Goal: Task Accomplishment & Management: Manage account settings

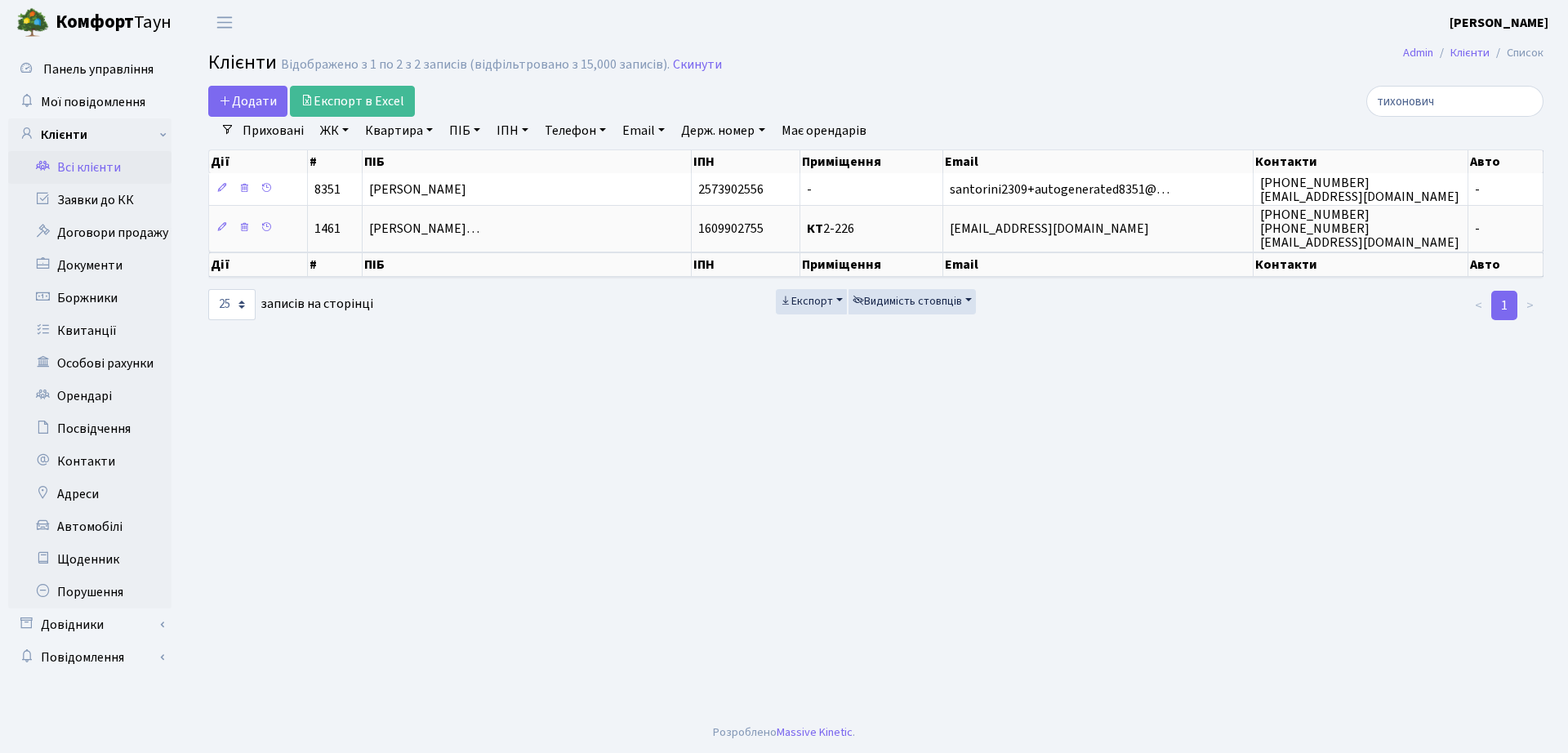
select select "25"
click at [87, 186] on link "Заявки до КК" at bounding box center [90, 200] width 163 height 33
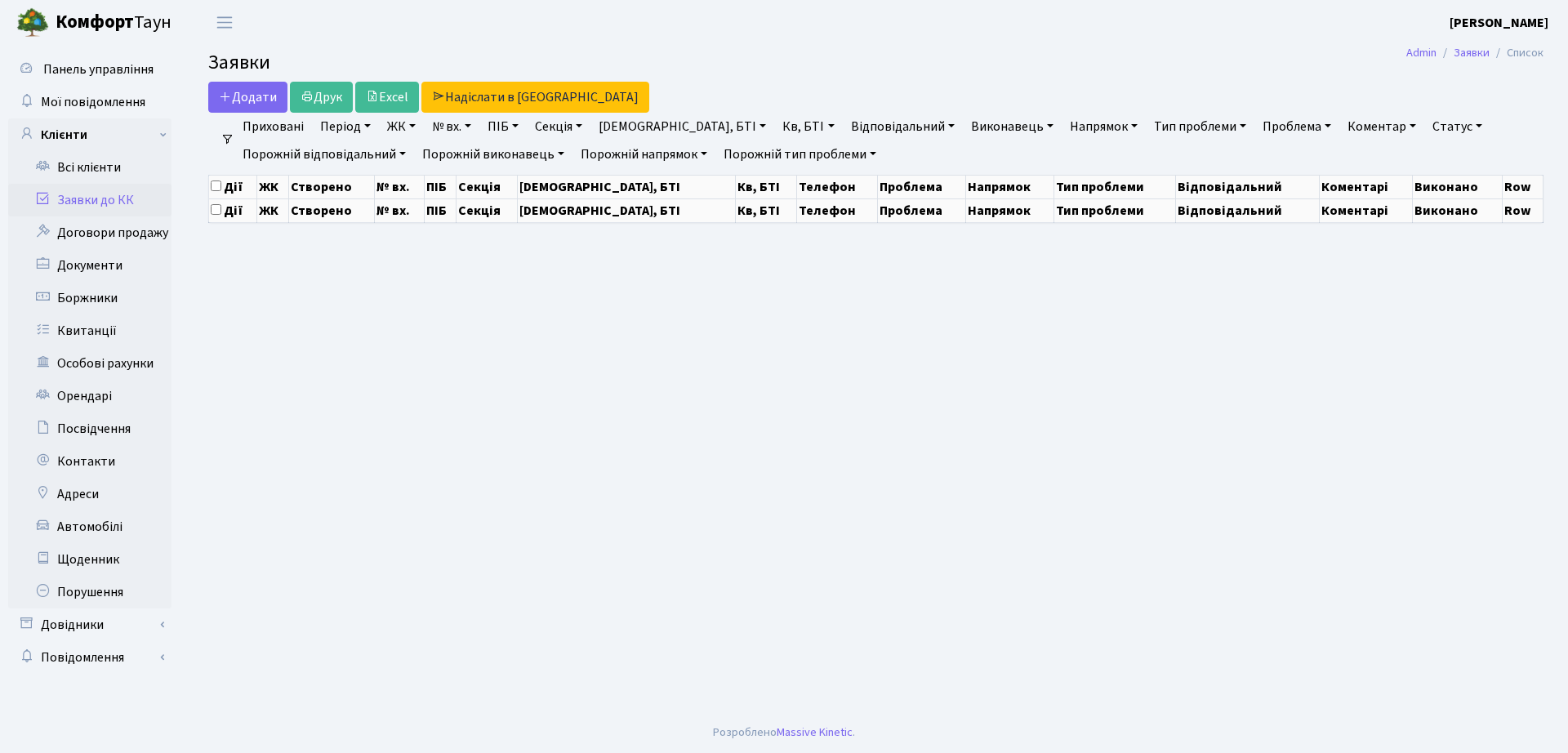
select select "25"
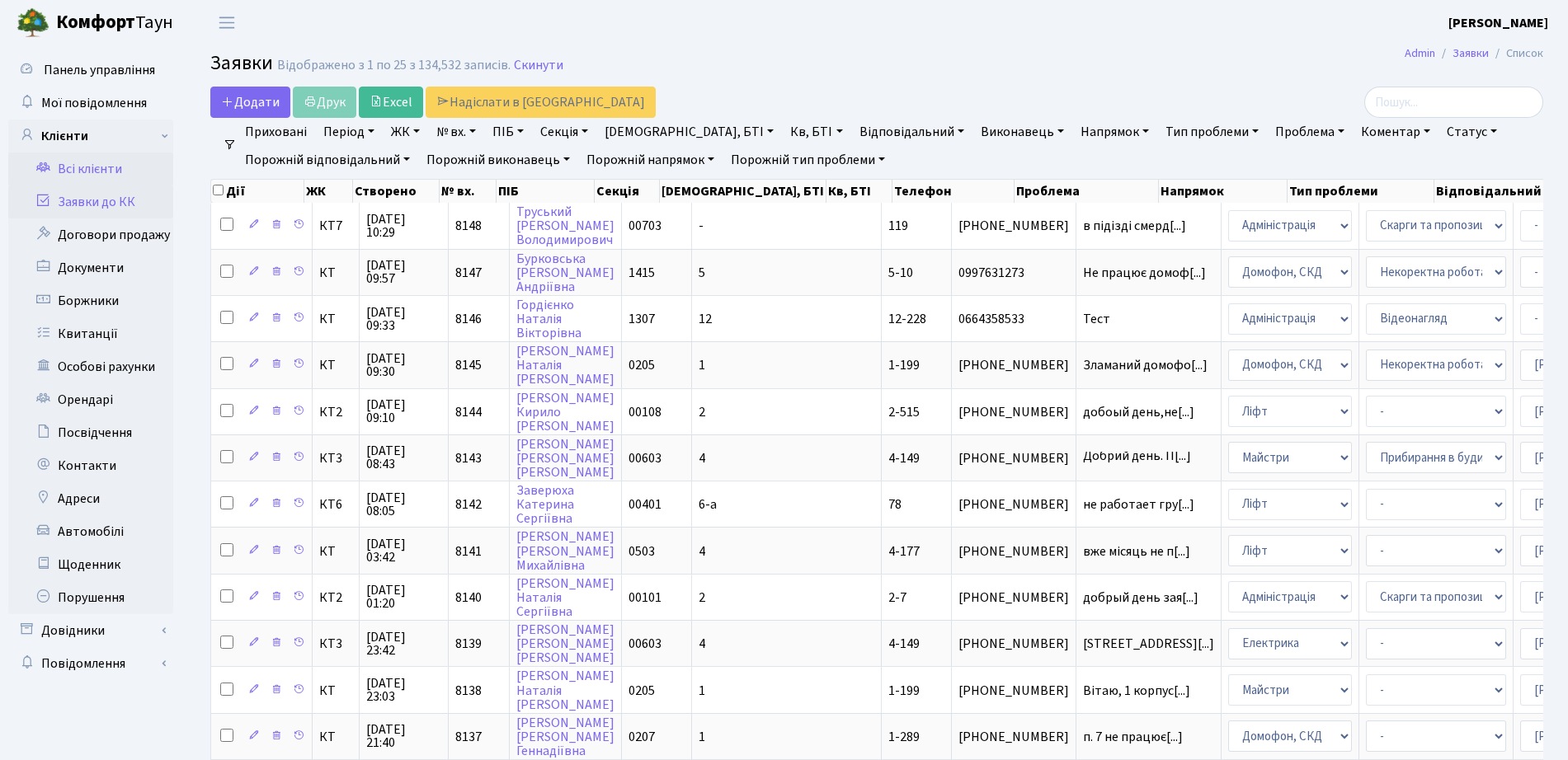
click at [84, 176] on link "Всі клієнти" at bounding box center [91, 168] width 165 height 33
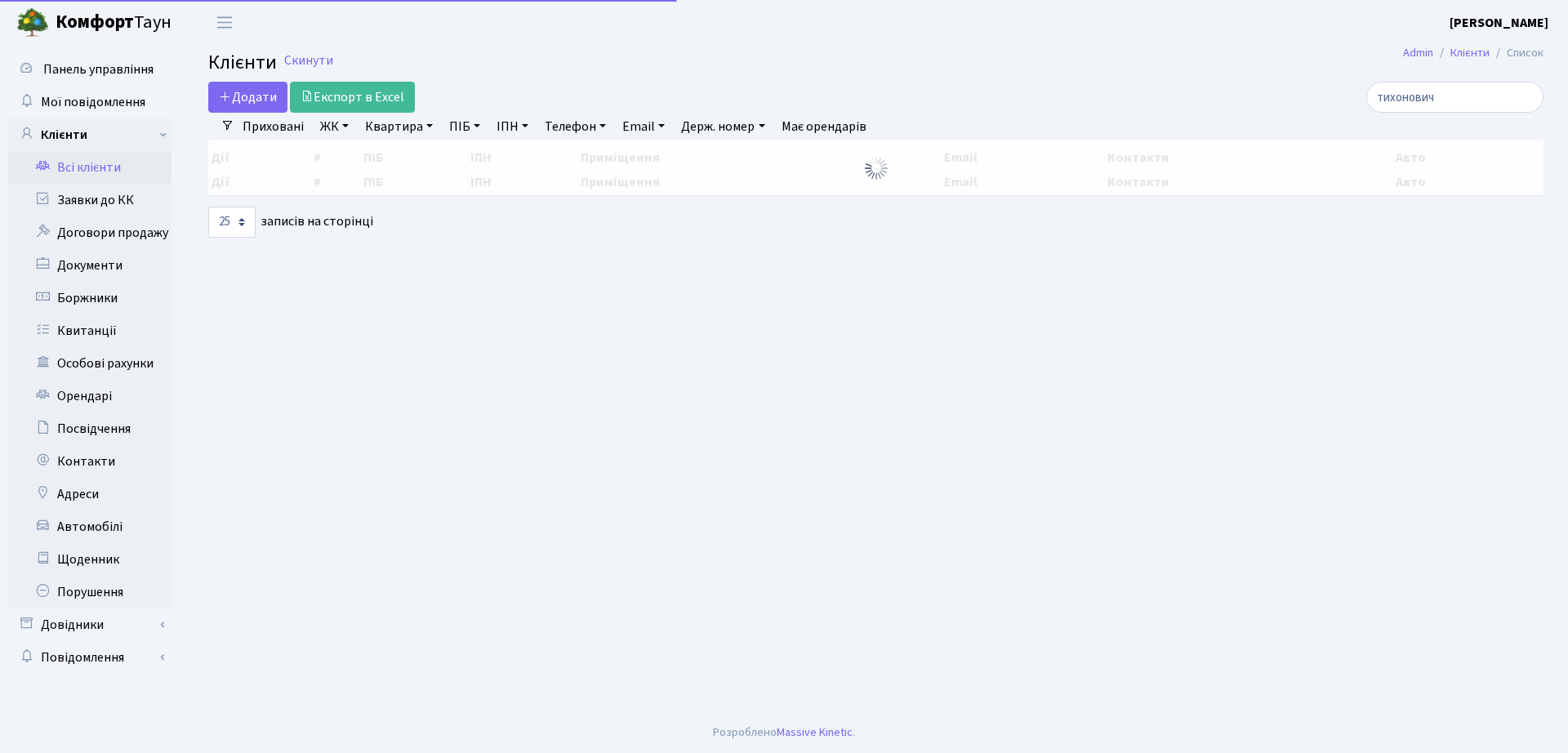
select select "25"
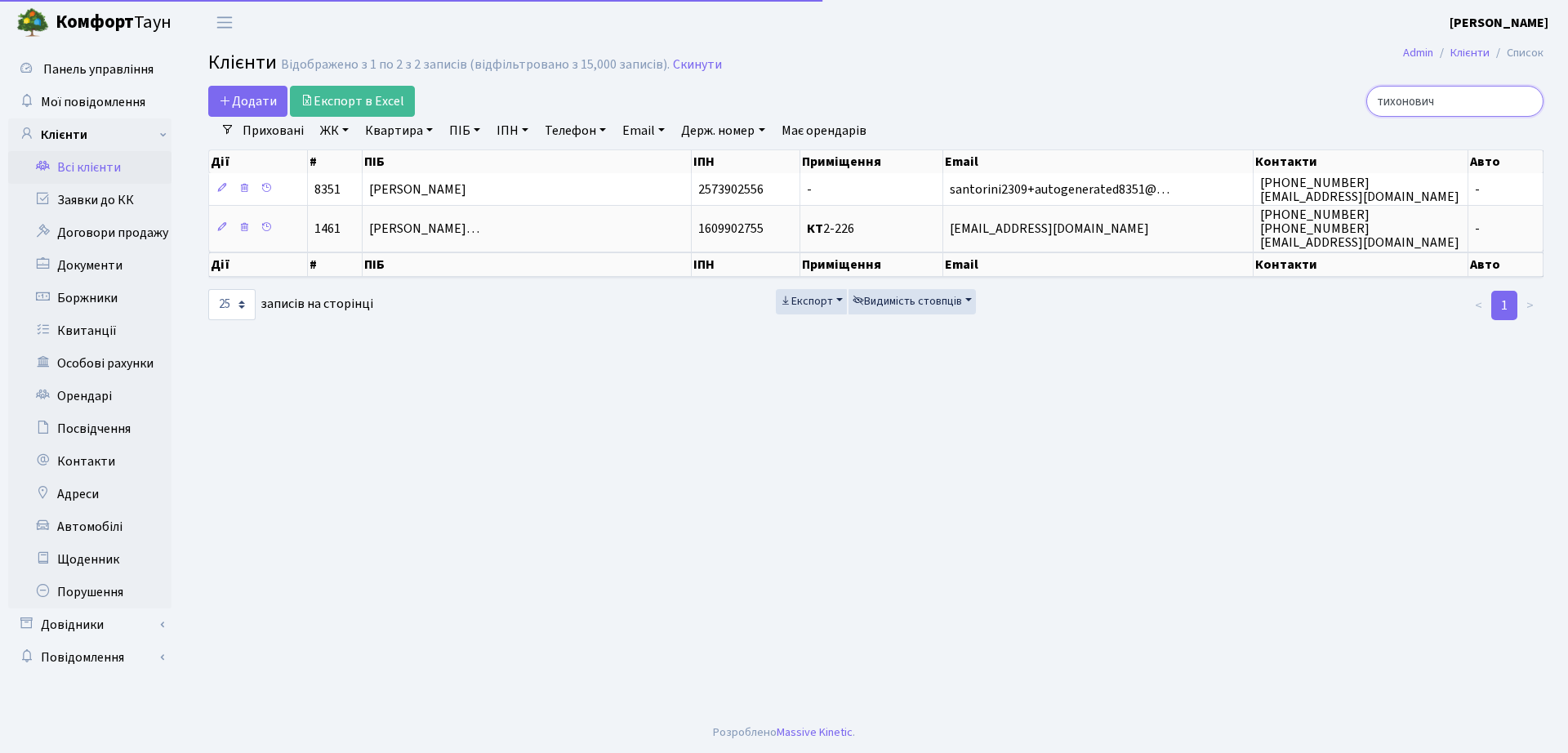
drag, startPoint x: 1461, startPoint y: 96, endPoint x: 1186, endPoint y: 108, distance: 275.3
click at [1186, 108] on div "тихонович" at bounding box center [1329, 101] width 429 height 31
type input "5-555"
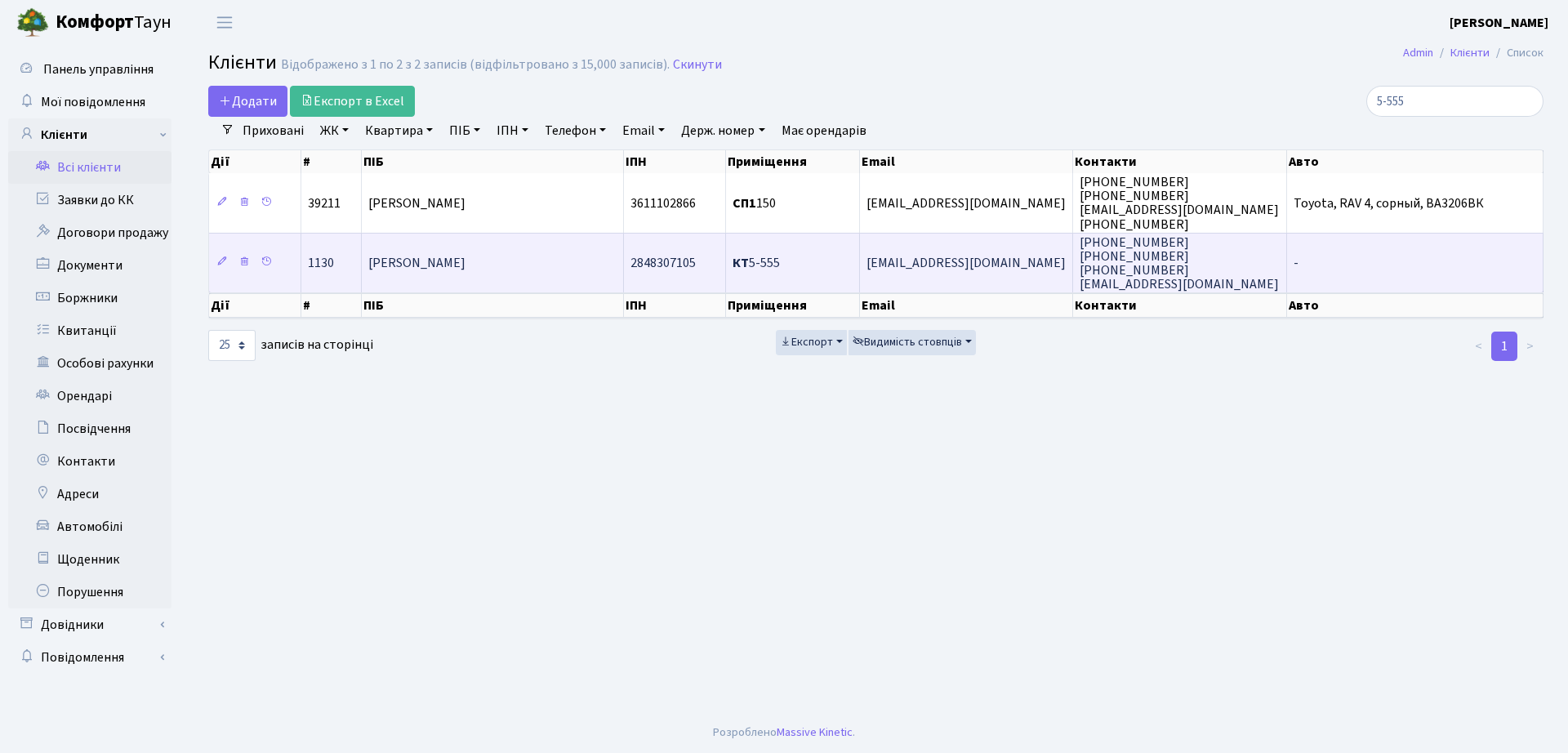
click at [771, 252] on td "КТ 5-555" at bounding box center [793, 262] width 134 height 59
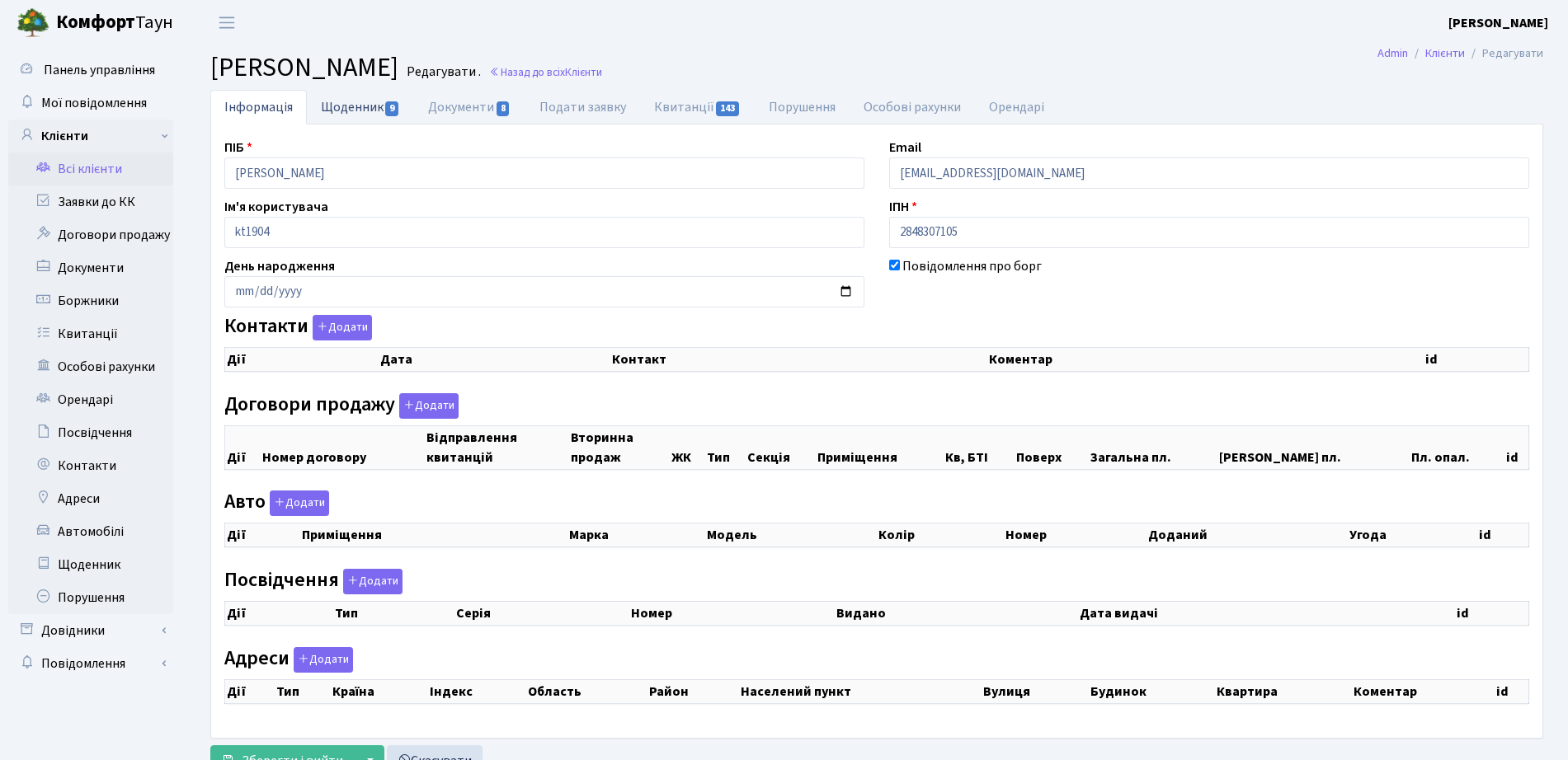
click at [386, 108] on span "9" at bounding box center [392, 108] width 13 height 15
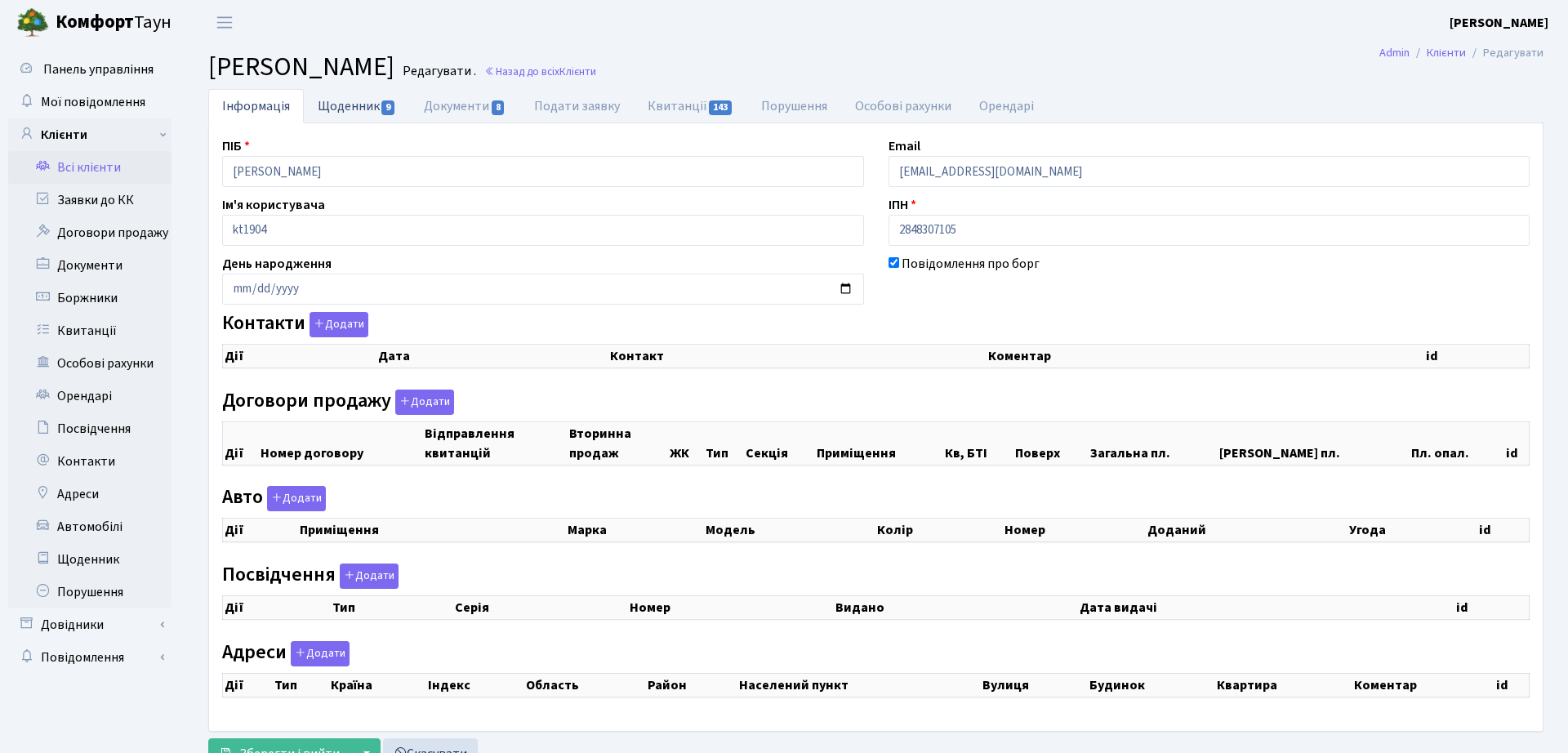
select select "25"
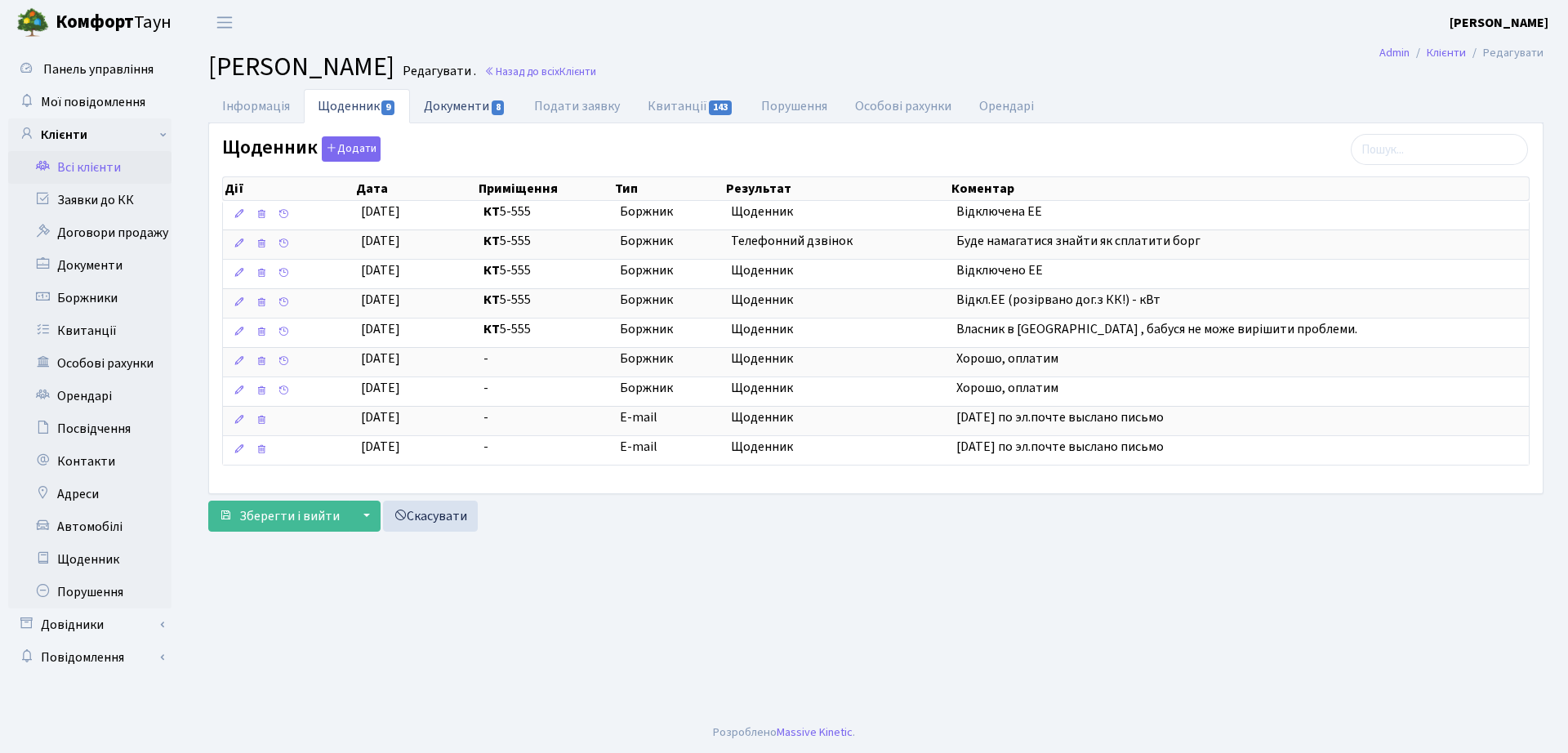
click at [469, 112] on link "Документи 8" at bounding box center [464, 106] width 109 height 34
select select "25"
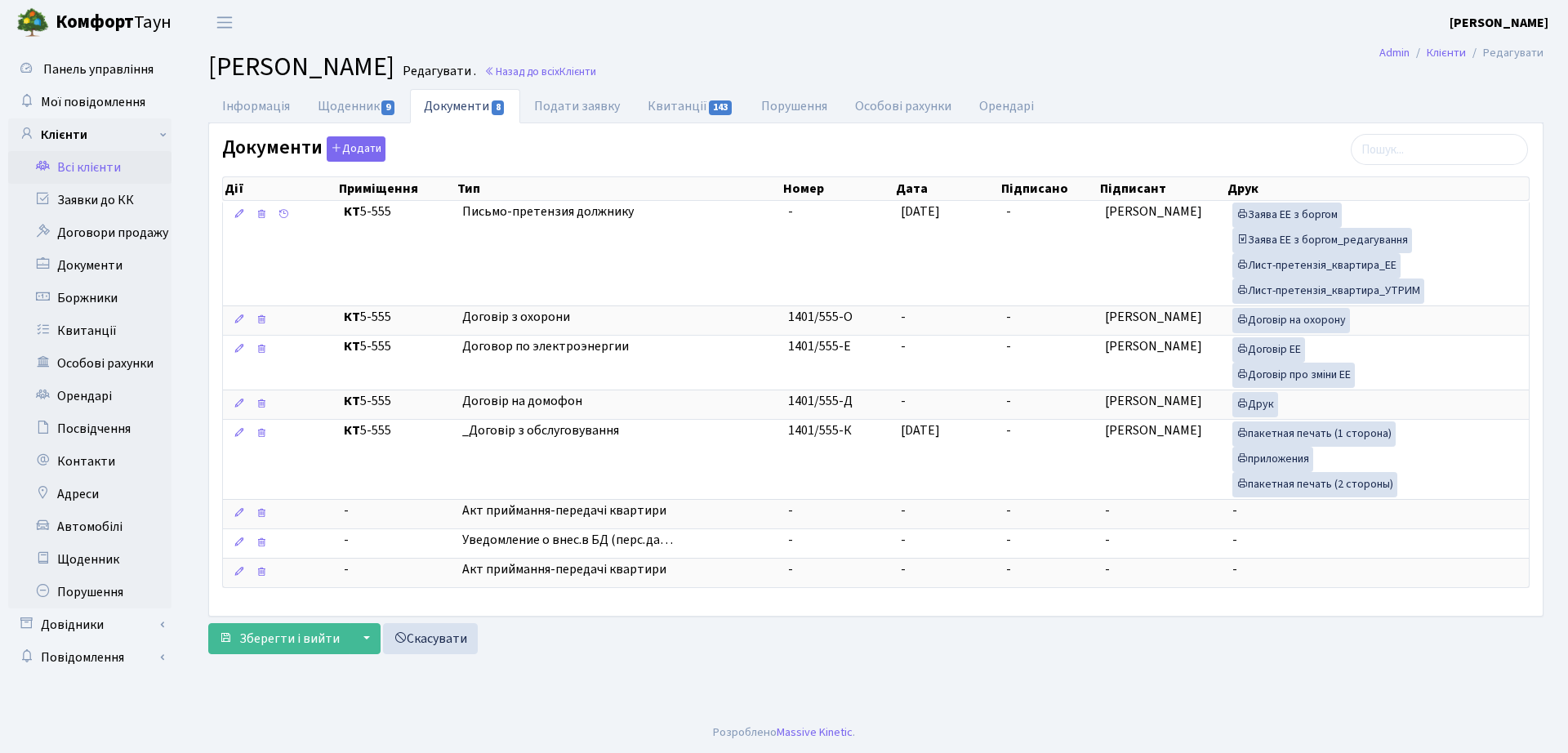
click at [811, 79] on h2 "Клієнт Левченко Лариса Олександрівна Редагувати . Назад до всіх Клієнти" at bounding box center [876, 67] width 1335 height 31
click at [597, 70] on link "Назад до всіх Клієнти" at bounding box center [541, 71] width 112 height 15
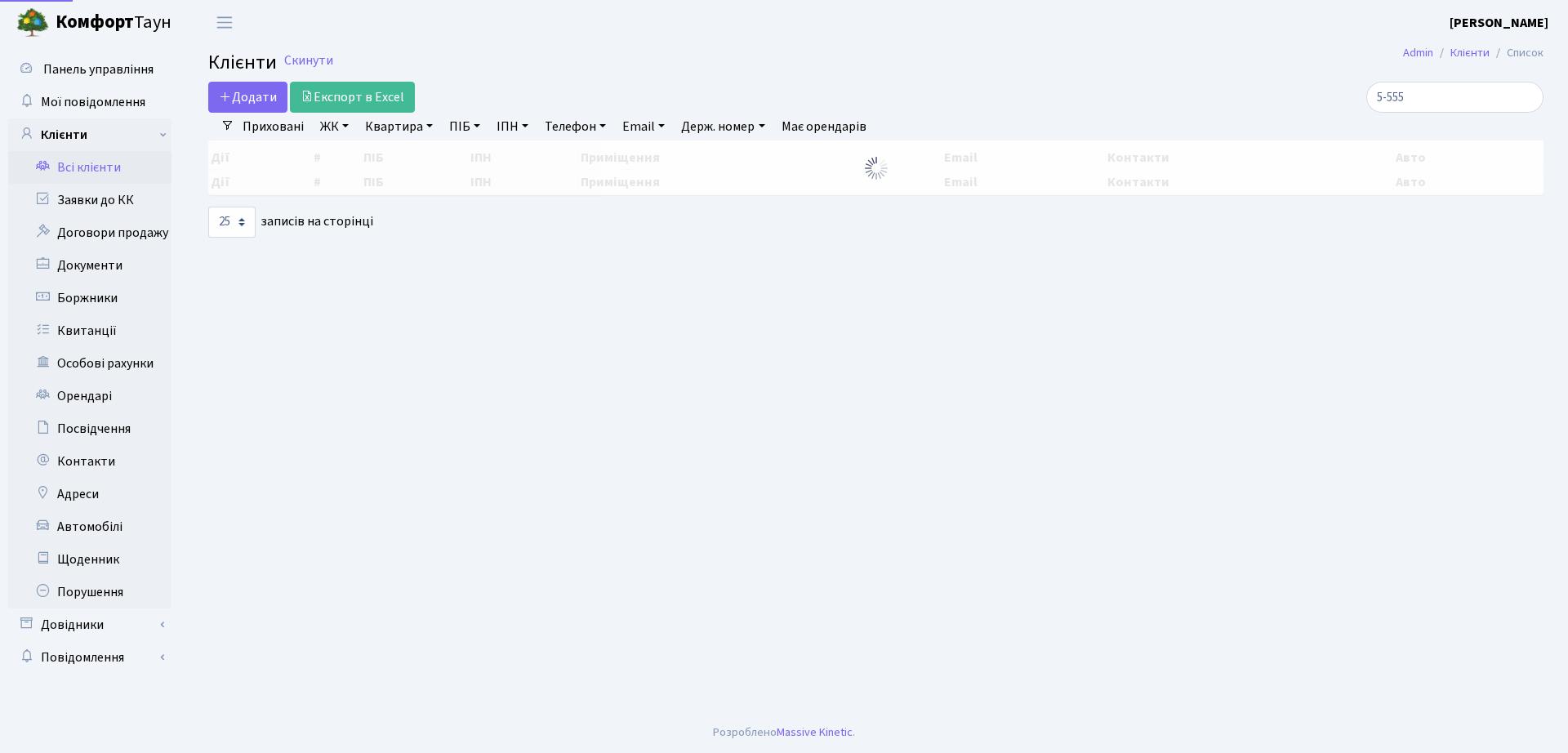
select select "25"
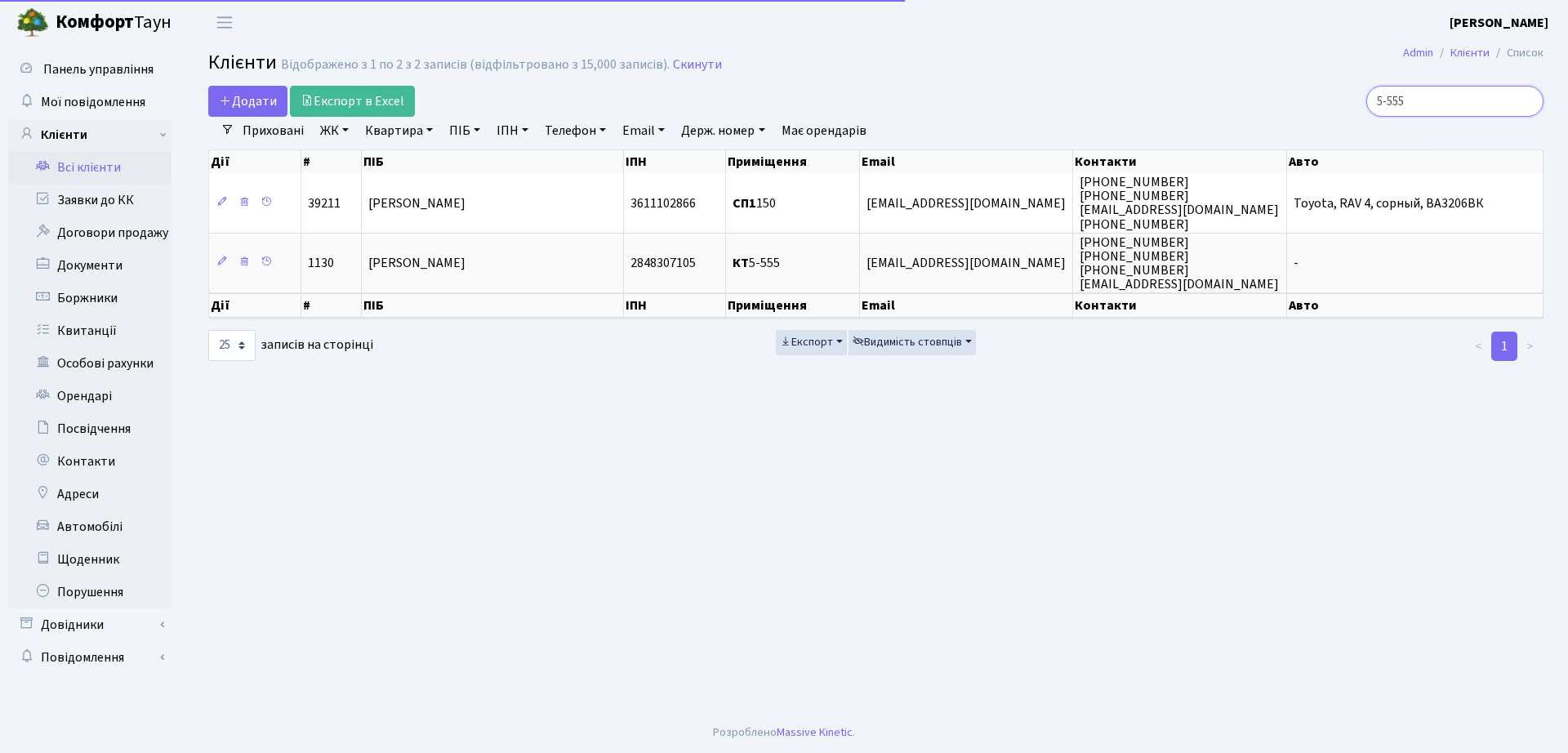
drag, startPoint x: 1334, startPoint y: 103, endPoint x: 1143, endPoint y: 105, distance: 191.0
click at [1158, 117] on div "Додати Експорт в Excel 5-555 Фільтри Приховані ЖК ТХ, вул. Ділова, 1/2 КТ, вул.…" at bounding box center [876, 225] width 1360 height 277
type input "10-19"
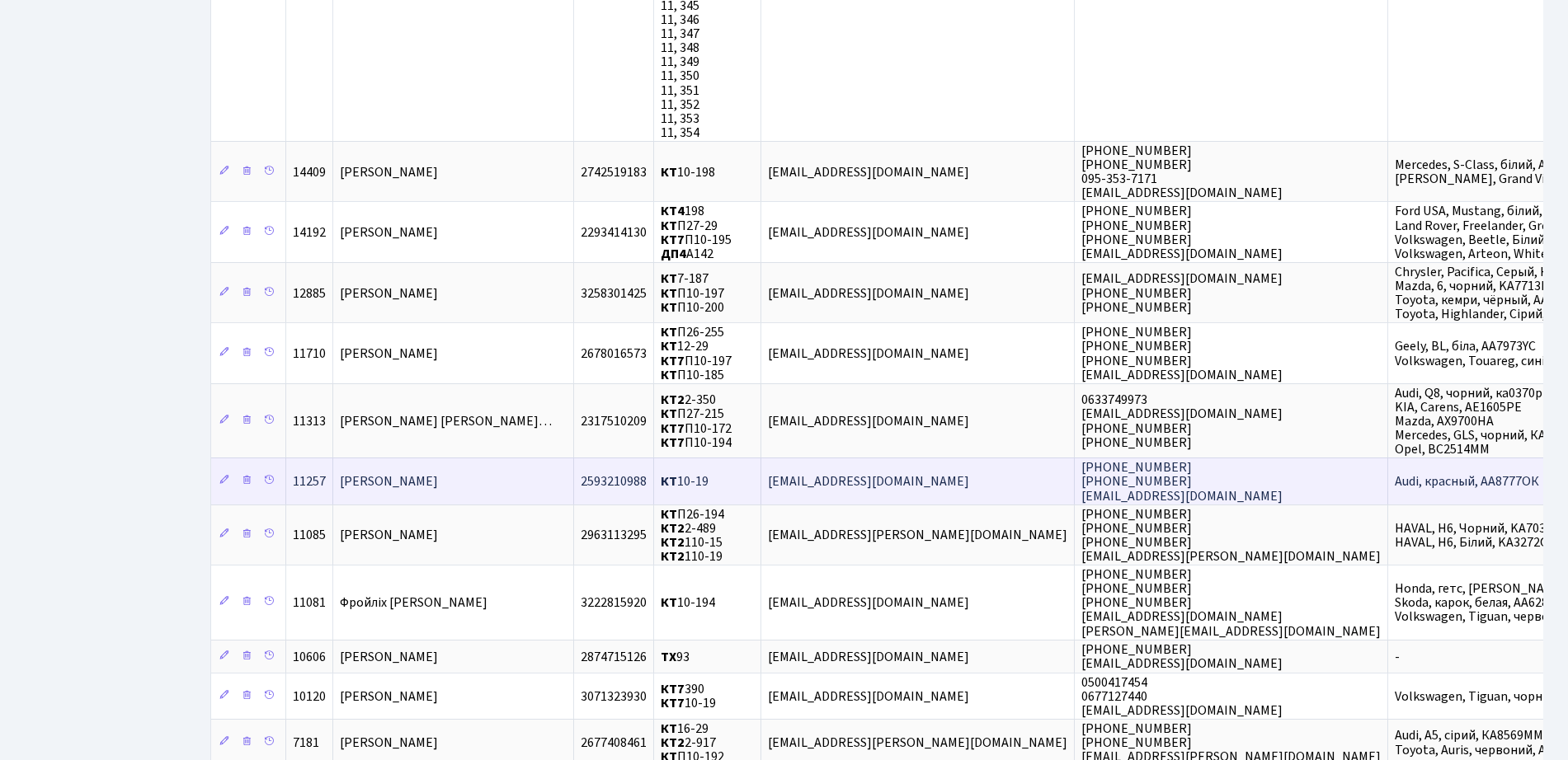
scroll to position [16379, 0]
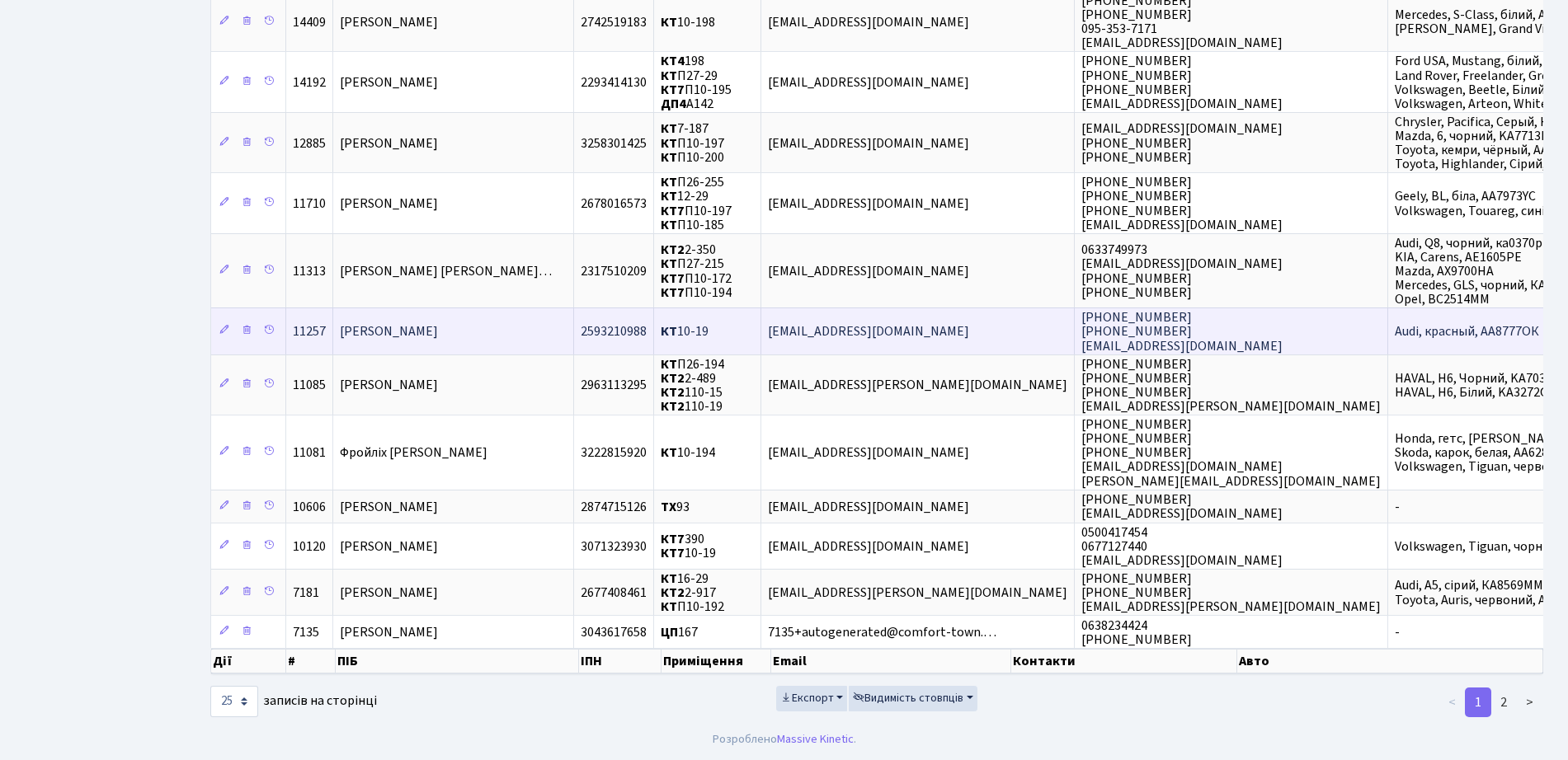
click at [557, 320] on td "Івлева Оксана Віталіївна" at bounding box center [454, 331] width 241 height 47
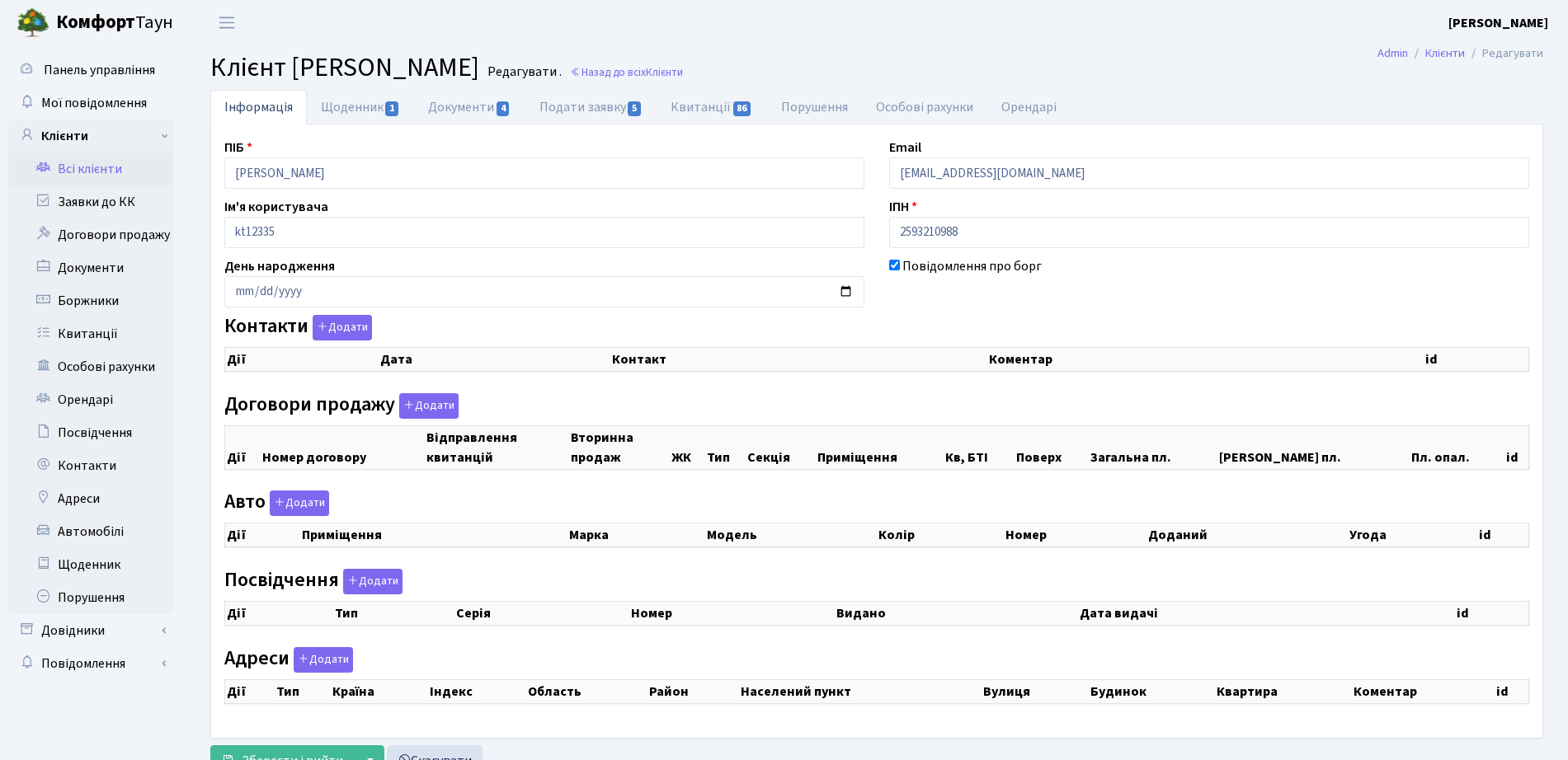
checkbox input "true"
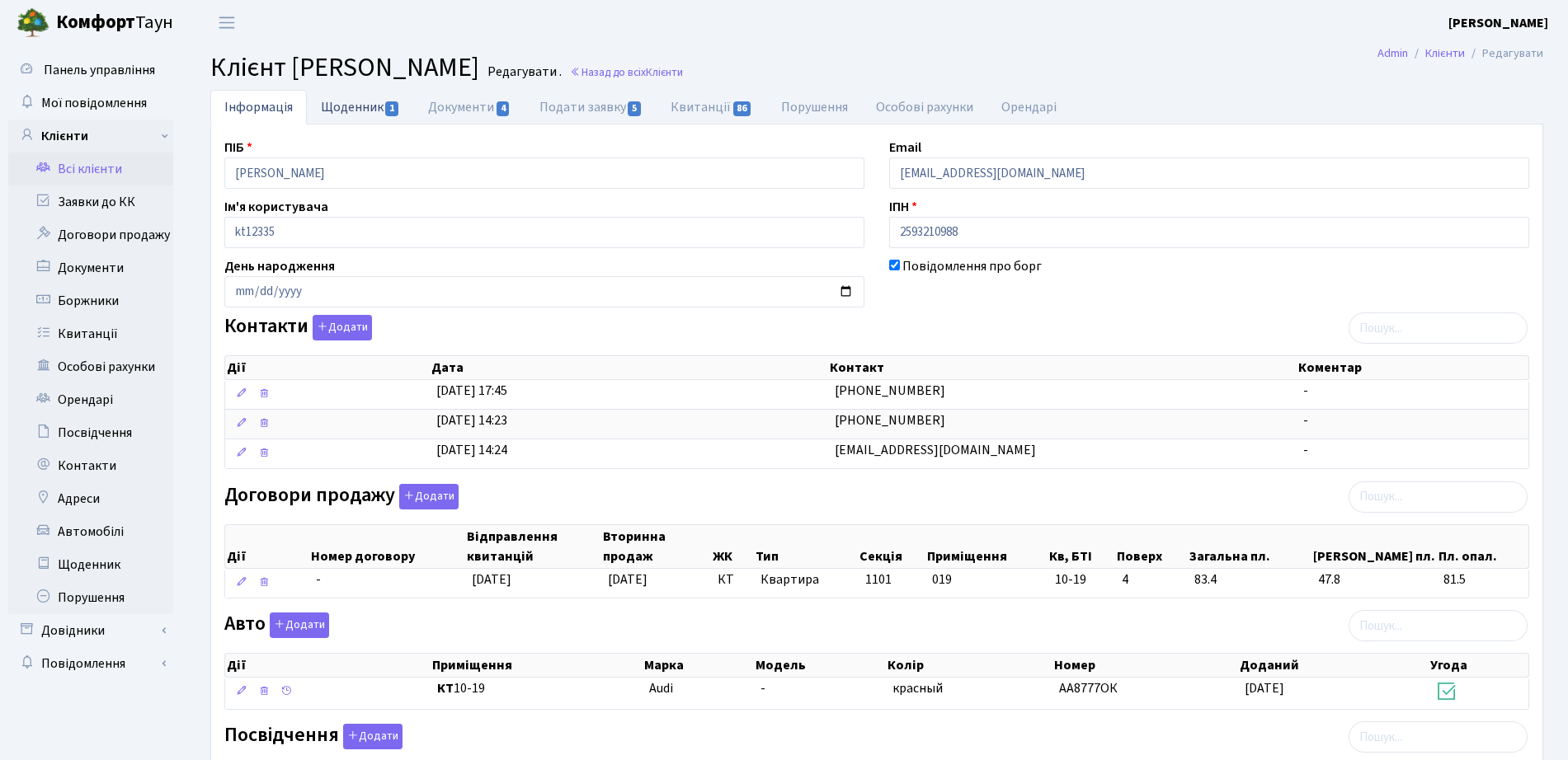
click at [377, 105] on link "Щоденник 1" at bounding box center [360, 107] width 108 height 34
select select "25"
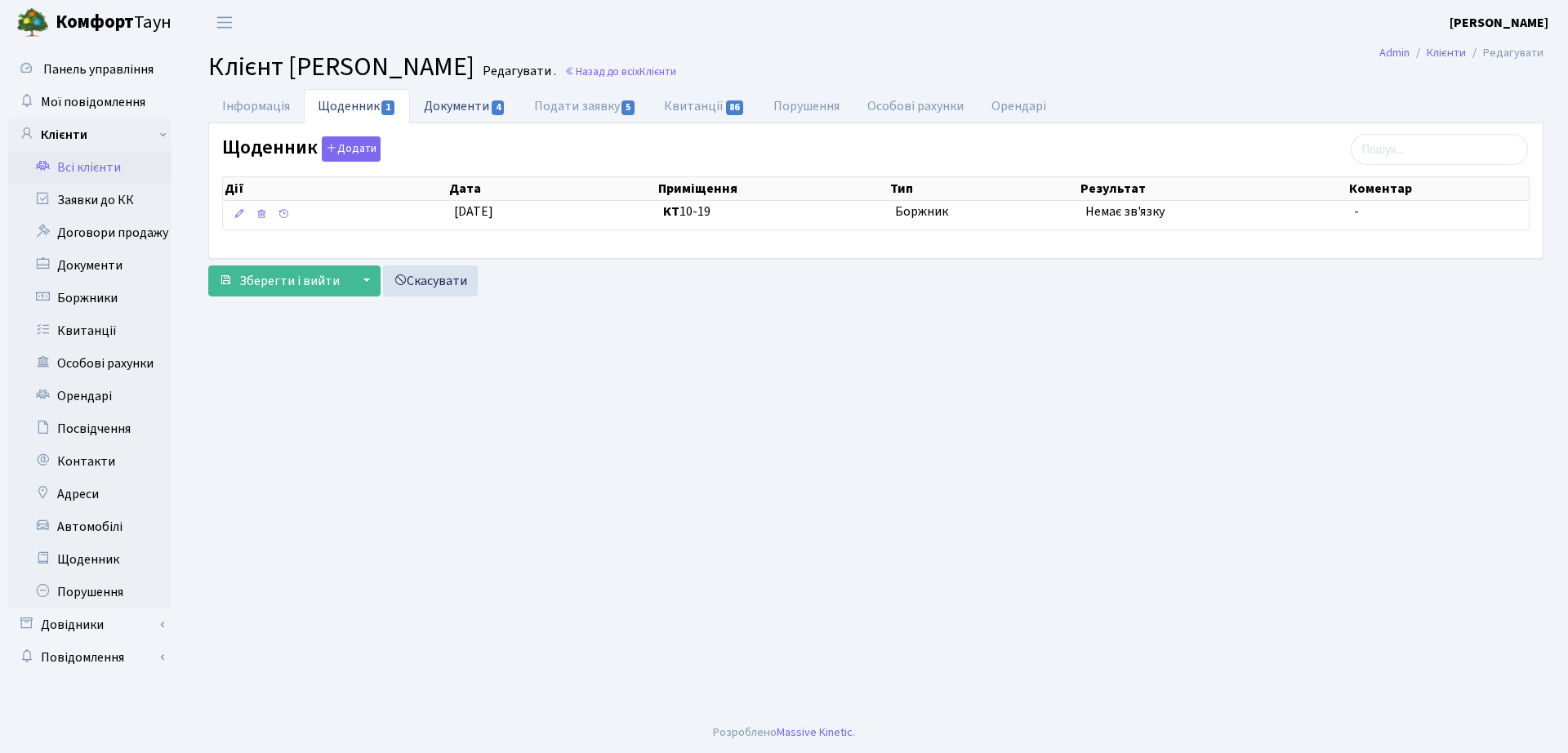
click at [477, 109] on link "Документи 4" at bounding box center [464, 106] width 109 height 34
select select "25"
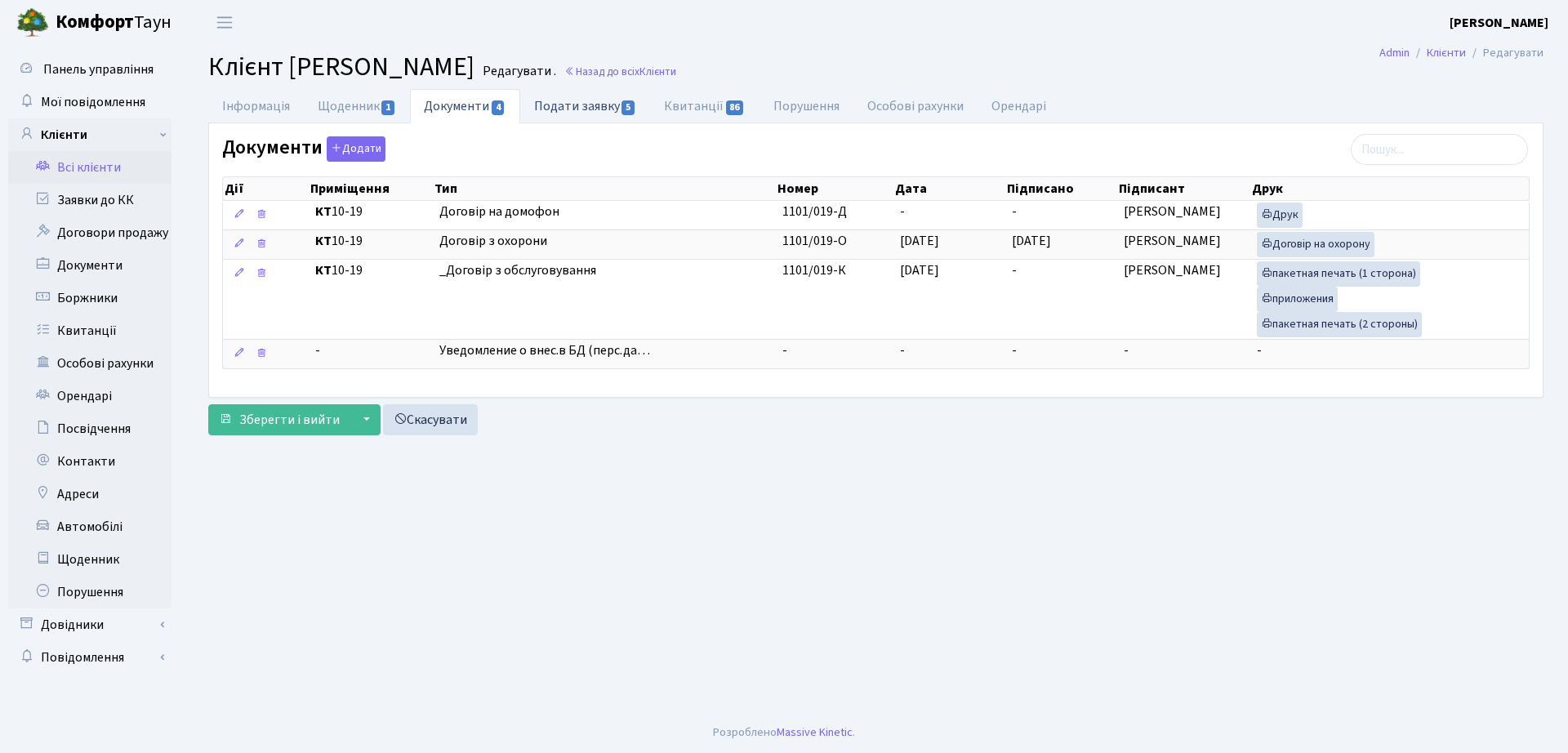
click at [631, 98] on link "Подати заявку 5" at bounding box center [585, 106] width 130 height 34
select select "25"
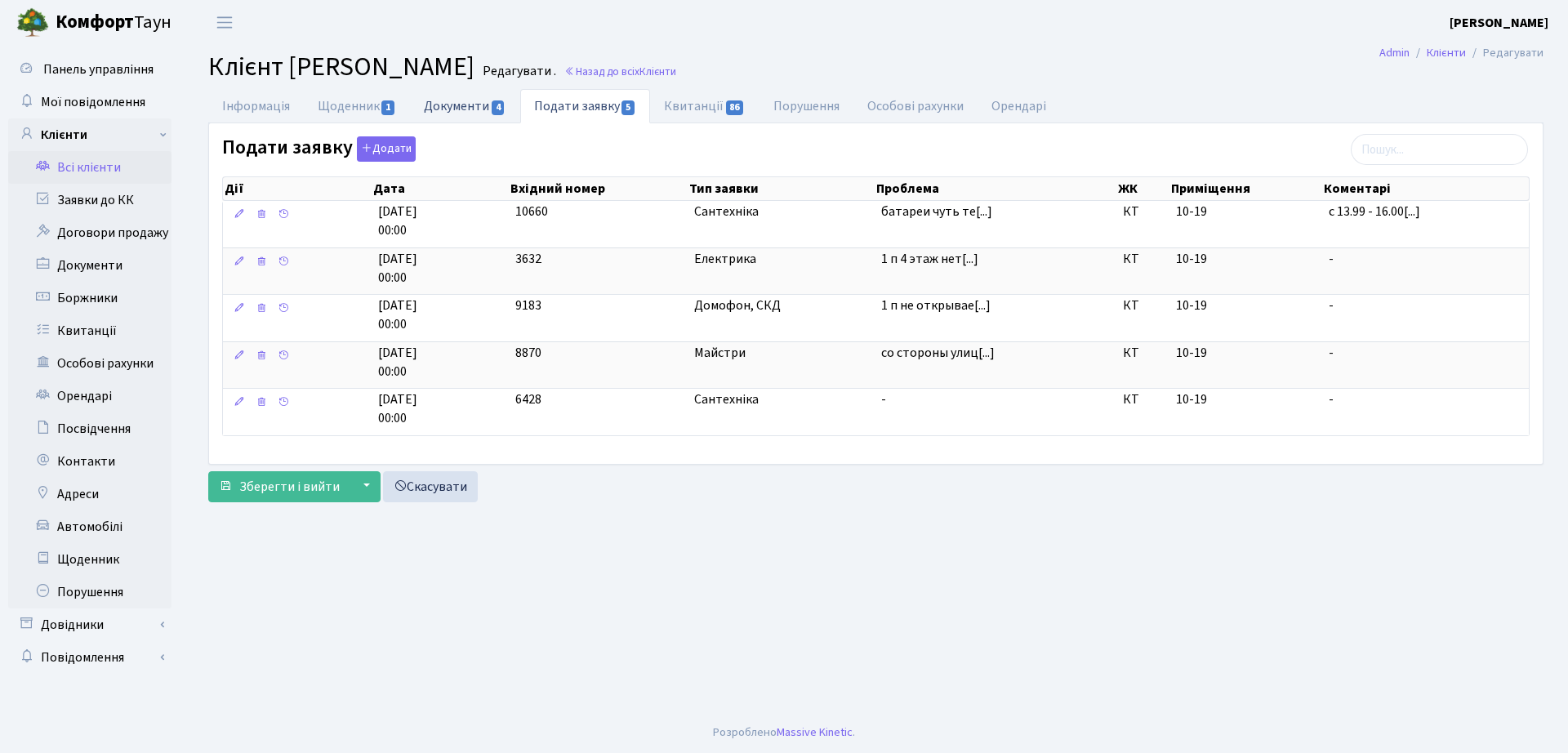
click at [503, 102] on span "4" at bounding box center [498, 107] width 13 height 15
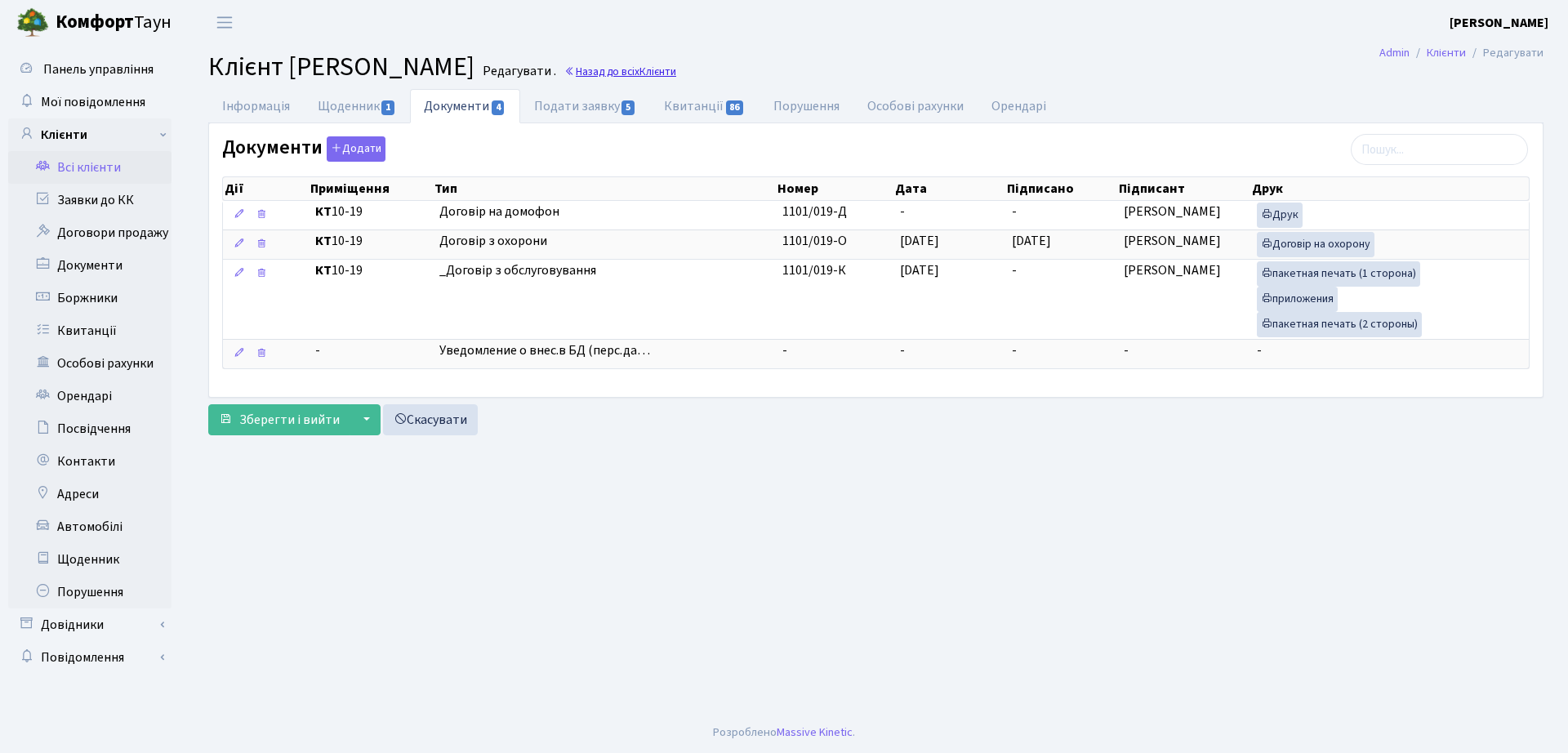
click at [677, 76] on link "Назад до всіх Клієнти" at bounding box center [621, 71] width 112 height 15
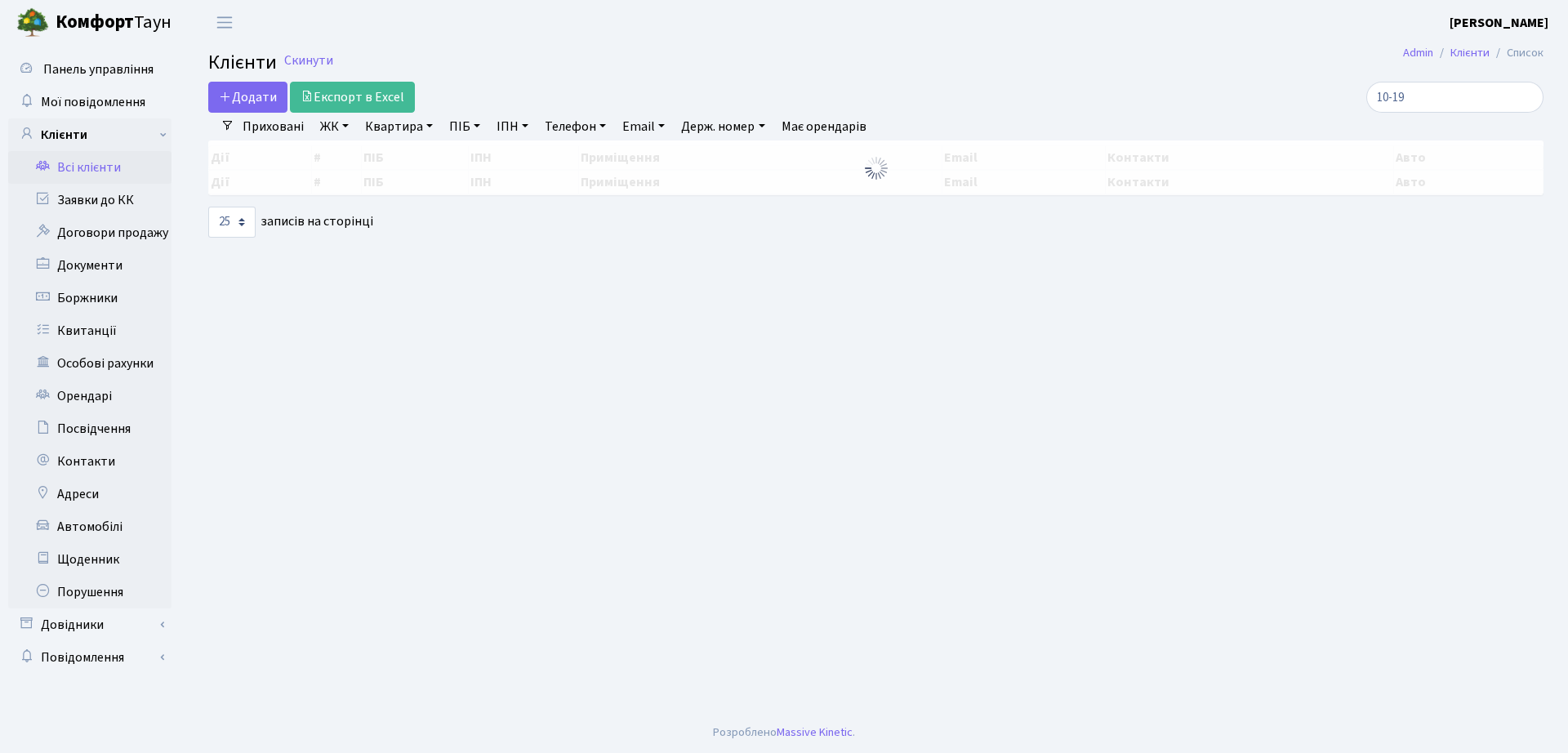
select select "25"
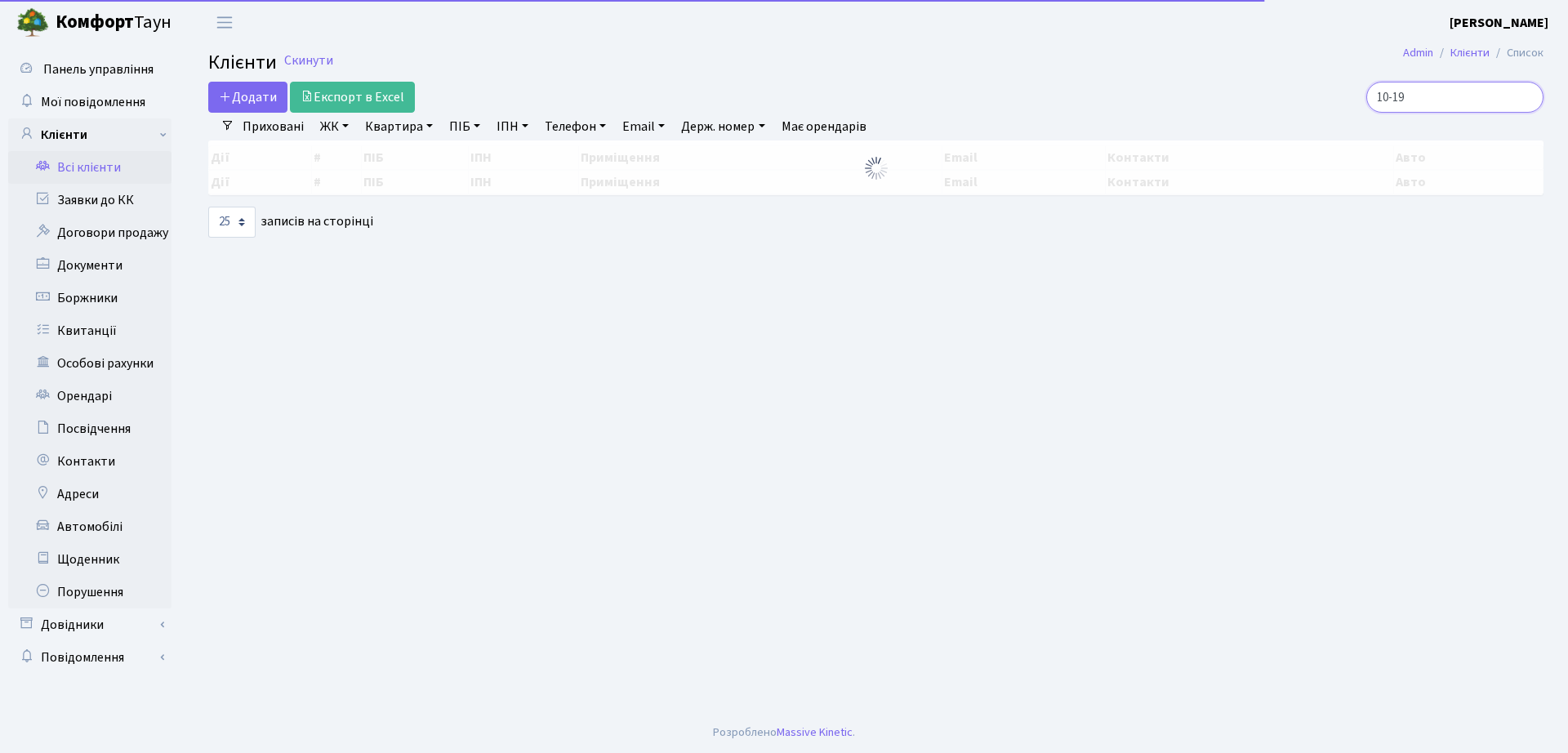
drag, startPoint x: 1441, startPoint y: 110, endPoint x: 1085, endPoint y: 123, distance: 356.2
click at [1087, 131] on div "Додати Експорт в Excel 10-19 Фільтри Приховані ЖК ТХ, вул. [PERSON_NAME], 1/2 К…" at bounding box center [876, 160] width 1360 height 156
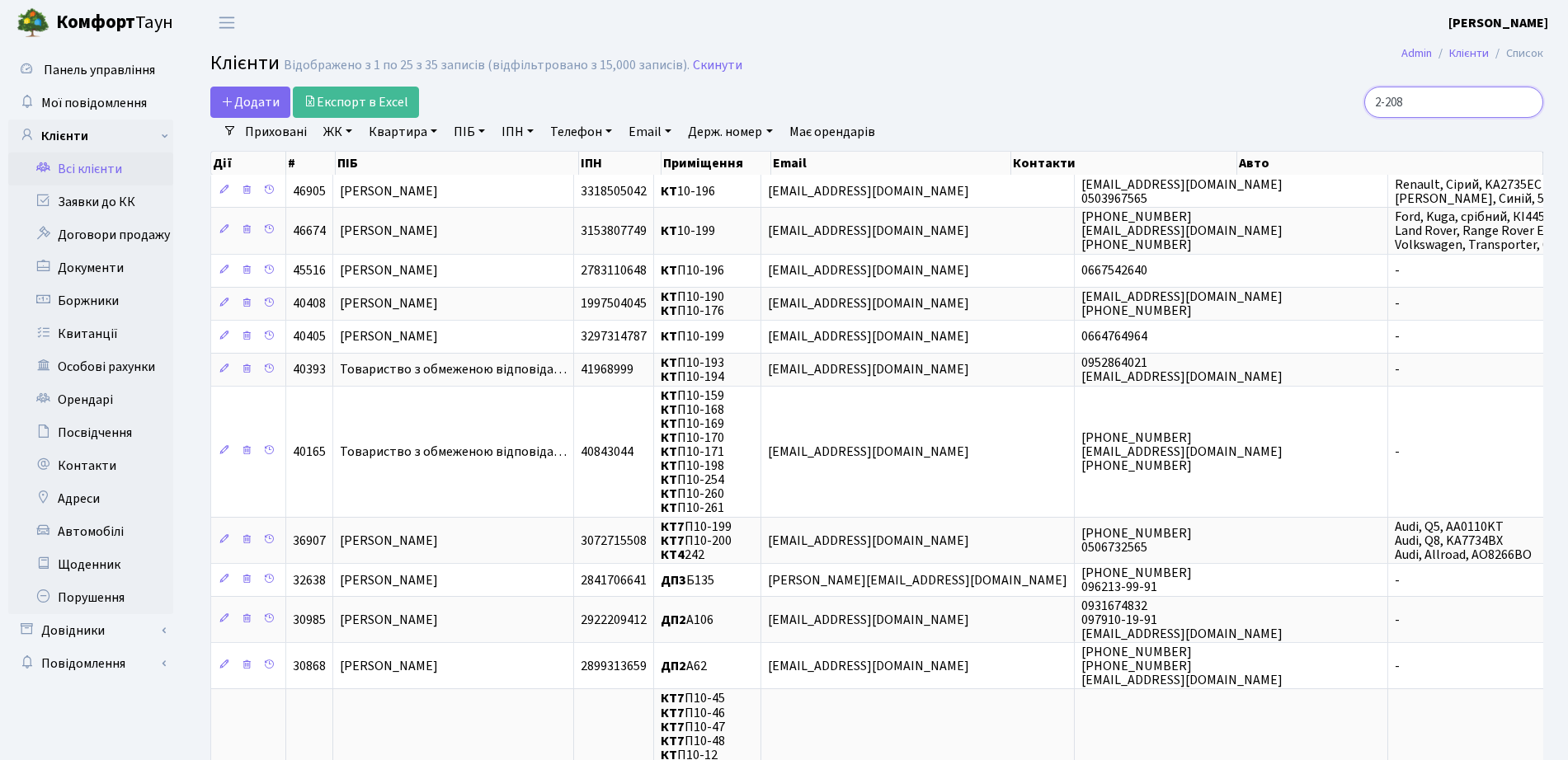
type input "2-208"
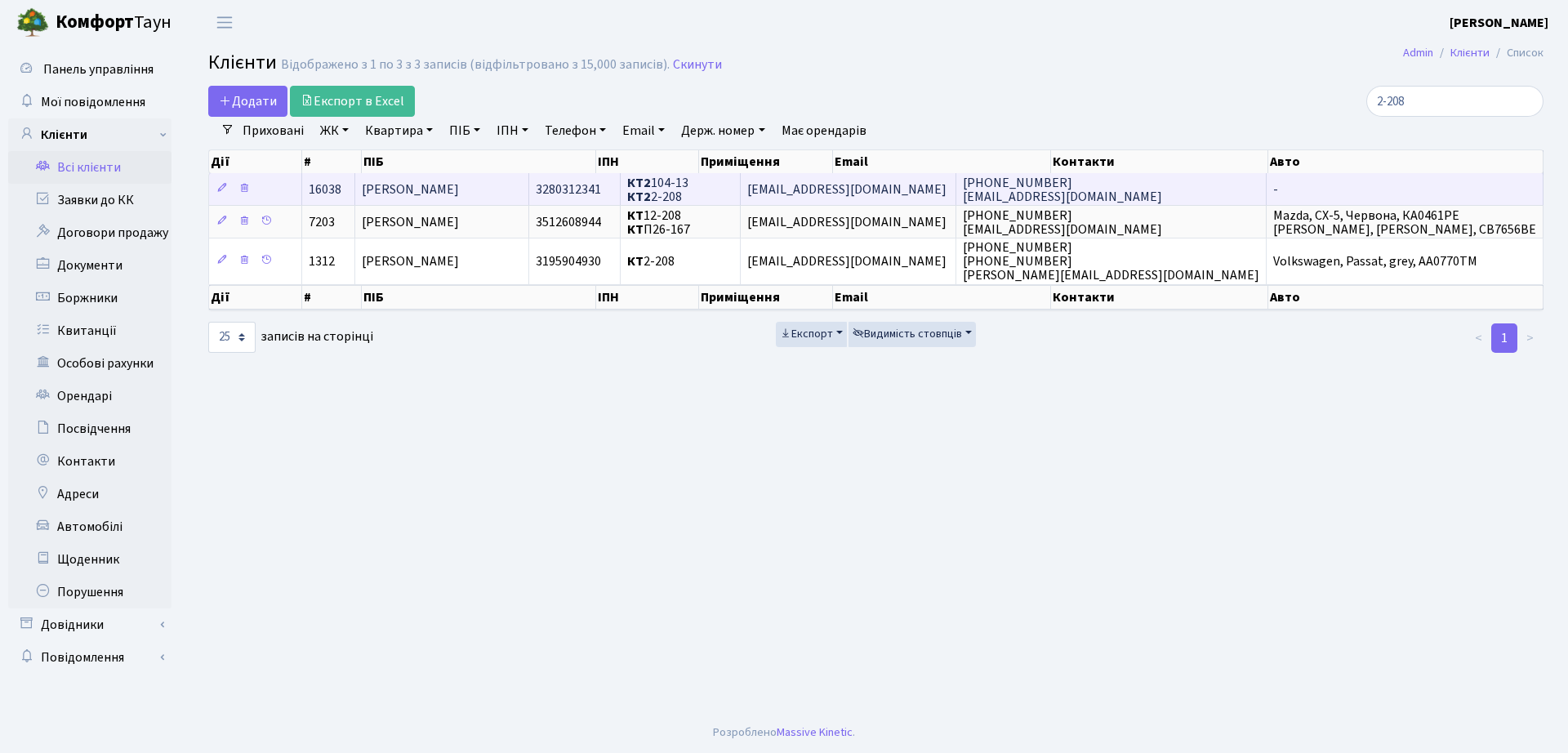
click at [421, 188] on span "[PERSON_NAME]" at bounding box center [410, 189] width 97 height 18
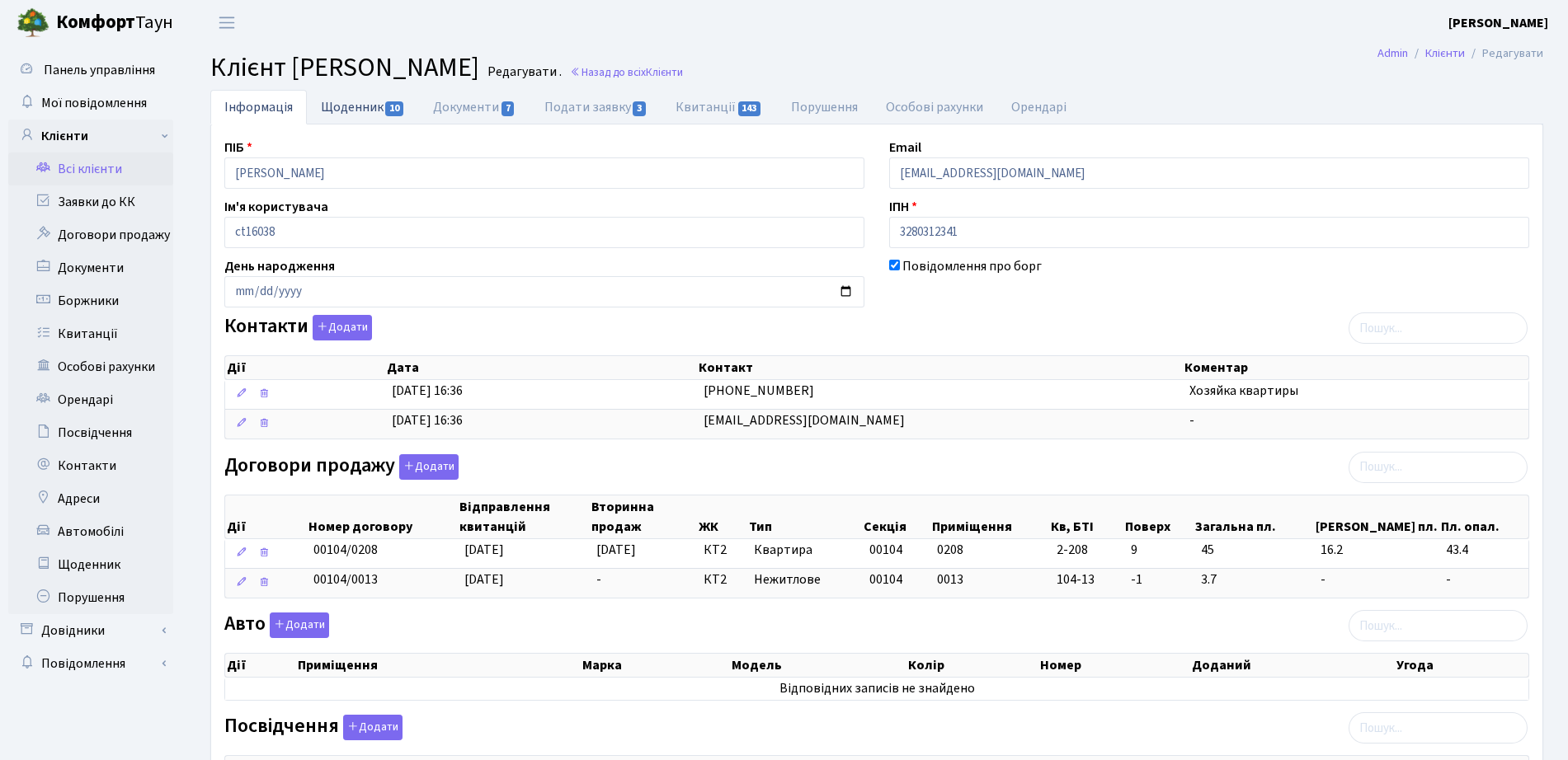
click at [361, 111] on link "Щоденник 10" at bounding box center [362, 107] width 112 height 34
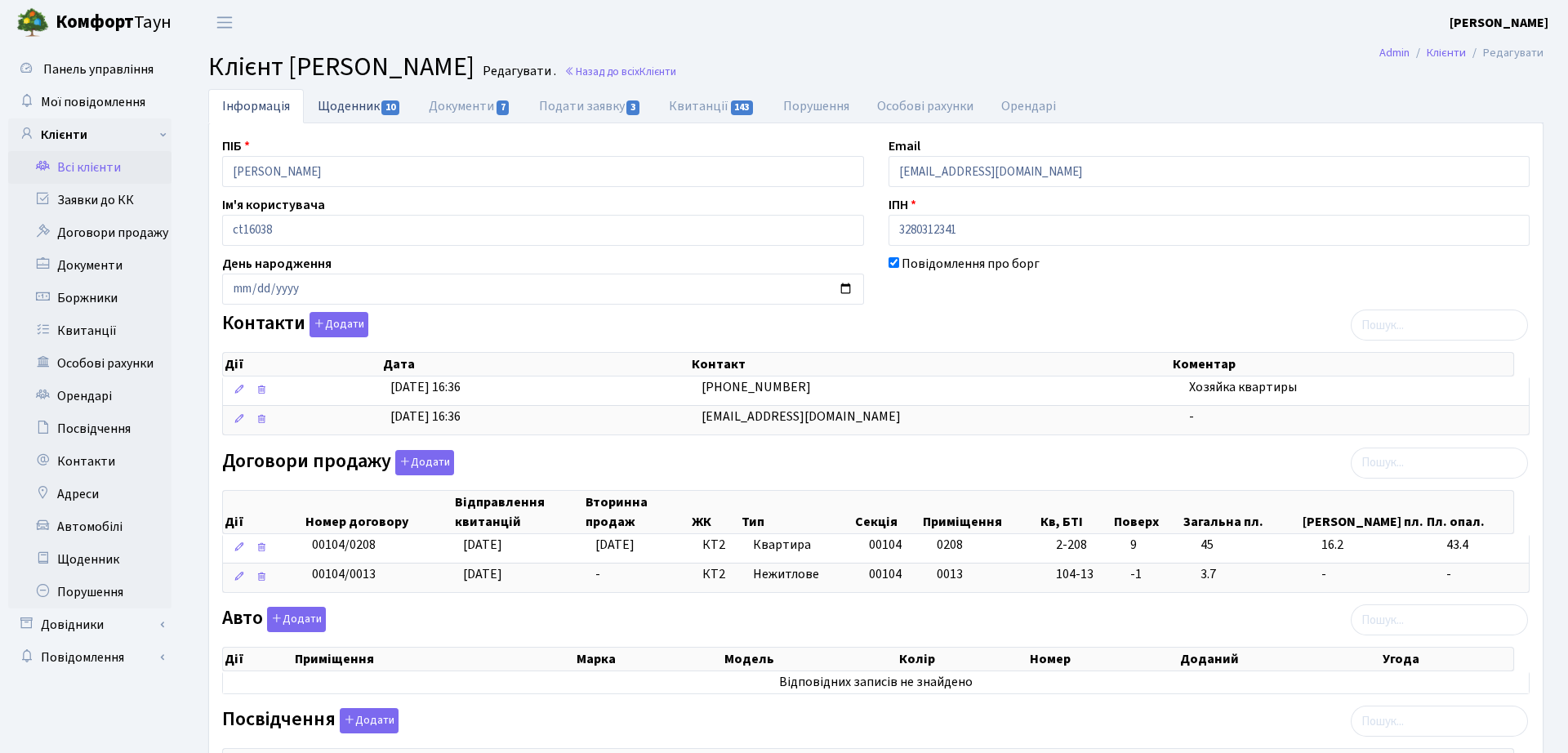
select select "25"
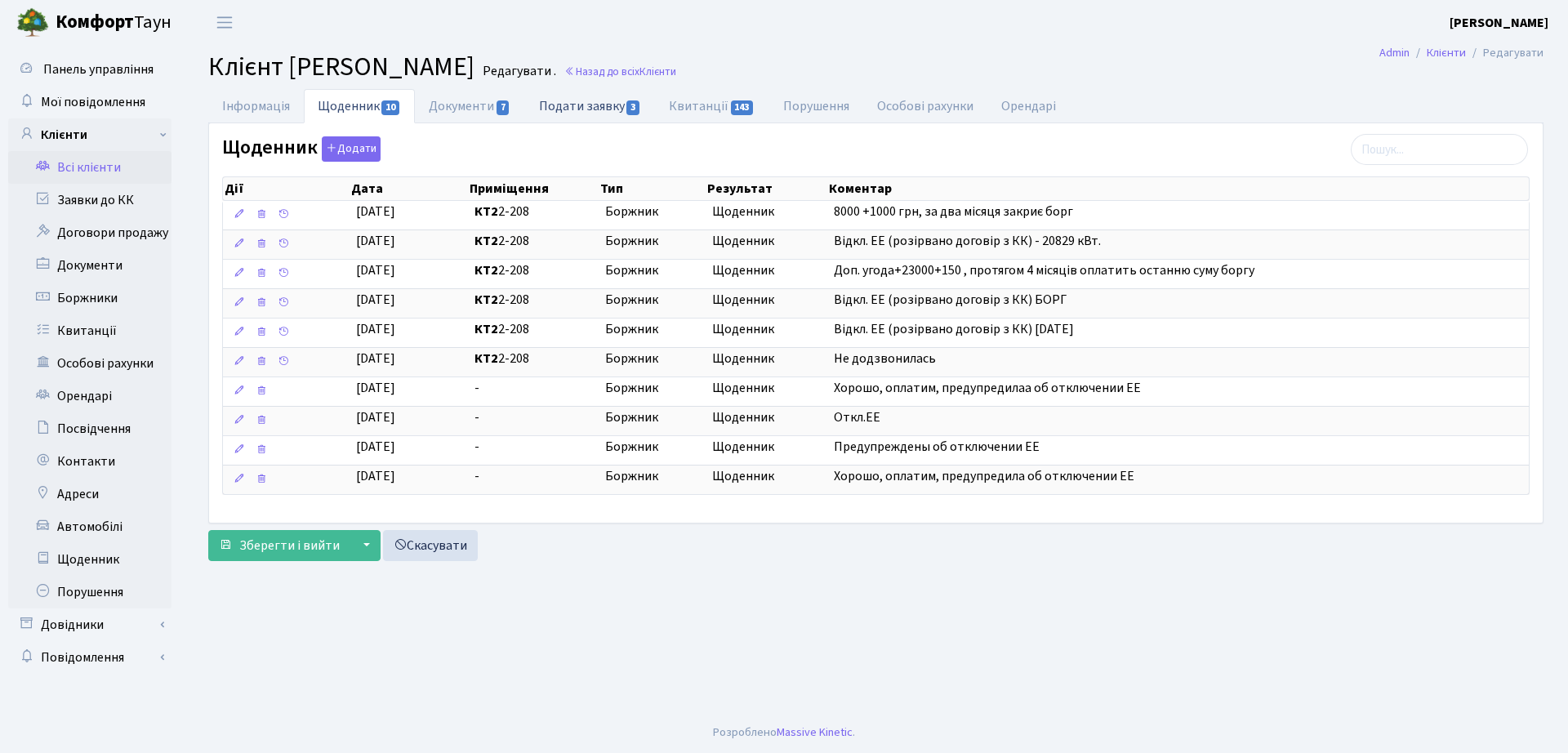
click at [559, 95] on link "Подати заявку 3" at bounding box center [590, 106] width 130 height 34
select select "25"
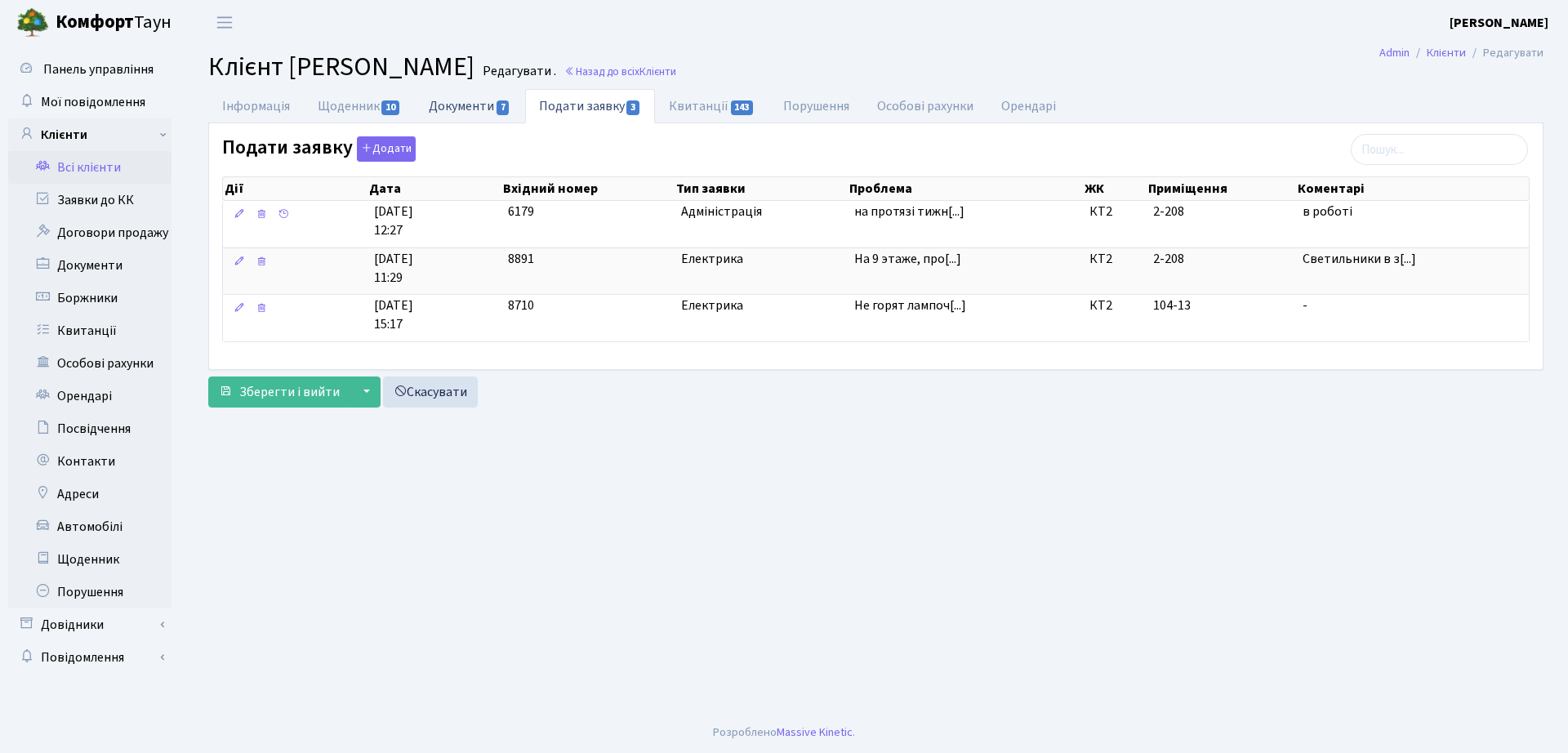
click at [430, 98] on link "Документи 7" at bounding box center [469, 106] width 109 height 34
select select "25"
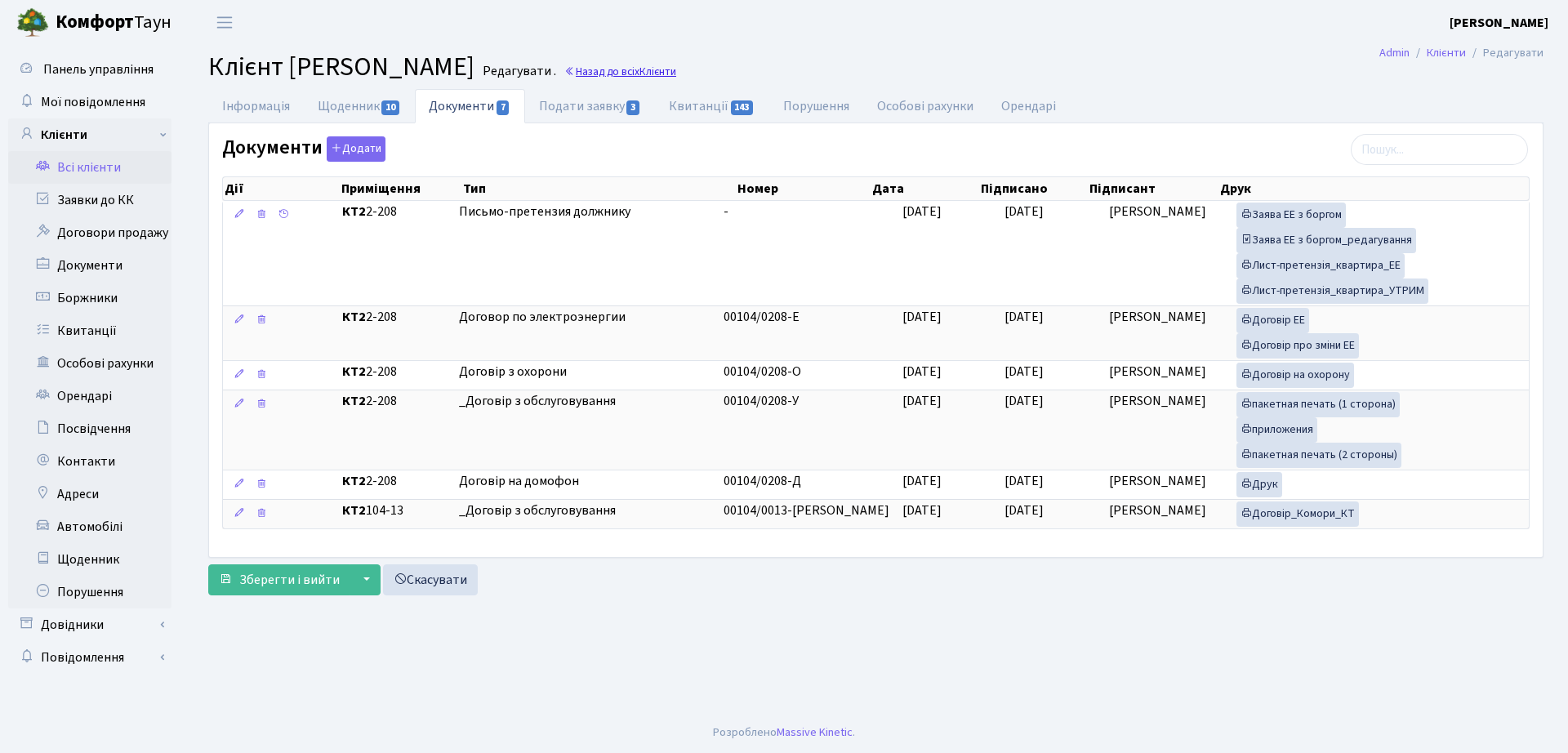
click at [677, 67] on link "Назад до всіх Клієнти" at bounding box center [621, 71] width 112 height 15
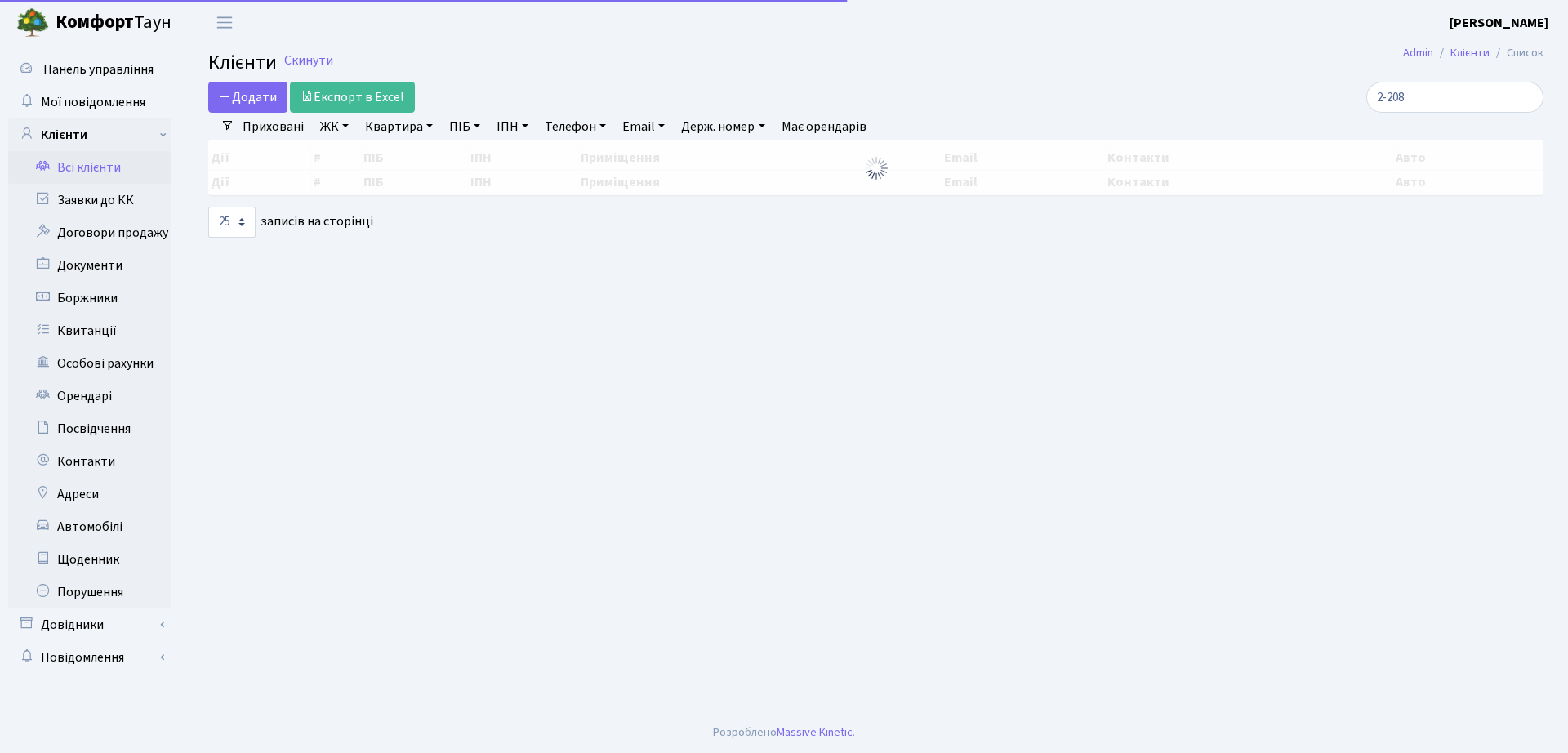
select select "25"
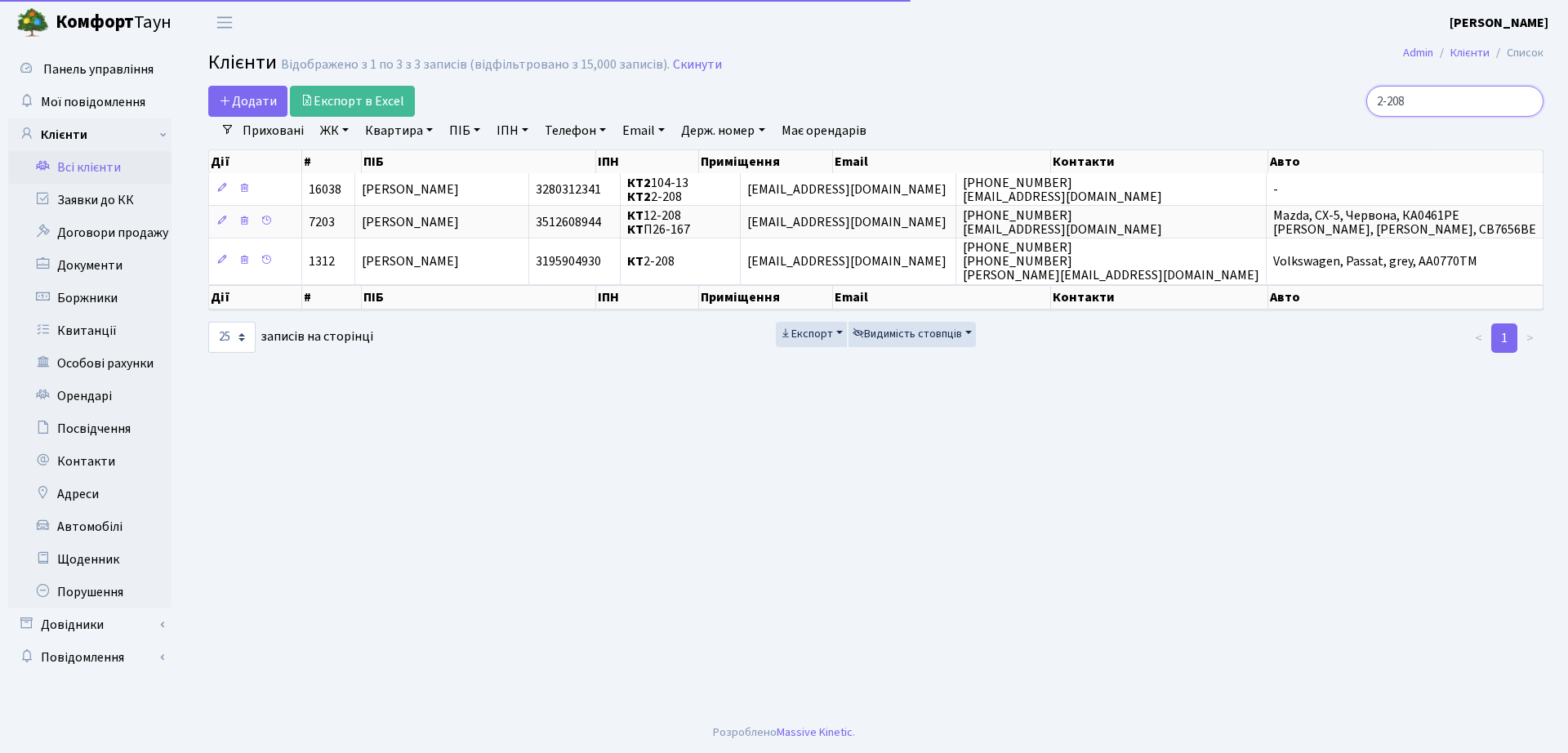
drag, startPoint x: 0, startPoint y: 0, endPoint x: 950, endPoint y: 98, distance: 955.0
click at [950, 98] on div "Додати Експорт в Excel 2-208" at bounding box center [876, 101] width 1360 height 31
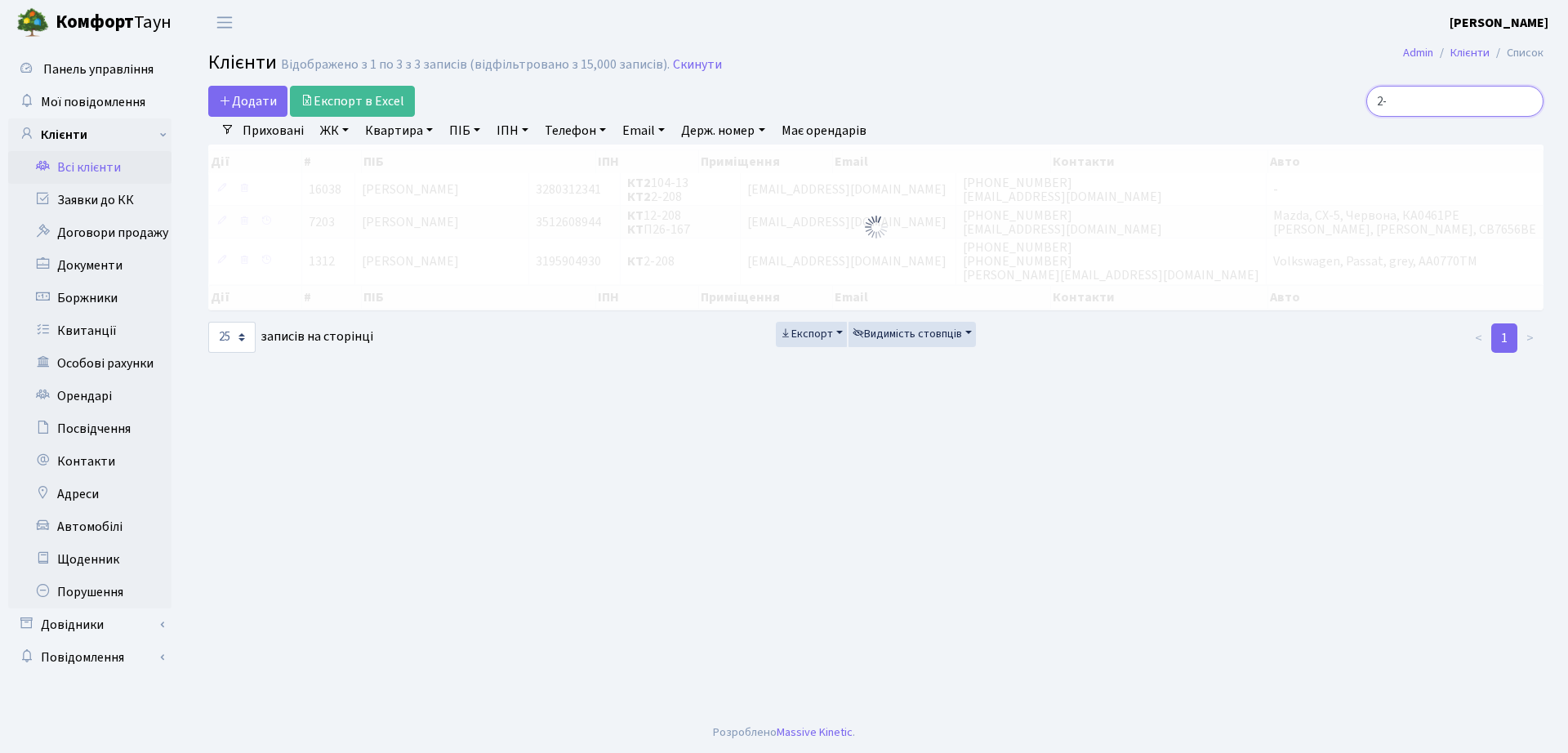
type input "2"
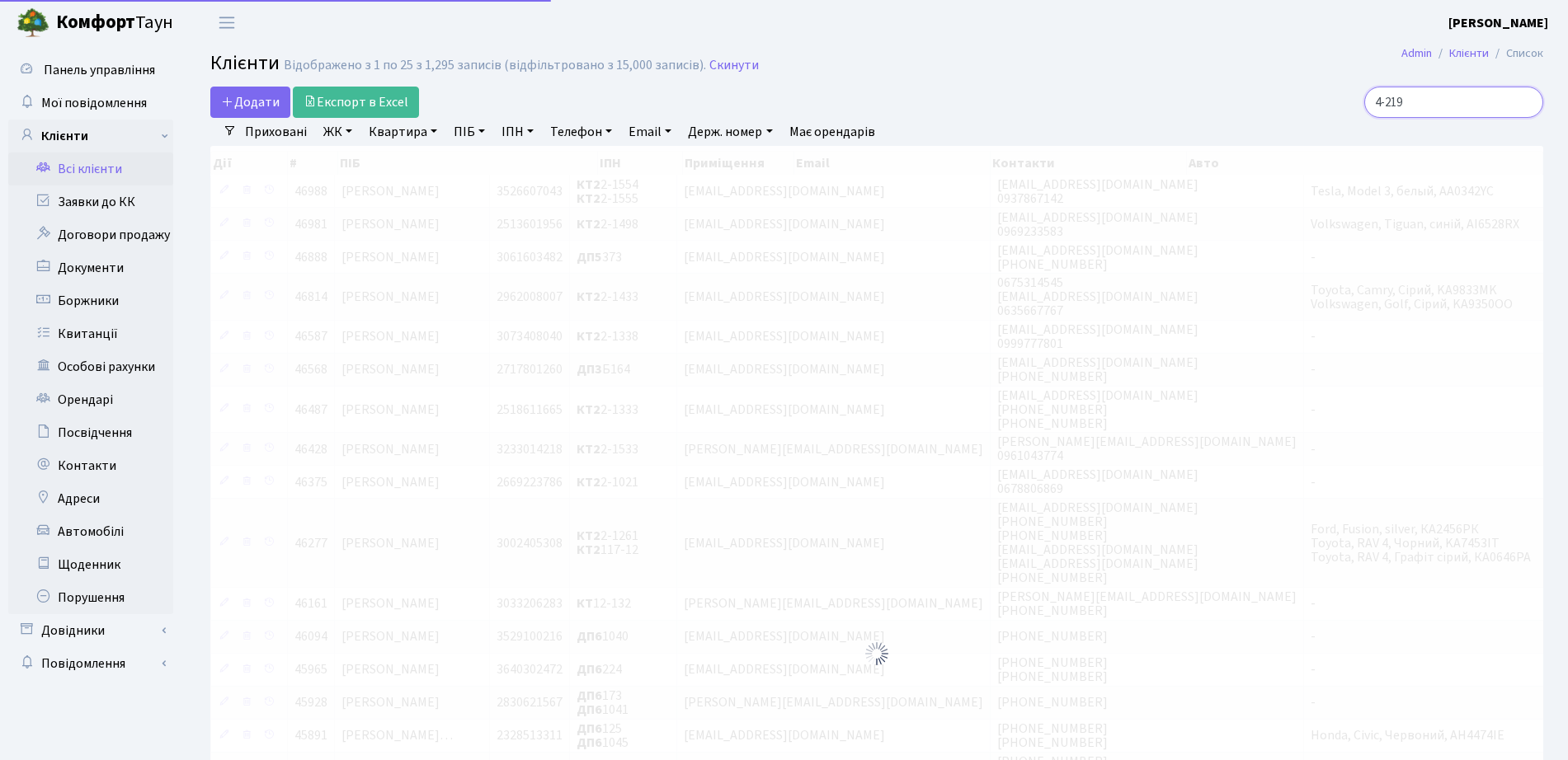
type input "4-219"
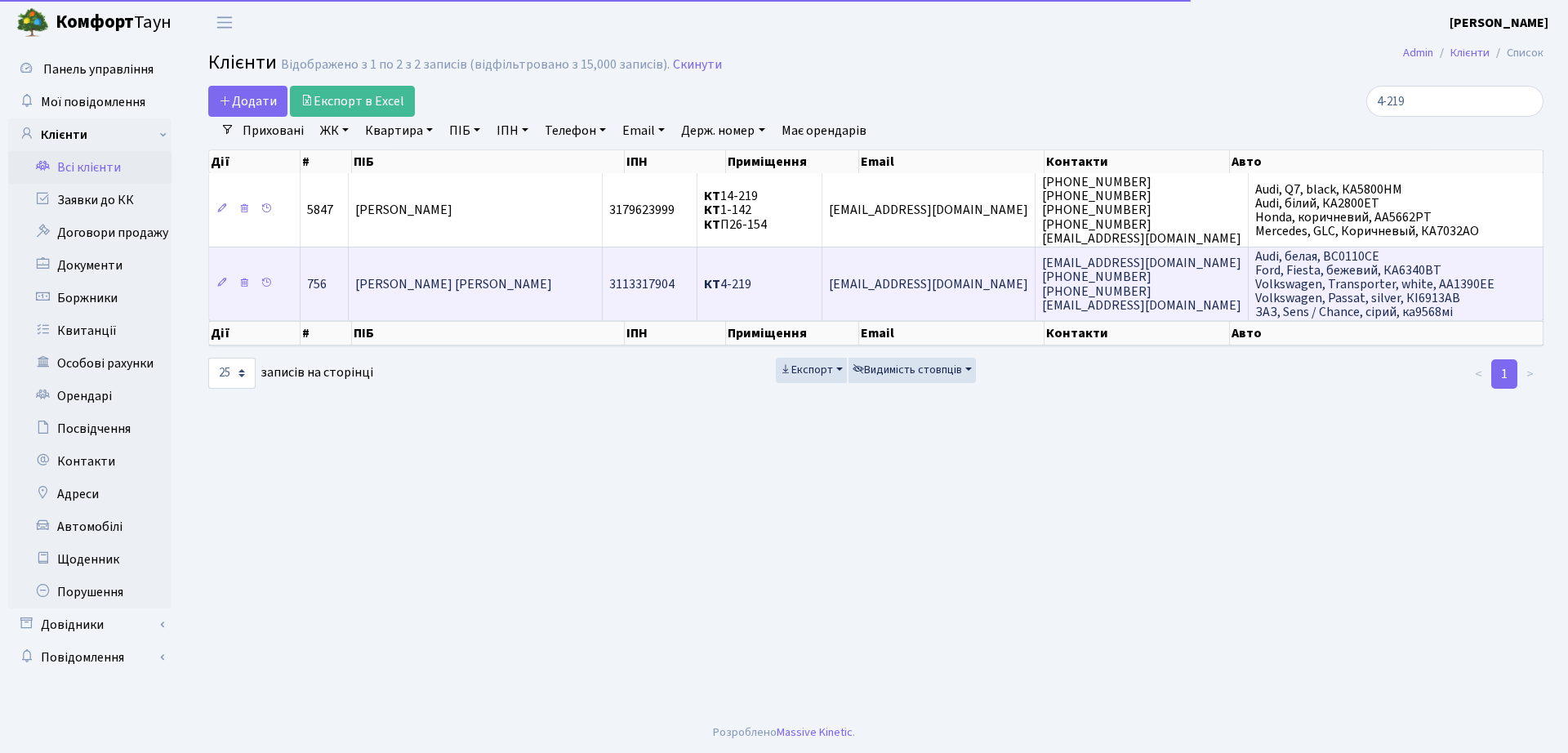
click at [751, 286] on span "КТ 4-219" at bounding box center [727, 284] width 47 height 18
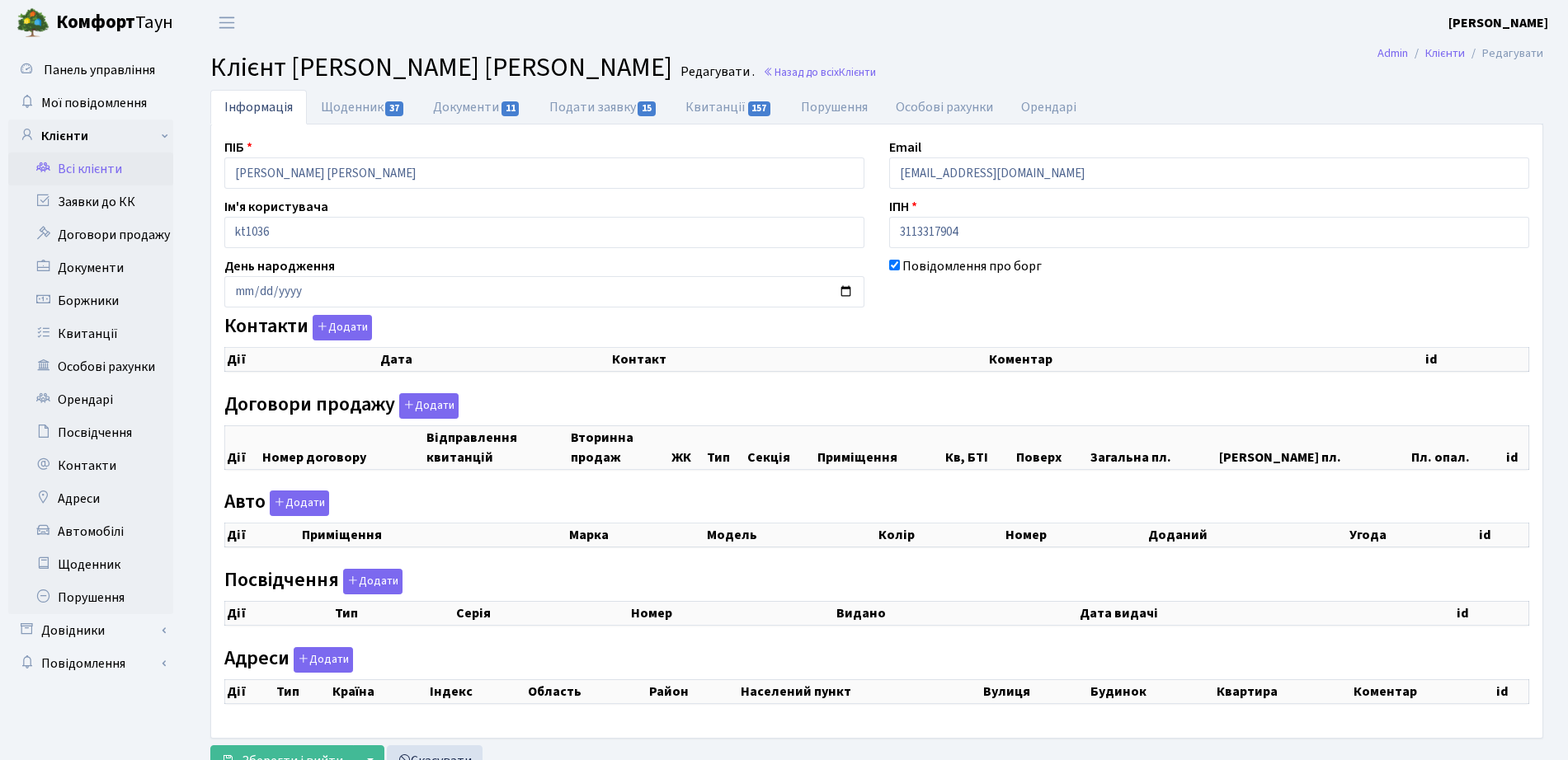
click at [346, 139] on div "ПІБ [PERSON_NAME] [PERSON_NAME]" at bounding box center [543, 163] width 664 height 51
checkbox input "true"
select select "25"
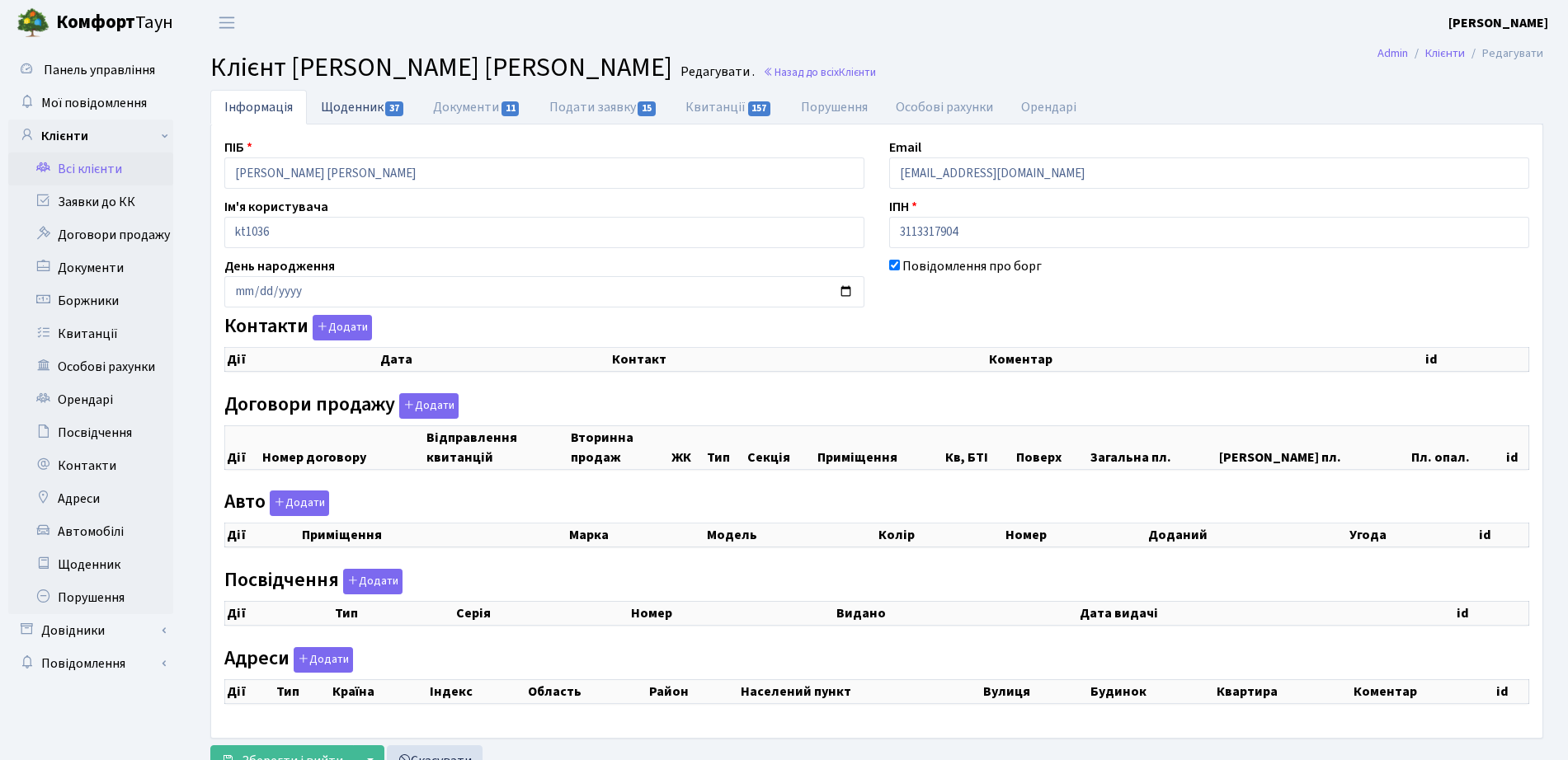
select select "25"
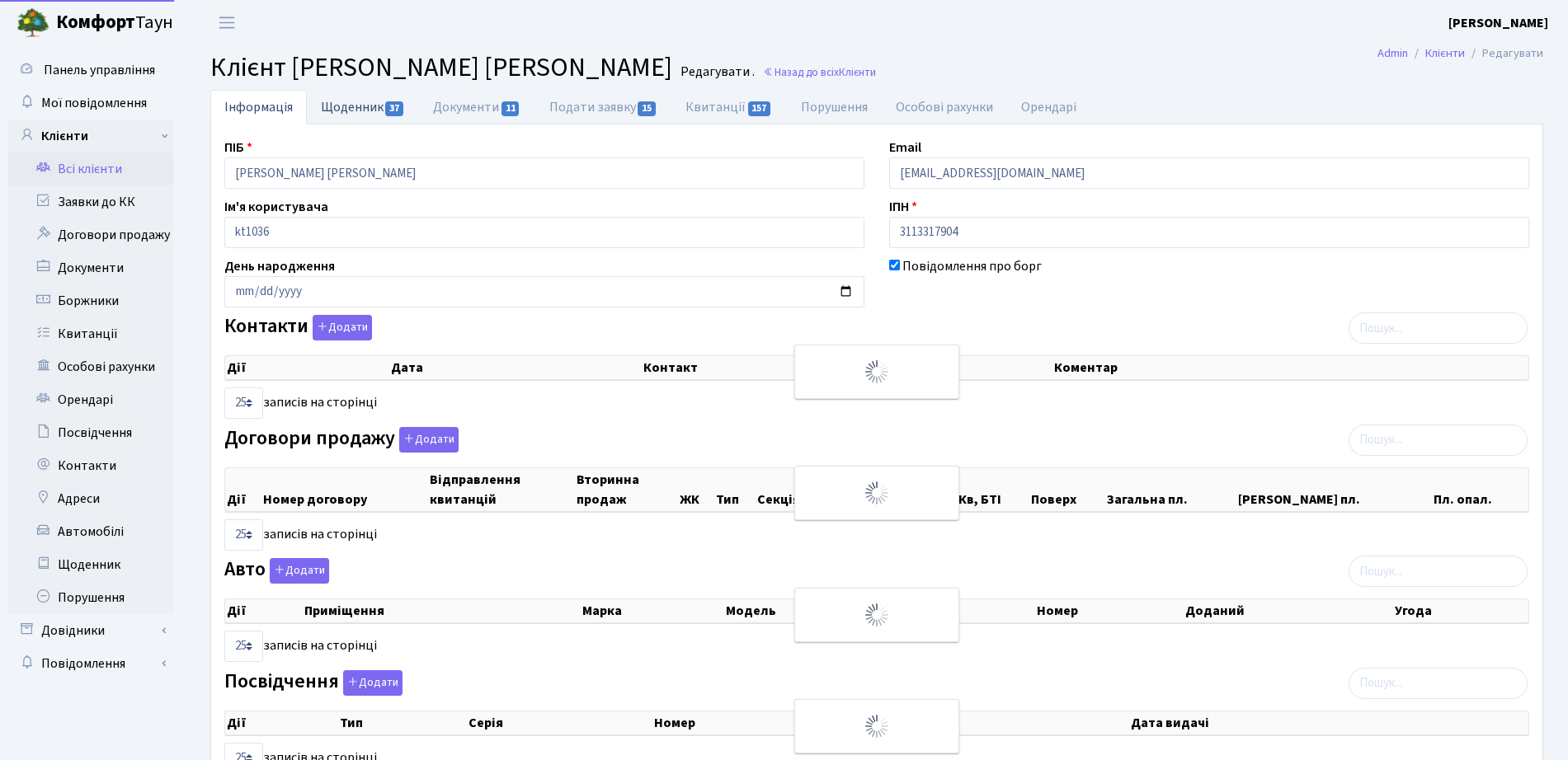
click at [345, 112] on link "Щоденник 37" at bounding box center [362, 107] width 112 height 34
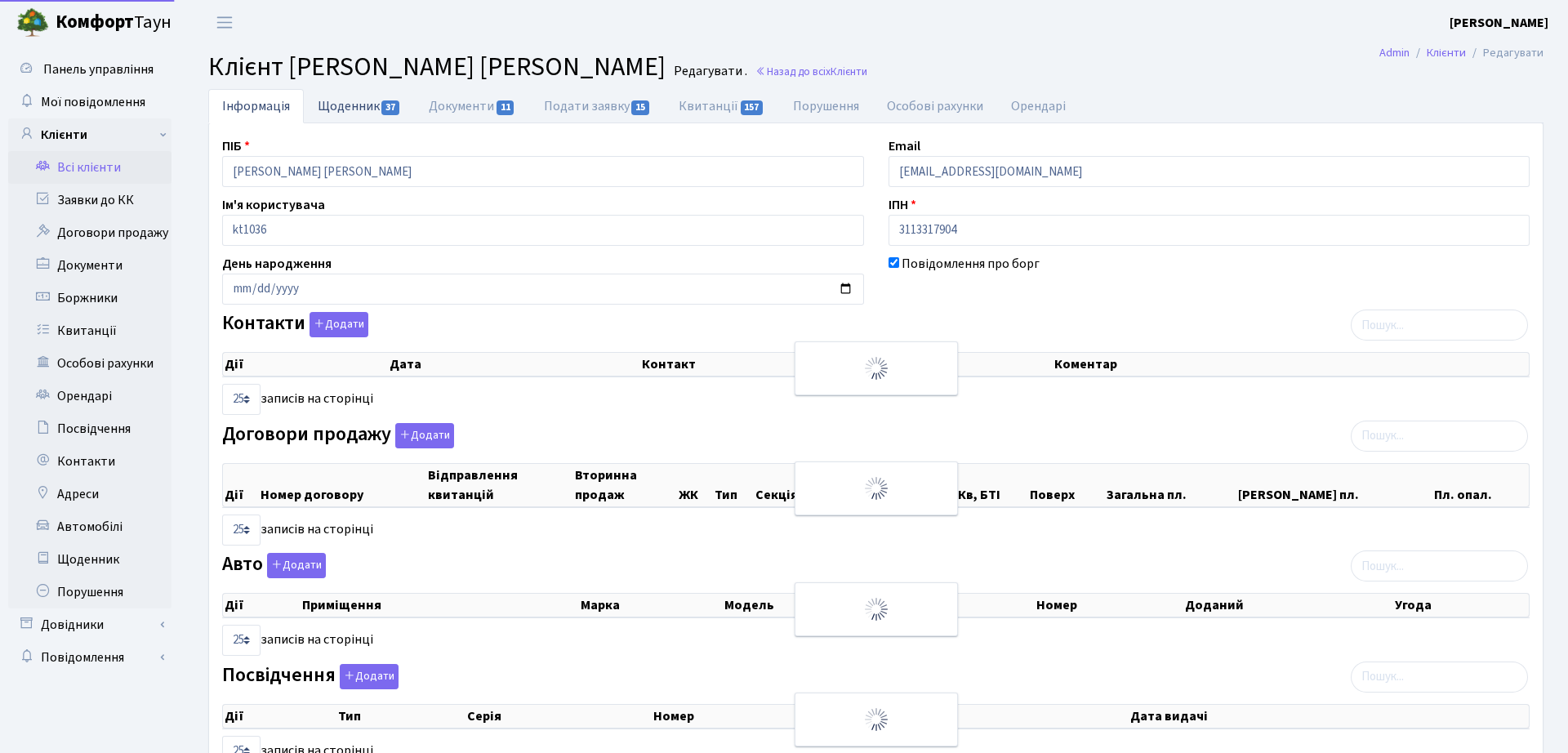
select select "25"
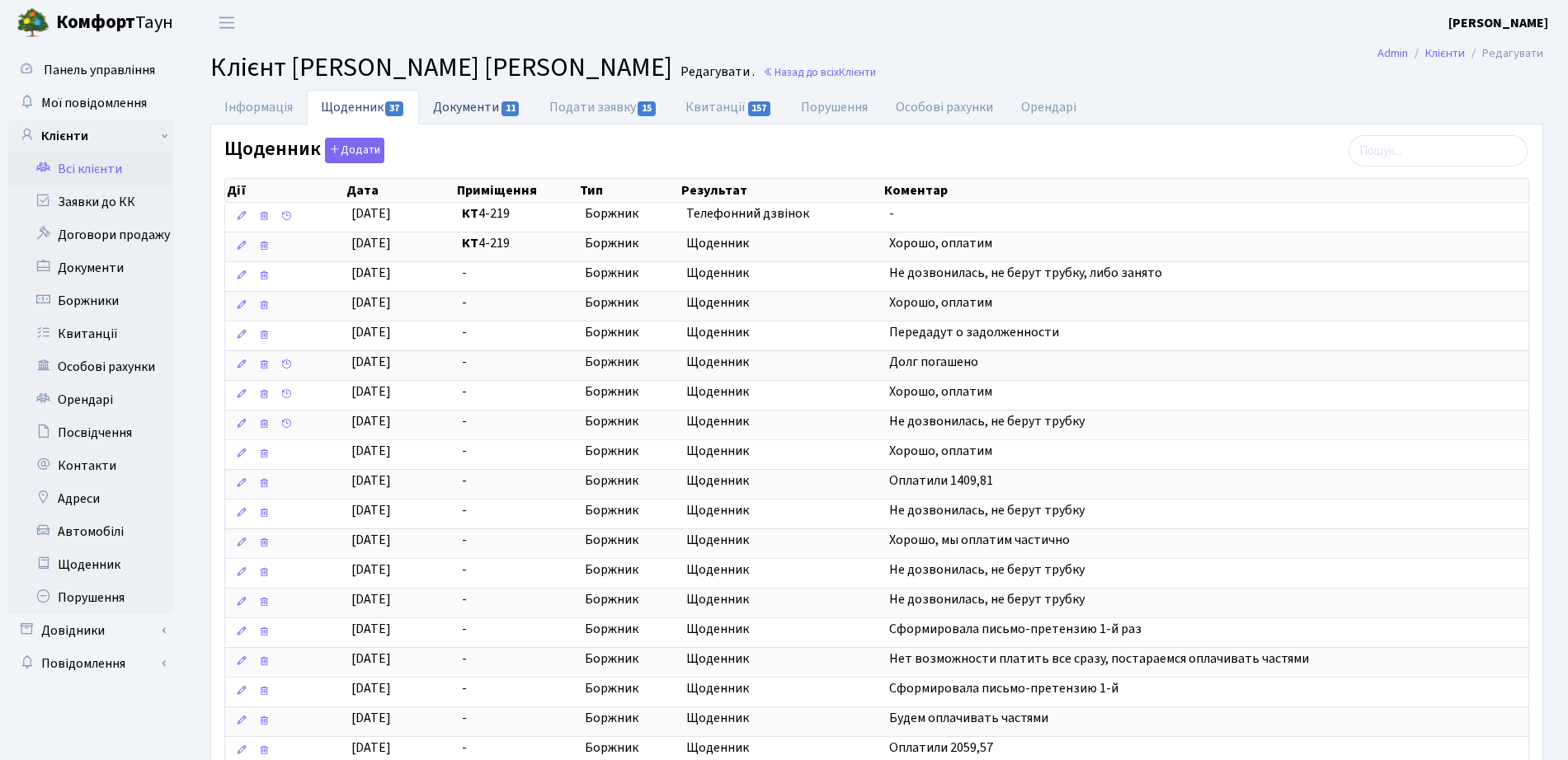
click at [459, 124] on link "Документи 11" at bounding box center [476, 107] width 116 height 34
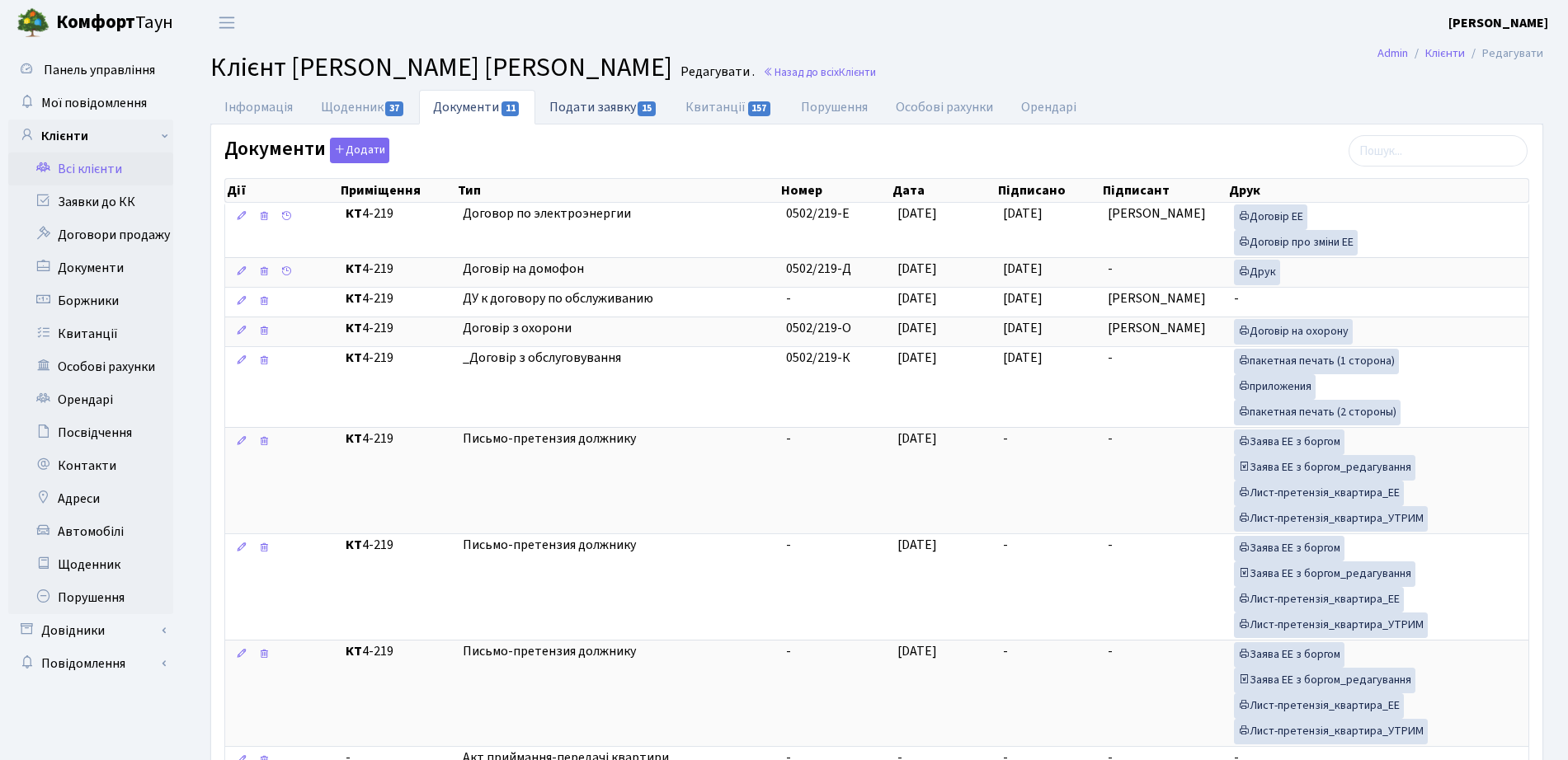
click at [631, 118] on link "Подати заявку 15" at bounding box center [603, 107] width 136 height 34
select select "25"
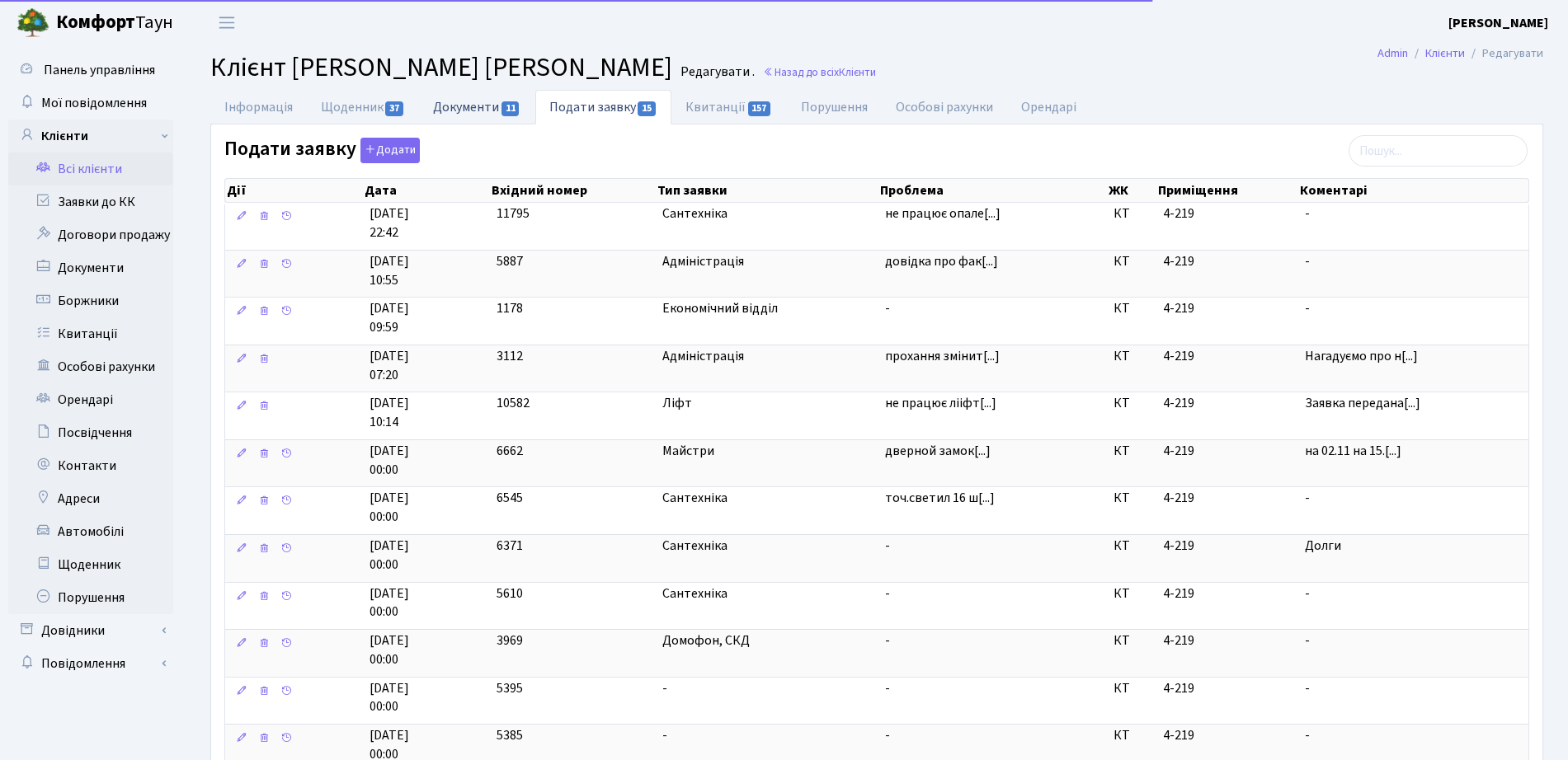
click at [487, 117] on link "Документи 11" at bounding box center [476, 107] width 116 height 34
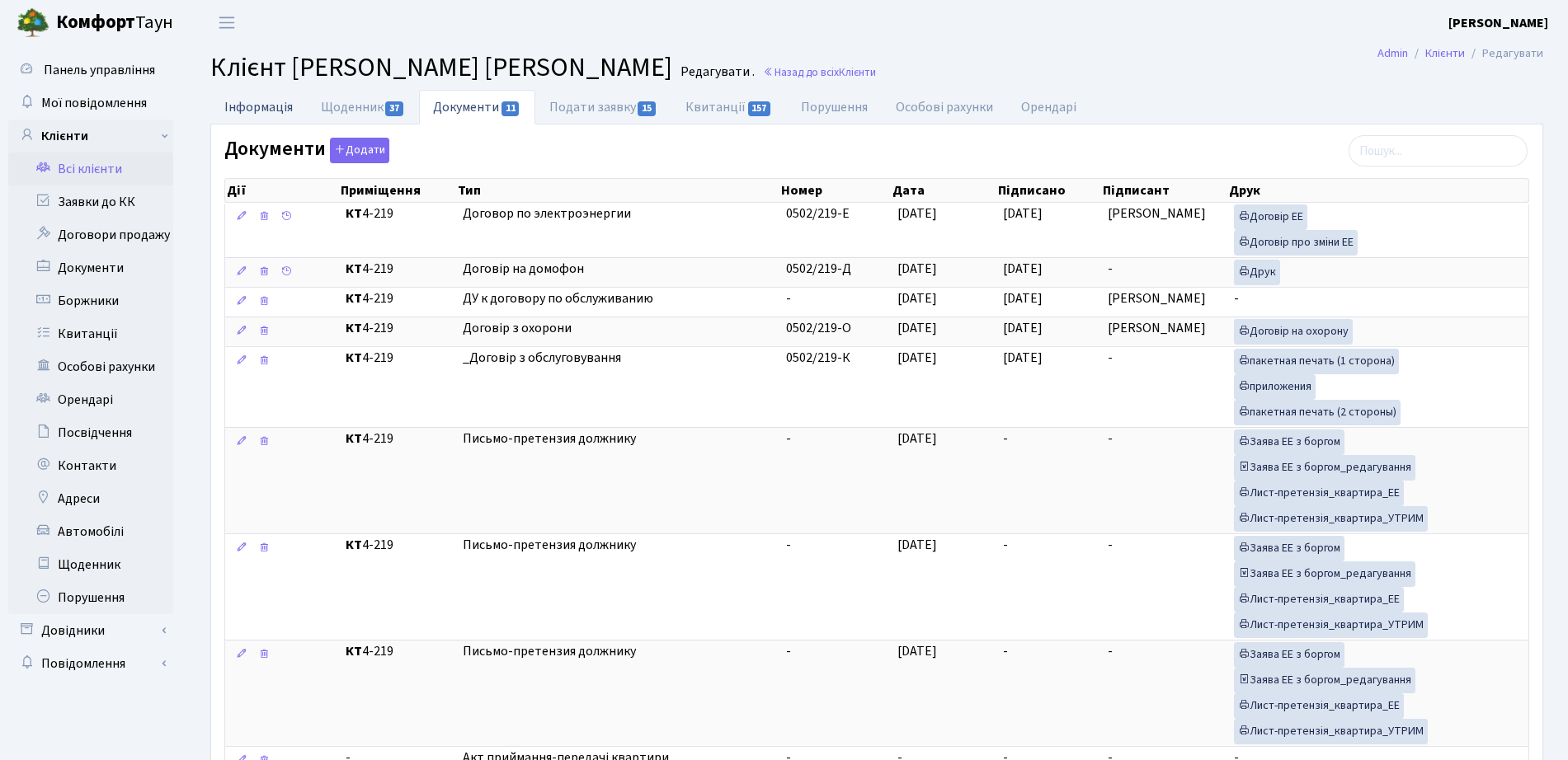
click at [268, 108] on link "Інформація" at bounding box center [259, 107] width 97 height 34
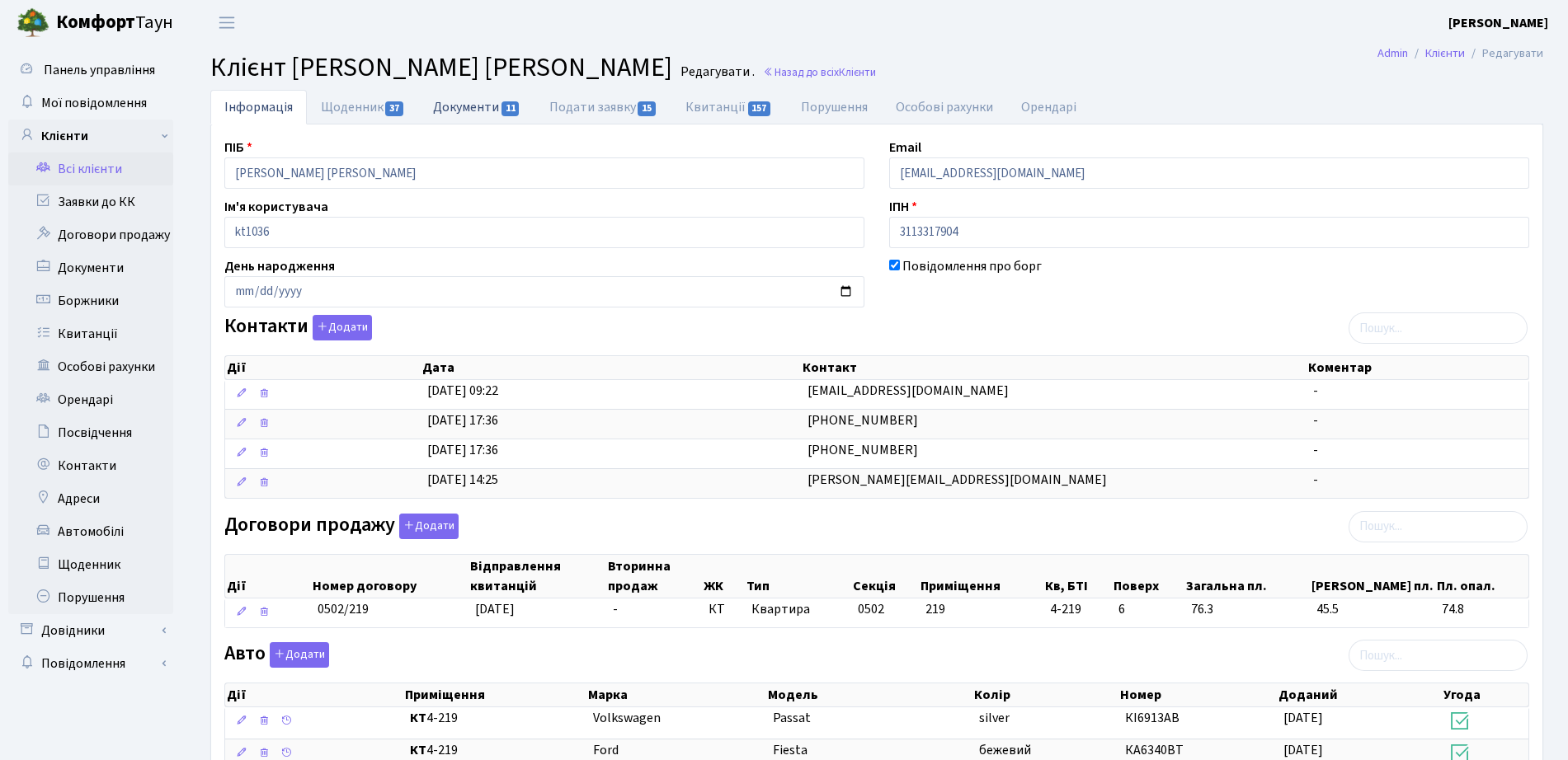
click at [452, 101] on link "Документи 11" at bounding box center [476, 107] width 116 height 34
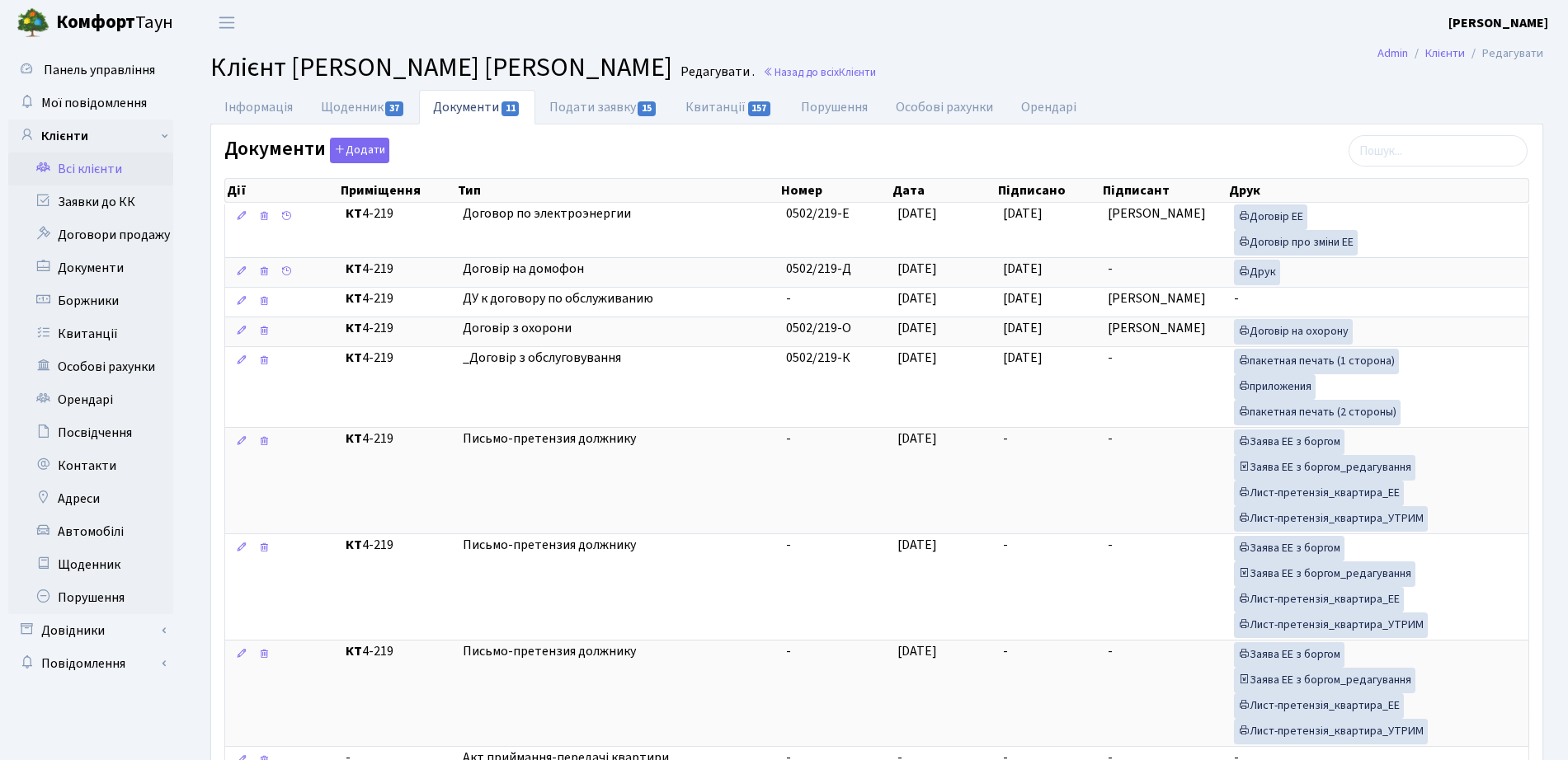
click at [755, 70] on small "Редагувати ." at bounding box center [715, 72] width 77 height 15
click at [836, 70] on link "Назад до всіх Клієнти" at bounding box center [819, 72] width 113 height 15
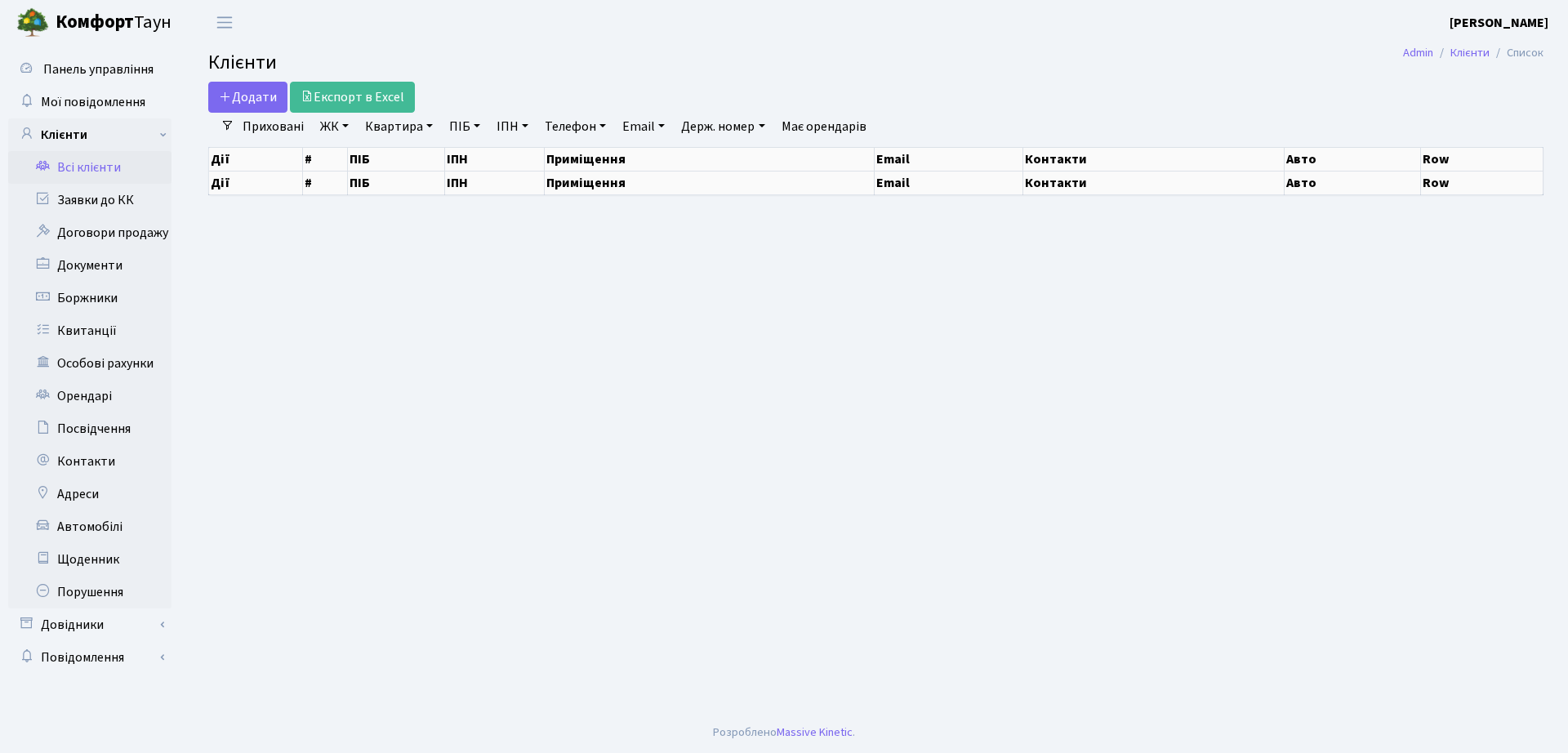
select select "25"
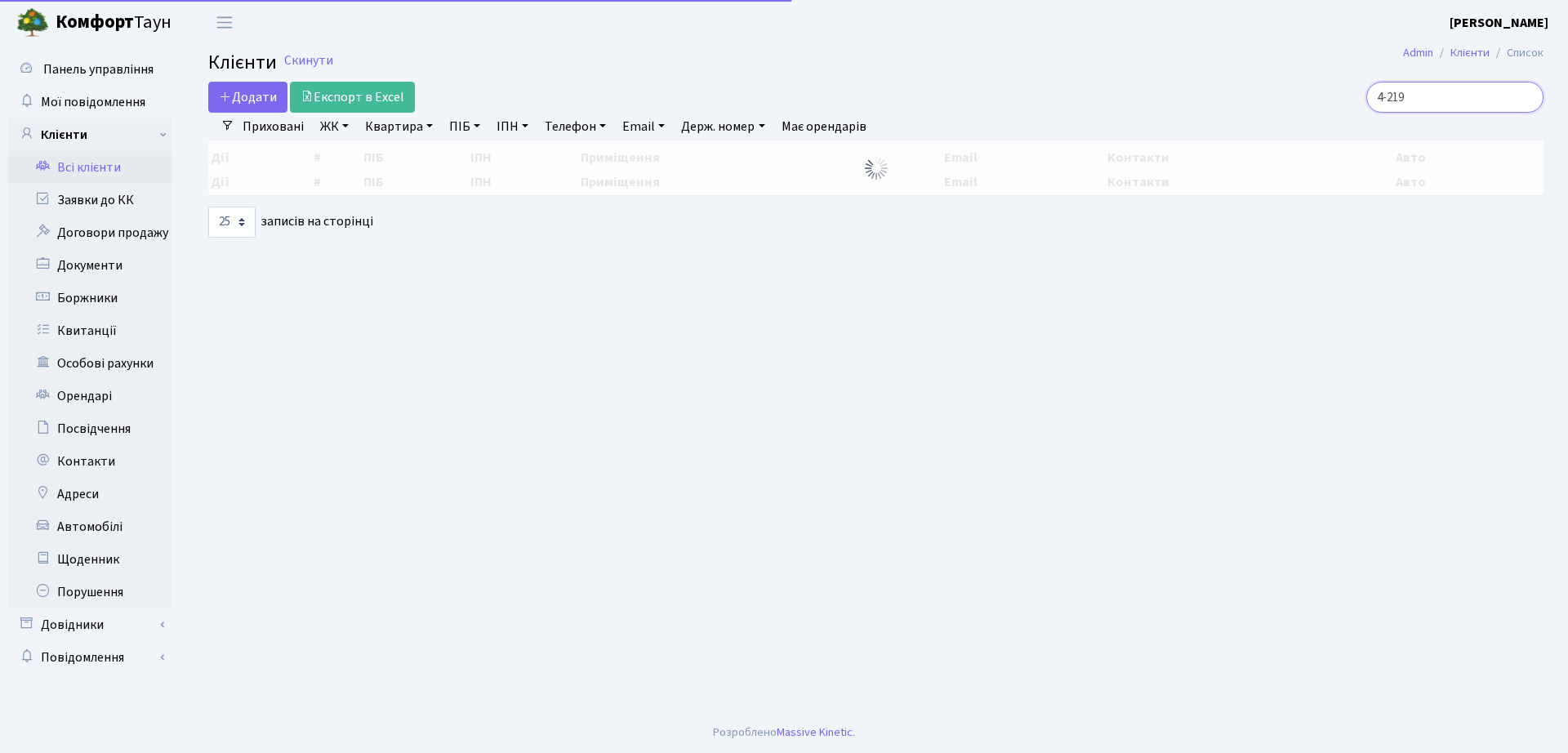
drag, startPoint x: 1445, startPoint y: 77, endPoint x: 1041, endPoint y: 117, distance: 406.0
click at [1041, 117] on div "Додати Експорт в Excel 4-219 Фільтри Приховані ЖК ТХ, вул. Ділова, 1/2 КТ, вул.…" at bounding box center [876, 160] width 1360 height 156
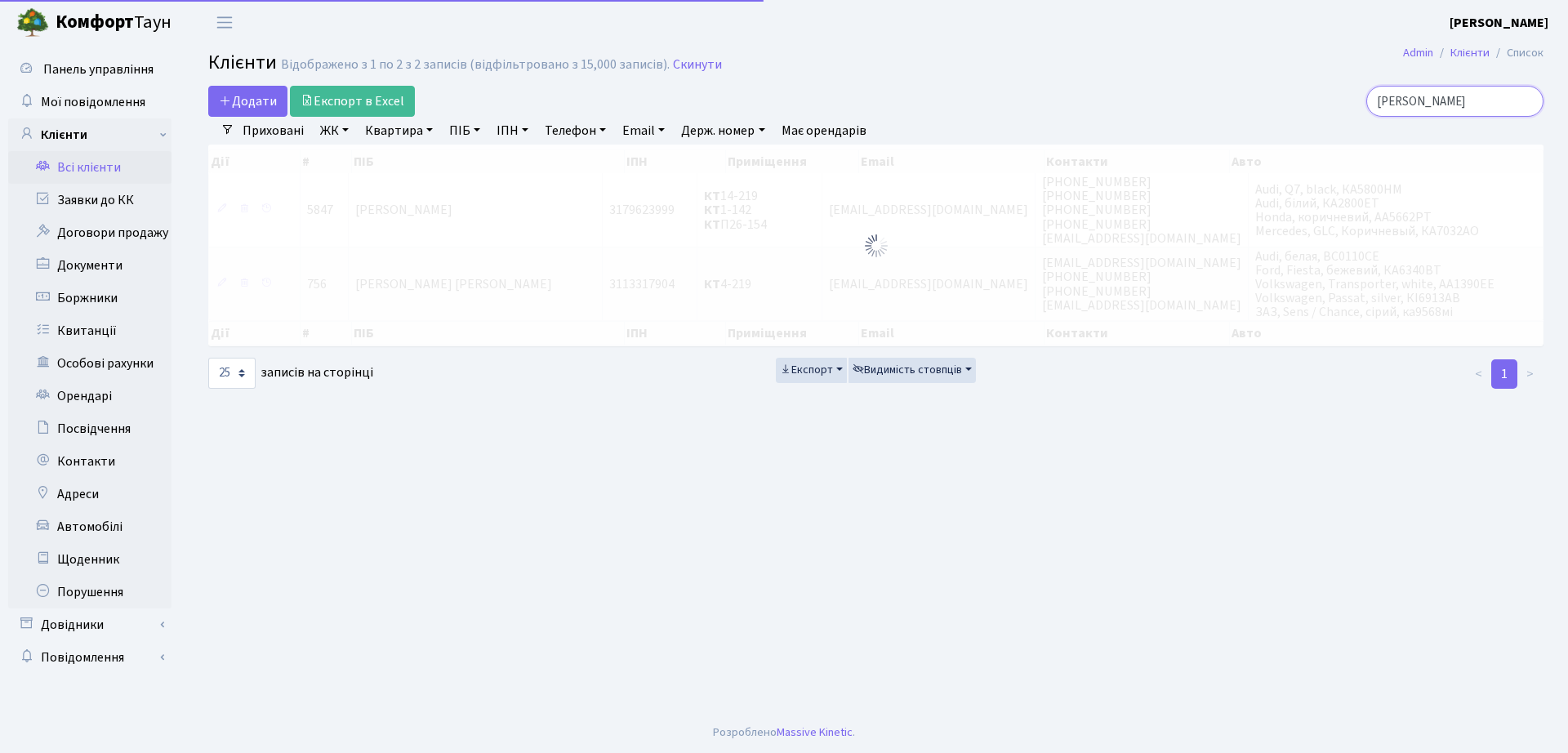
type input "полікарпов"
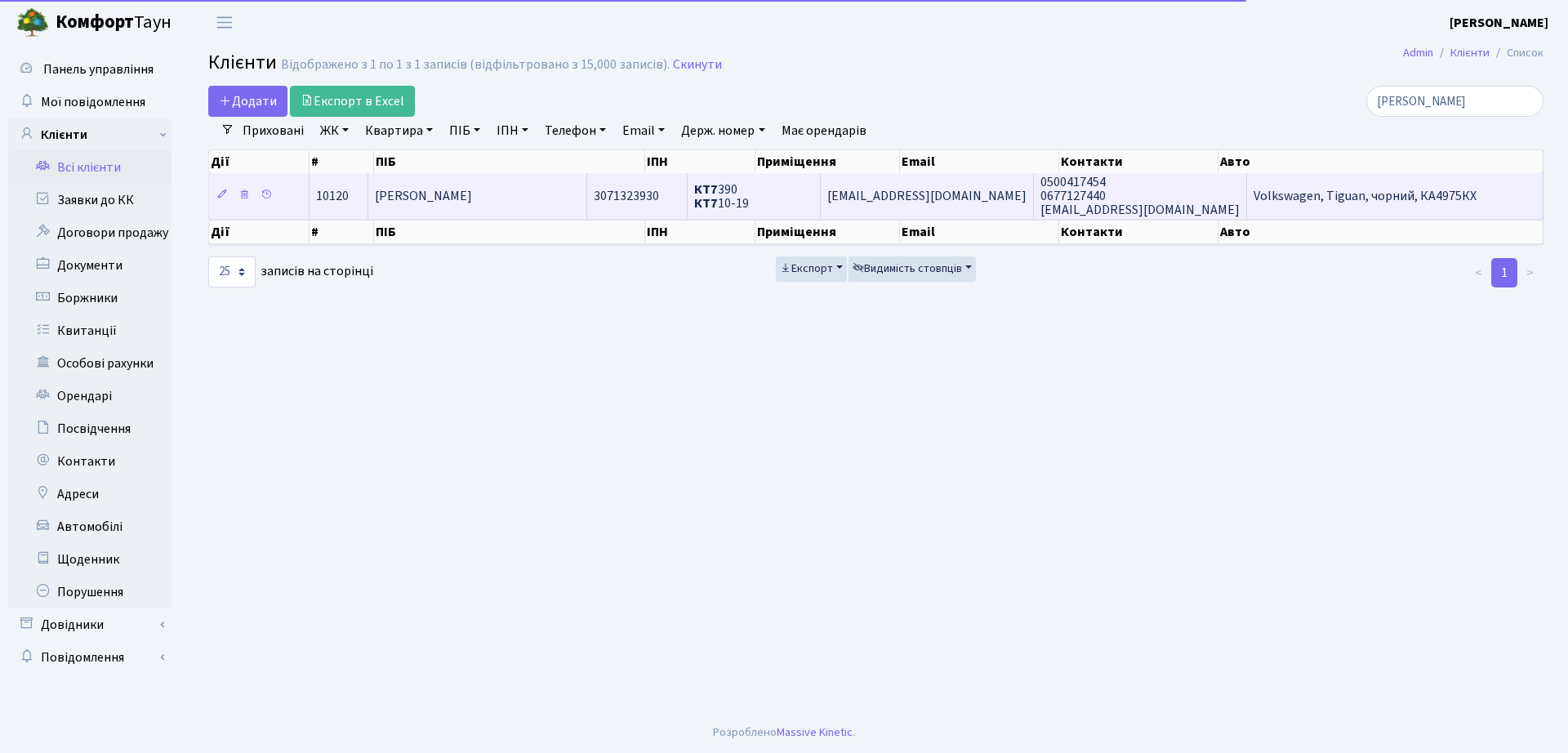
click at [537, 212] on td "[PERSON_NAME]" at bounding box center [478, 195] width 219 height 45
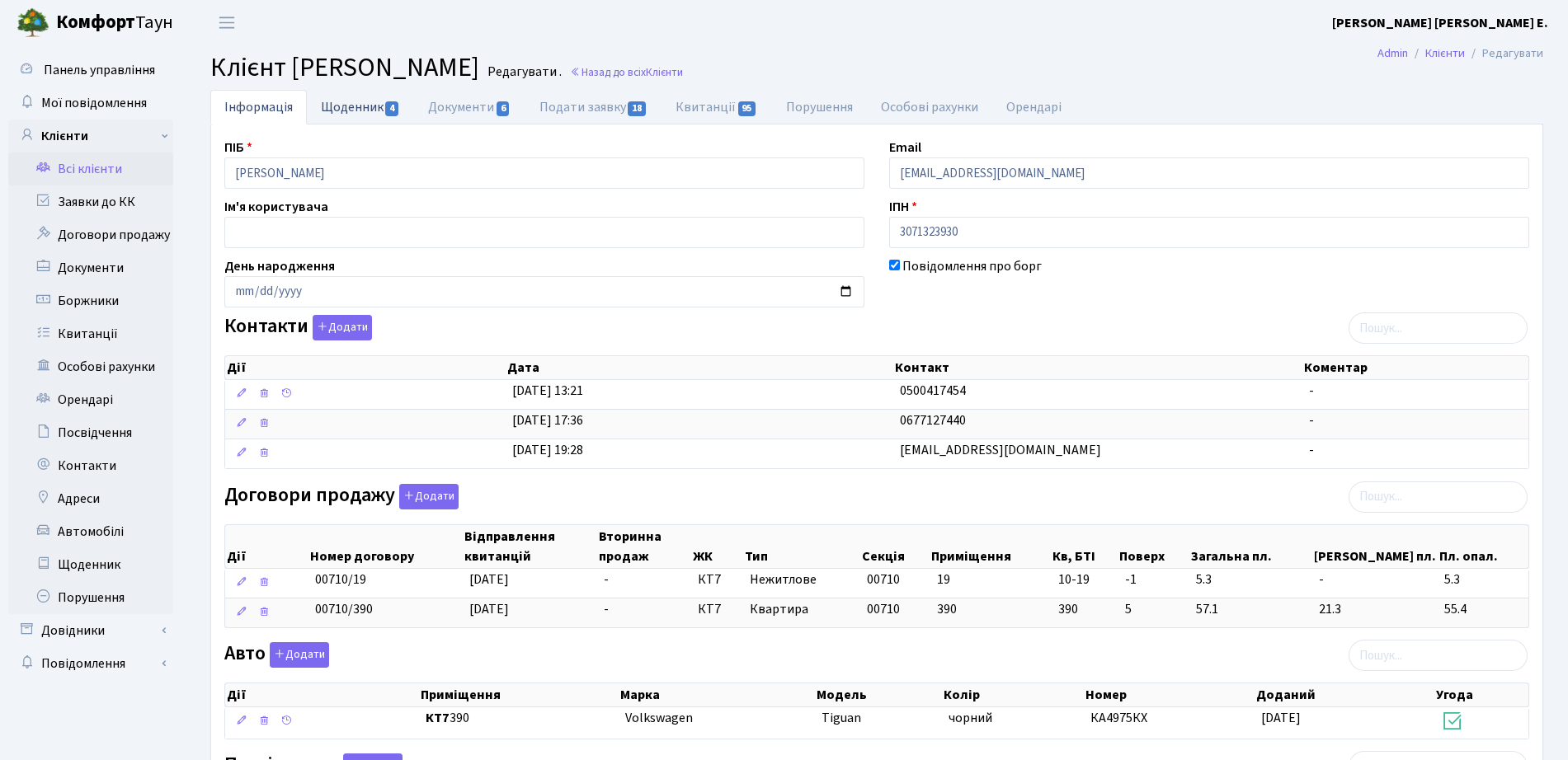
click at [370, 119] on link "Щоденник 4" at bounding box center [360, 107] width 108 height 34
select select "25"
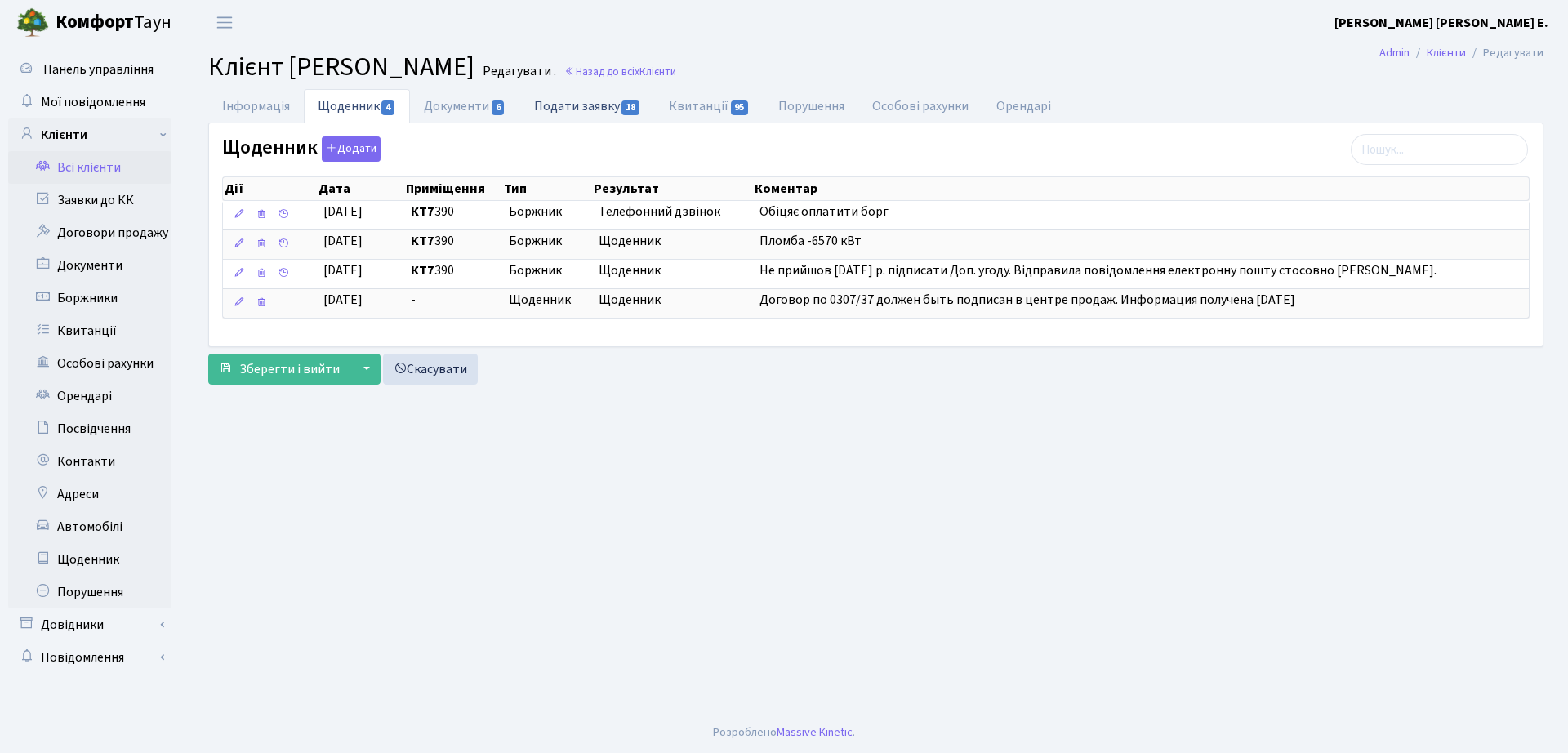
click at [613, 107] on link "Подати заявку 18" at bounding box center [588, 106] width 135 height 34
select select "25"
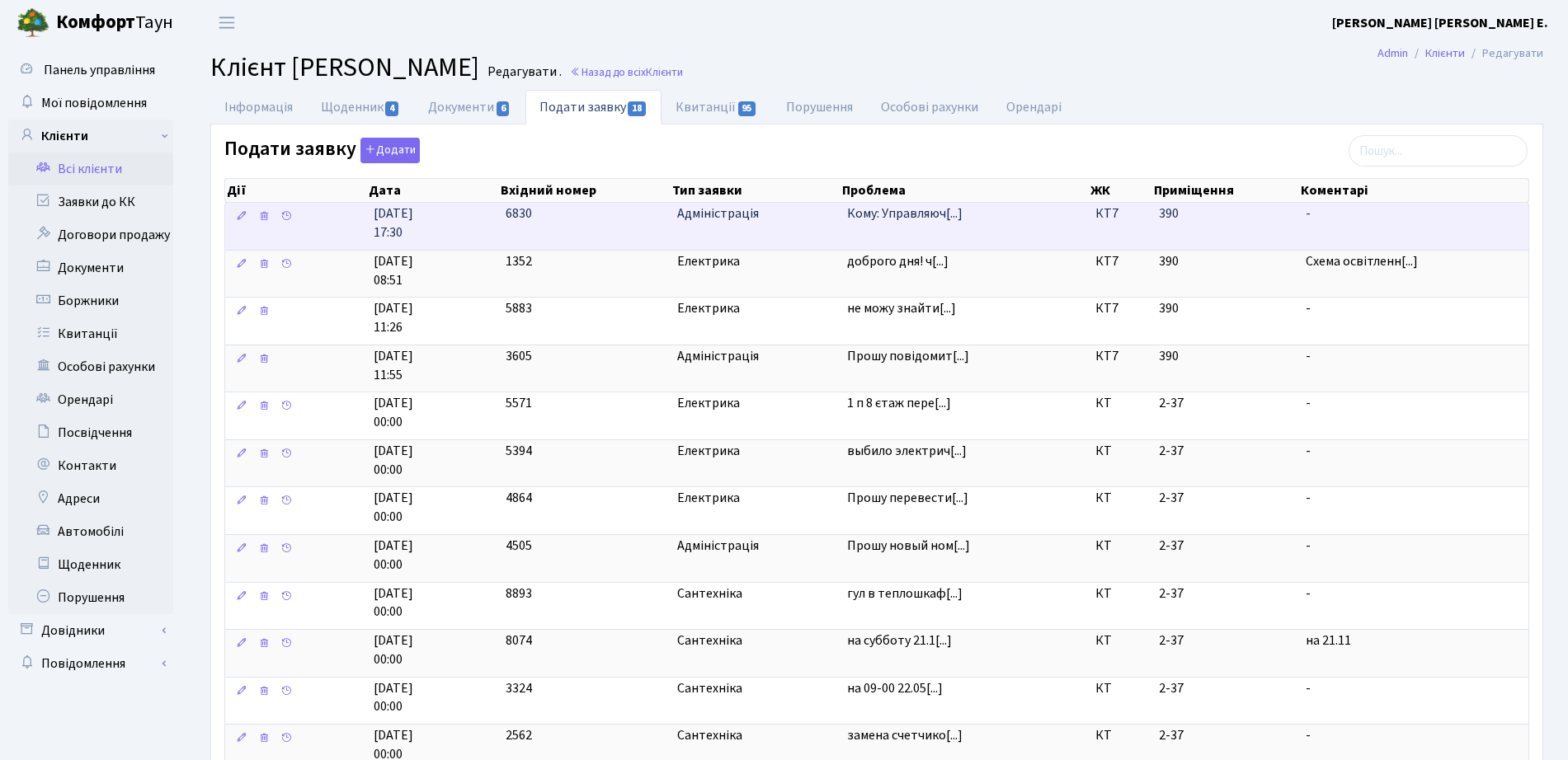
click at [916, 207] on body "[PERSON_NAME] [PERSON_NAME] [PERSON_NAME] Е. Мій обліковий запис Вийти Панель у…" at bounding box center [784, 586] width 1568 height 1172
click at [844, 231] on td "Кому: Управляюч[...]" at bounding box center [964, 226] width 248 height 47
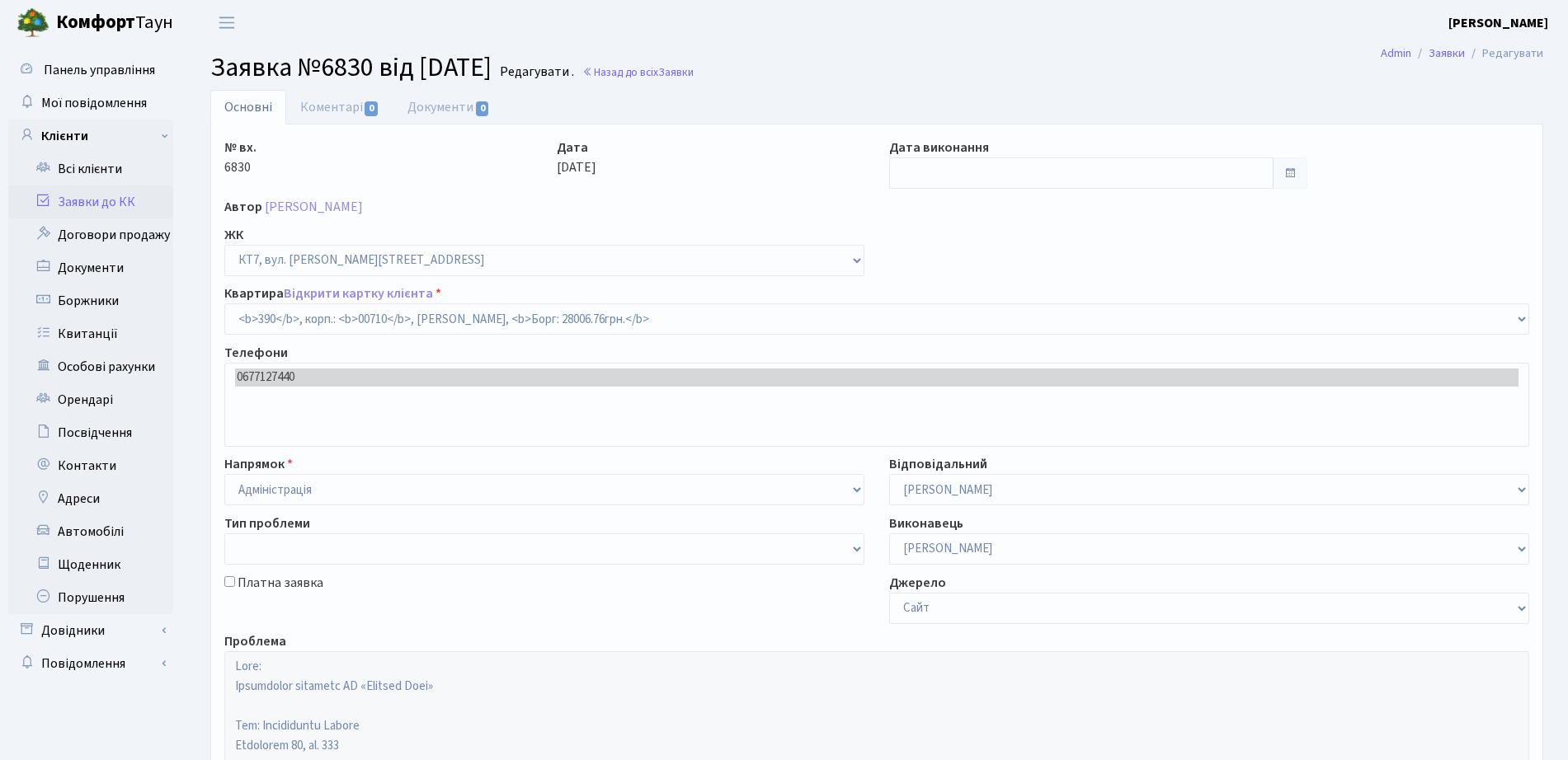
select select "18928"
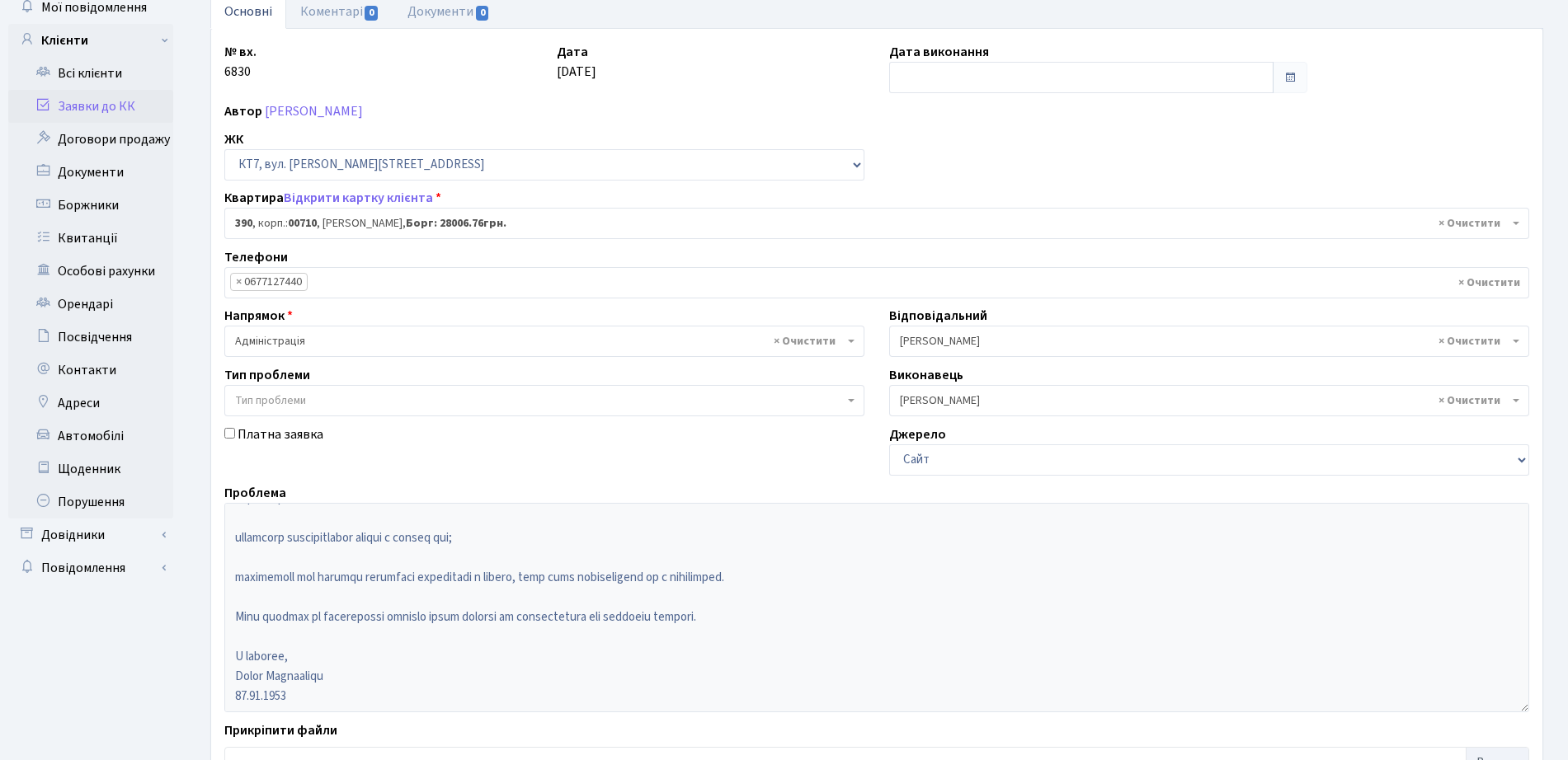
scroll to position [138, 0]
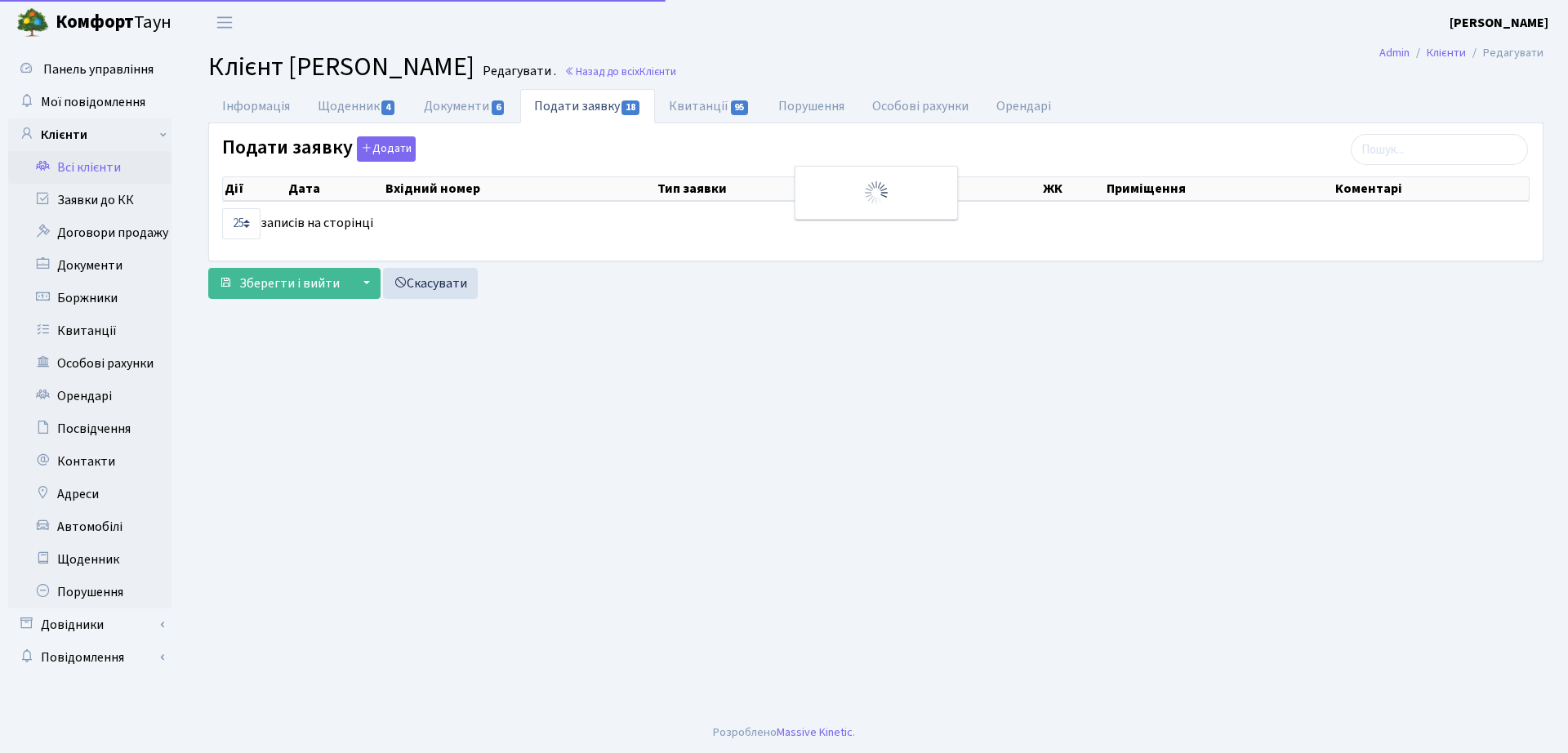
select select "25"
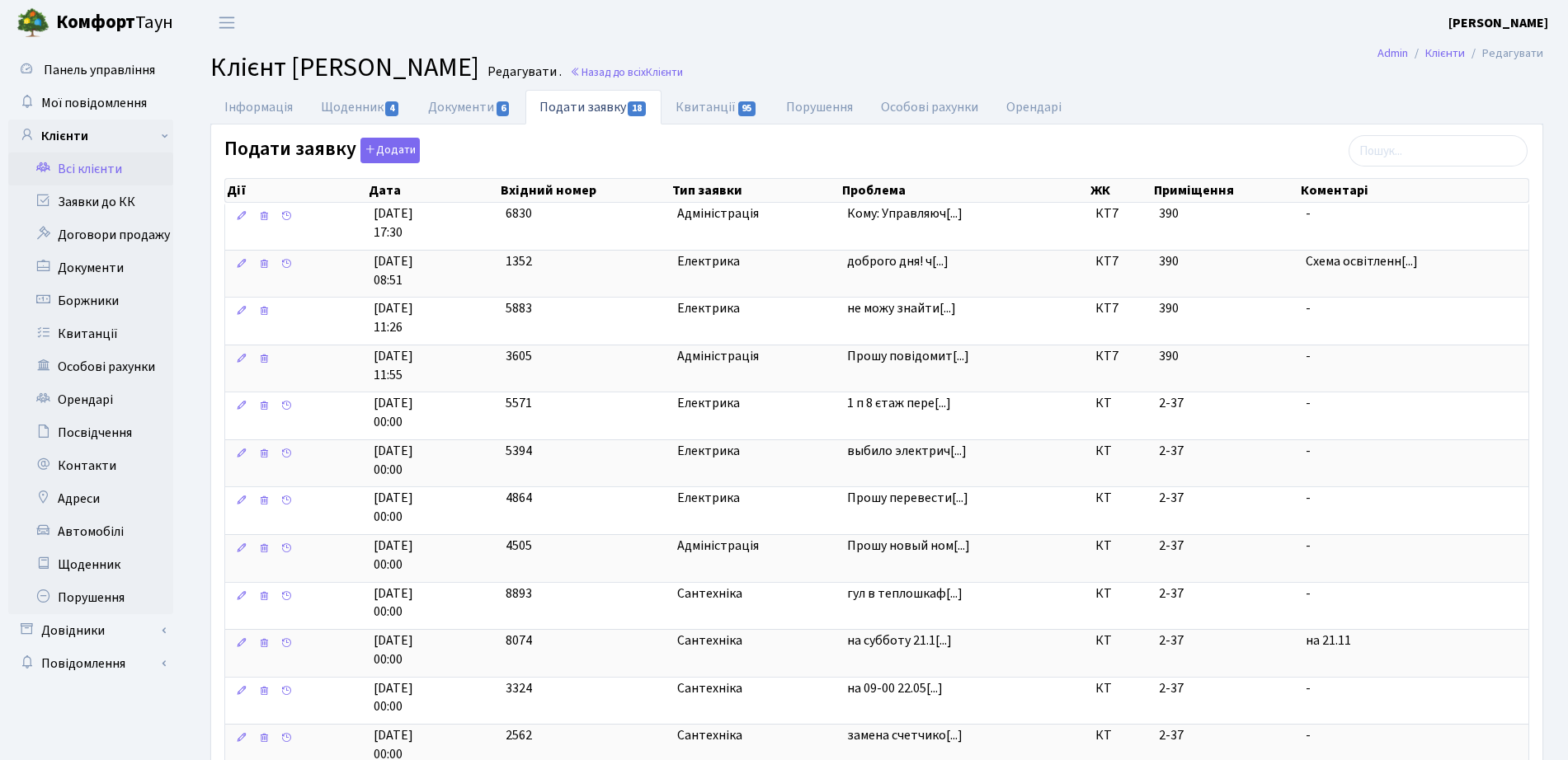
click at [799, 82] on h2 "Клієнт Полікарпов Антон Олексійович Редагувати . Назад до всіх Клієнти" at bounding box center [877, 67] width 1333 height 31
click at [683, 77] on link "Назад до всіх Клієнти" at bounding box center [627, 72] width 113 height 15
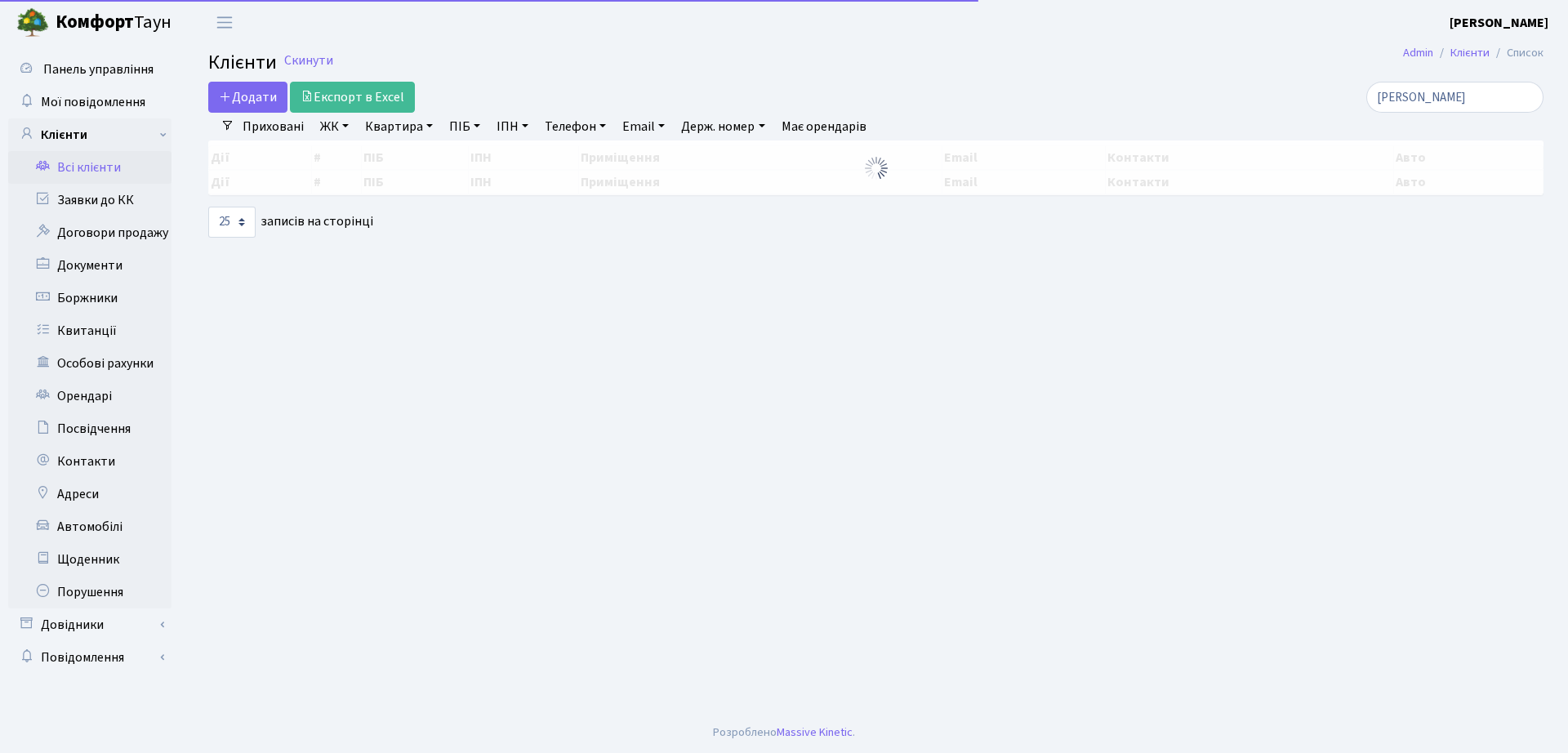
select select "25"
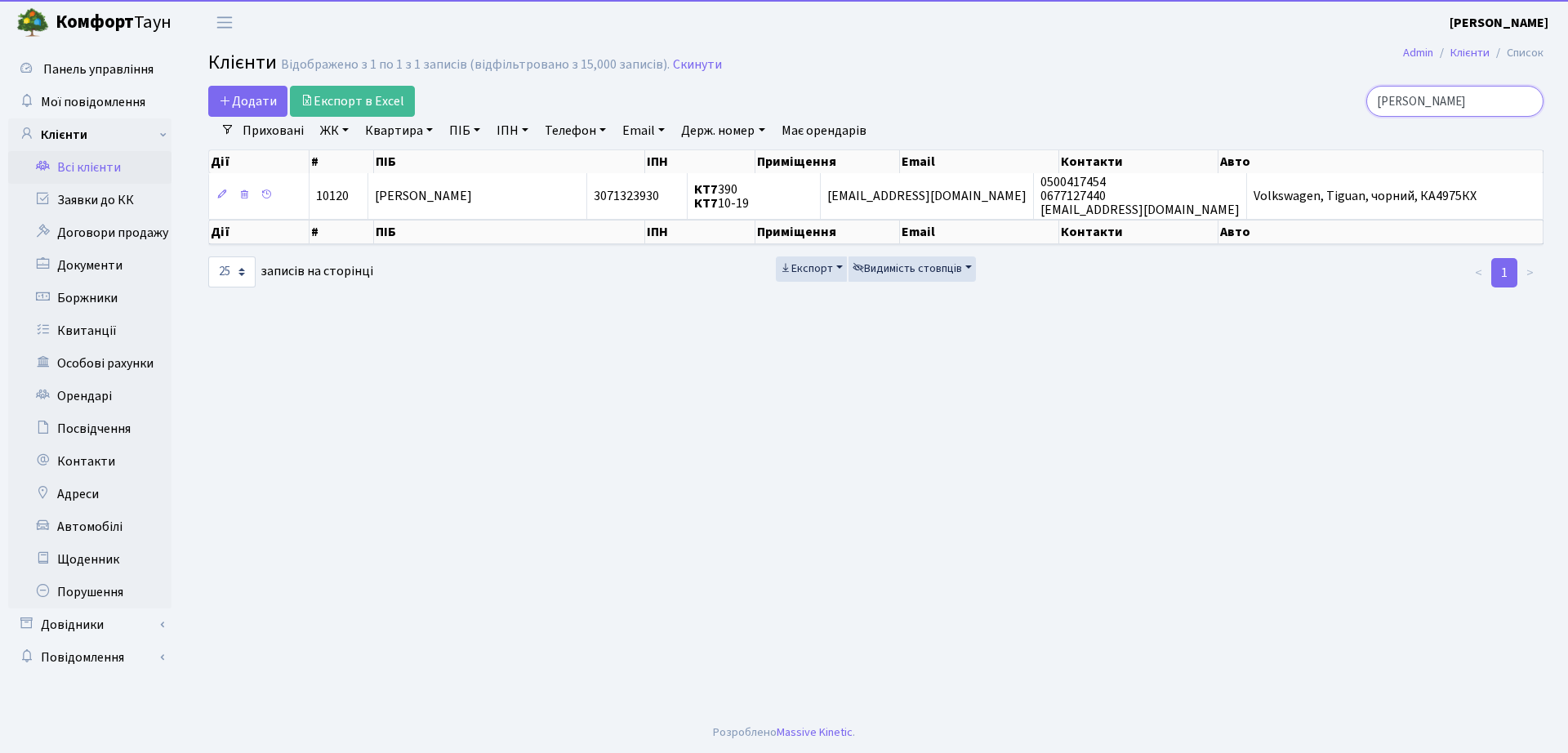
drag, startPoint x: 1465, startPoint y: 87, endPoint x: 1063, endPoint y: 91, distance: 402.0
click at [1063, 91] on div "Додати Експорт в Excel [PERSON_NAME]" at bounding box center [876, 101] width 1360 height 31
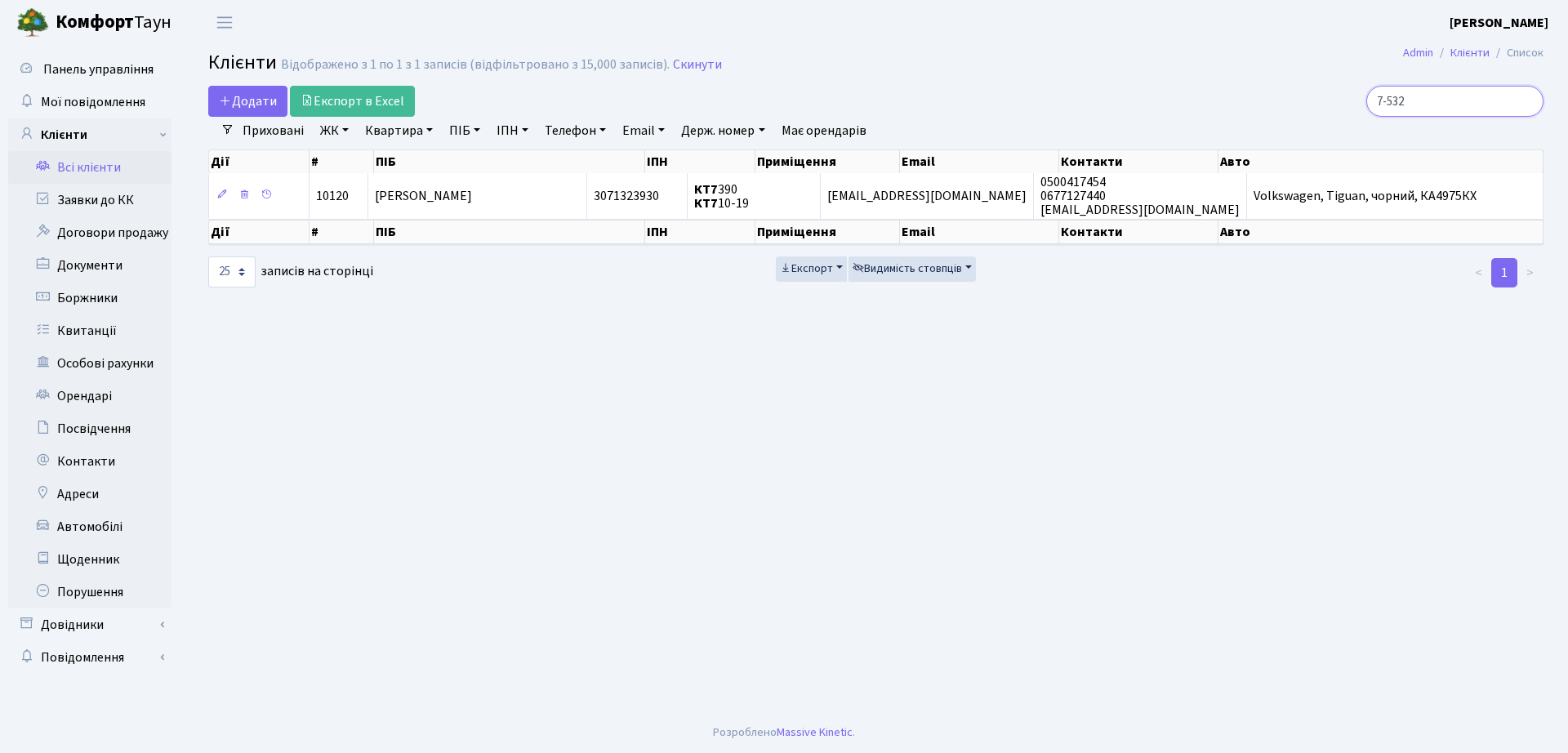
type input "7-532"
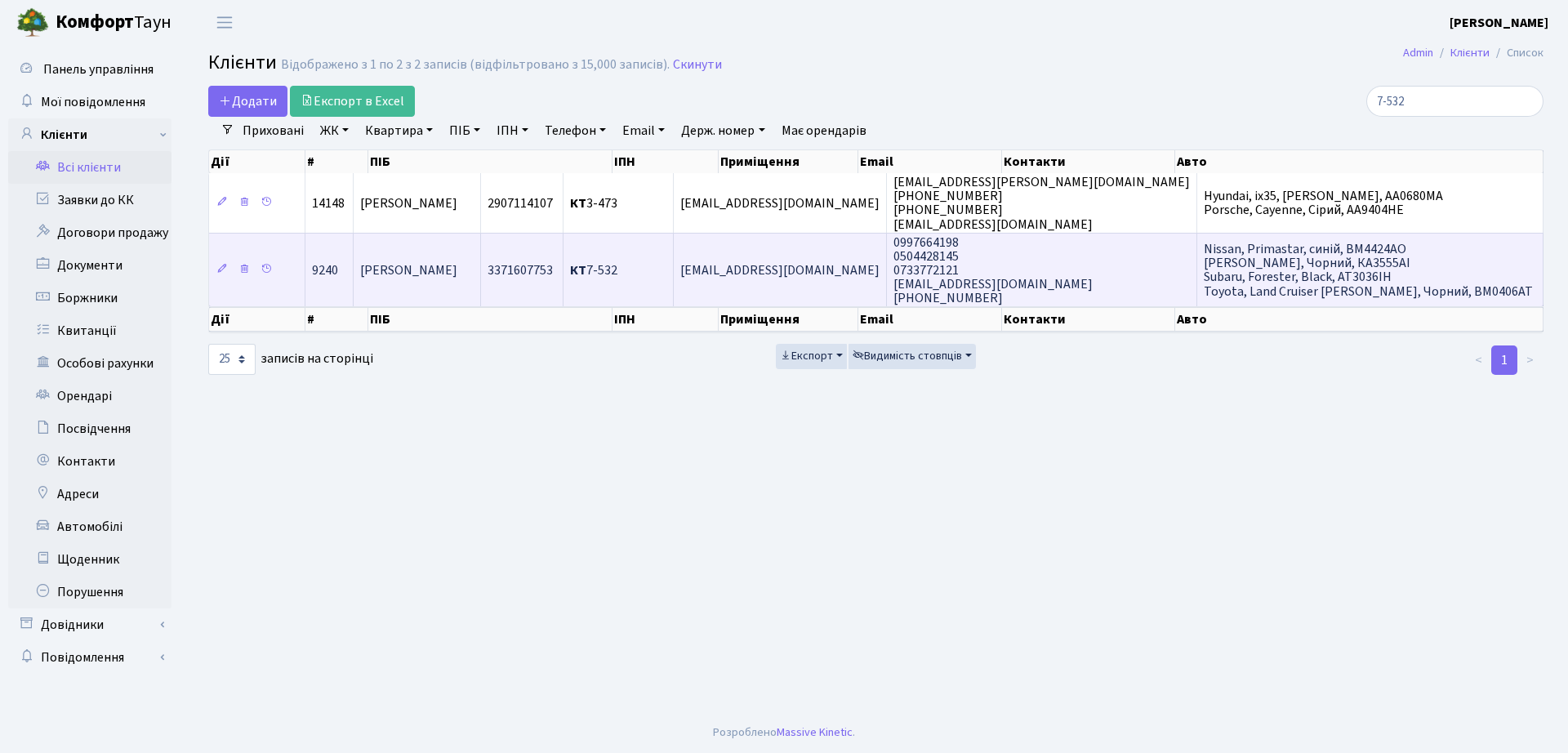
click at [481, 283] on td "[PERSON_NAME] [PERSON_NAME]" at bounding box center [417, 270] width 128 height 75
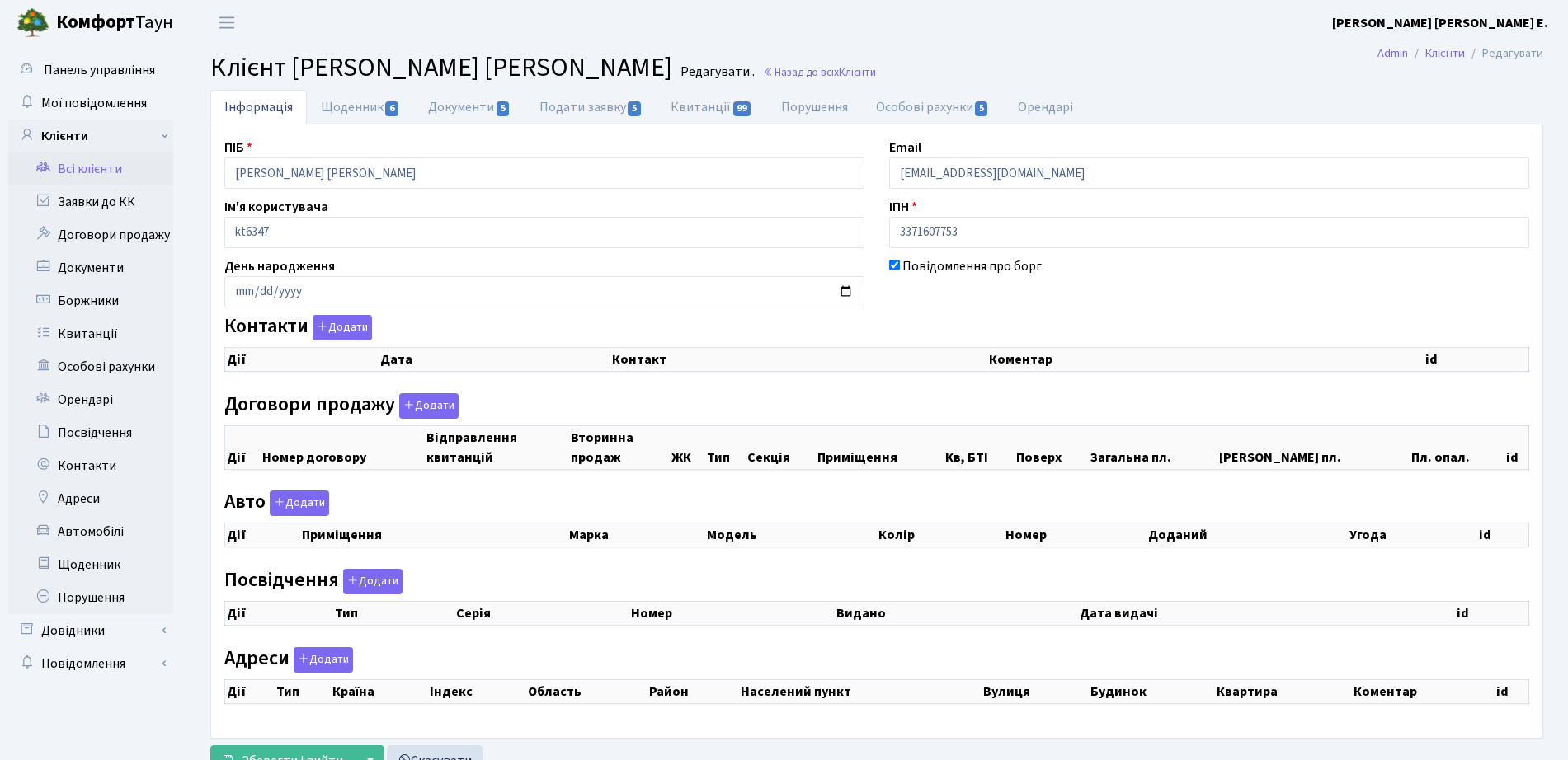
checkbox input "true"
select select "25"
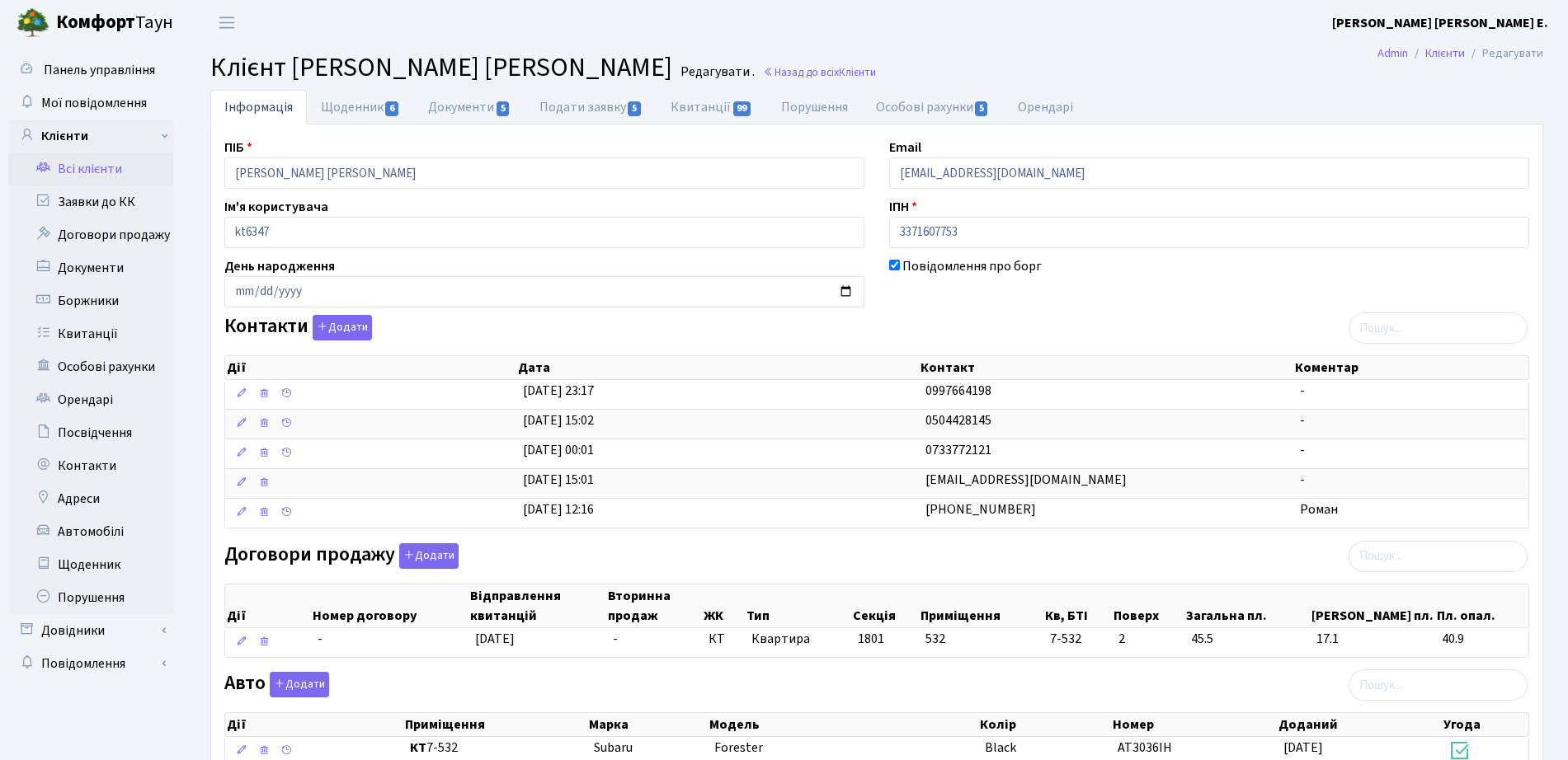
click at [391, 67] on span "Клієнт [PERSON_NAME] [PERSON_NAME]" at bounding box center [441, 67] width 462 height 38
click at [360, 108] on link "Щоденник 6" at bounding box center [360, 107] width 108 height 34
select select "25"
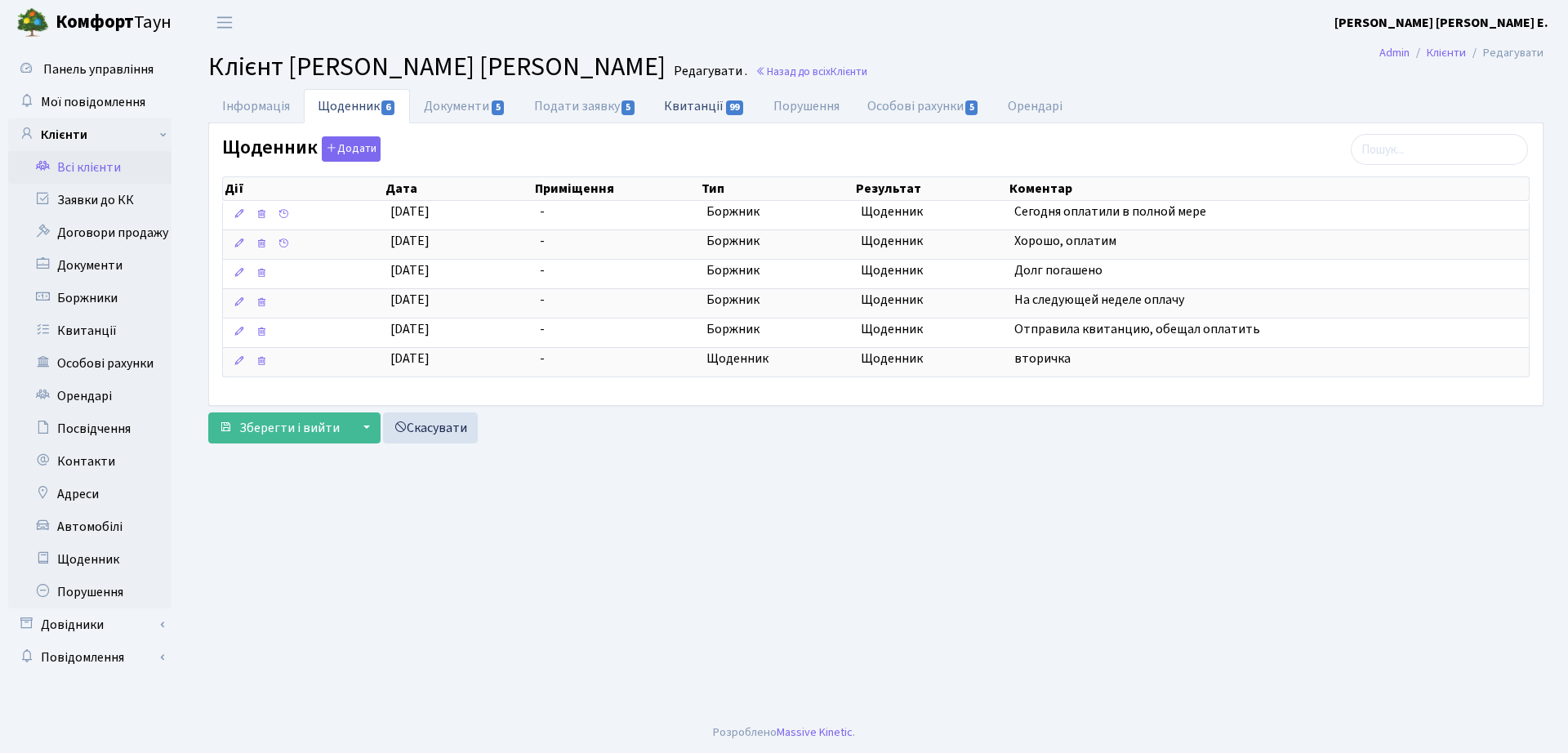
click at [695, 97] on link "Квитанції 99" at bounding box center [704, 106] width 108 height 34
select select "25"
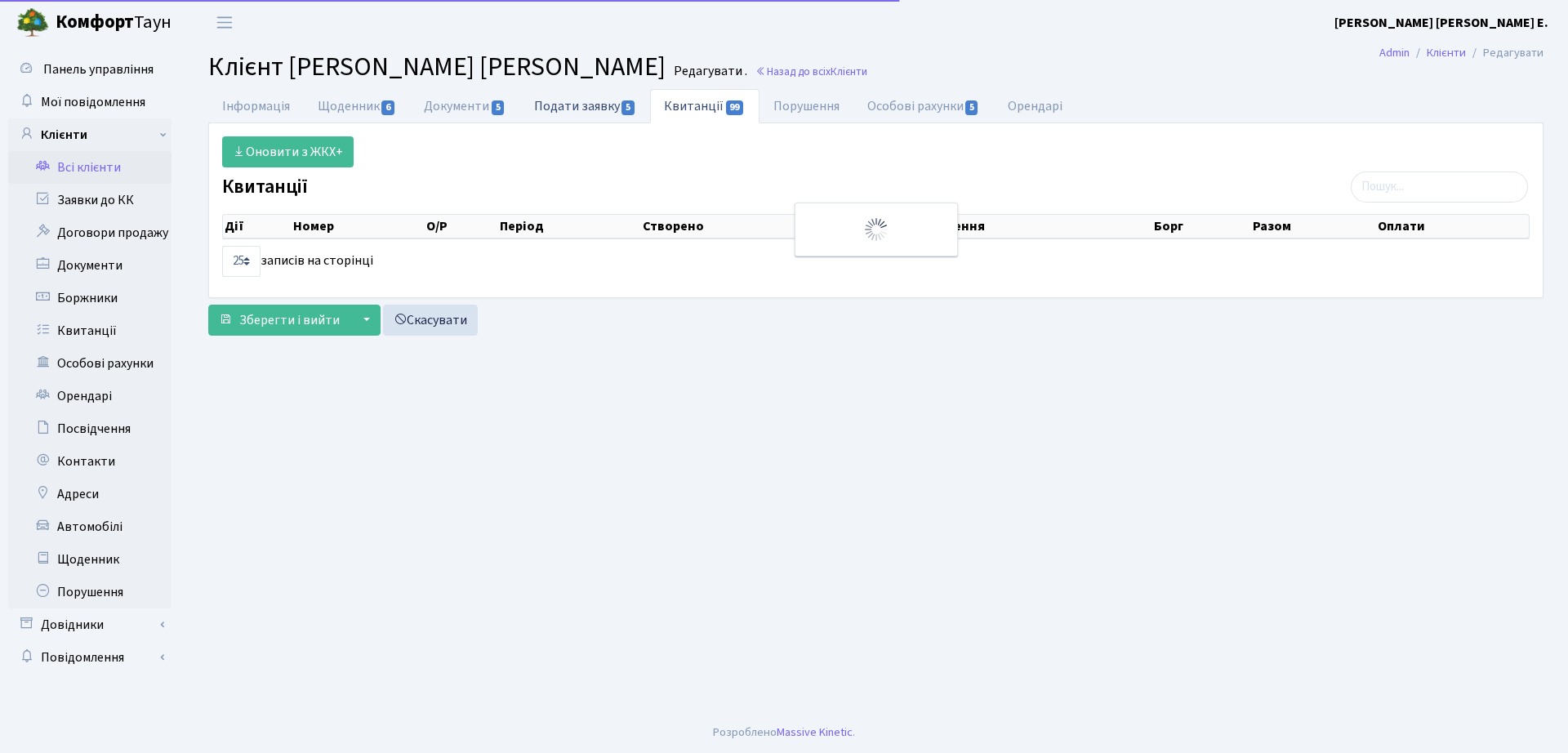
click at [570, 110] on link "Подати заявку 5" at bounding box center [585, 106] width 130 height 34
select select "25"
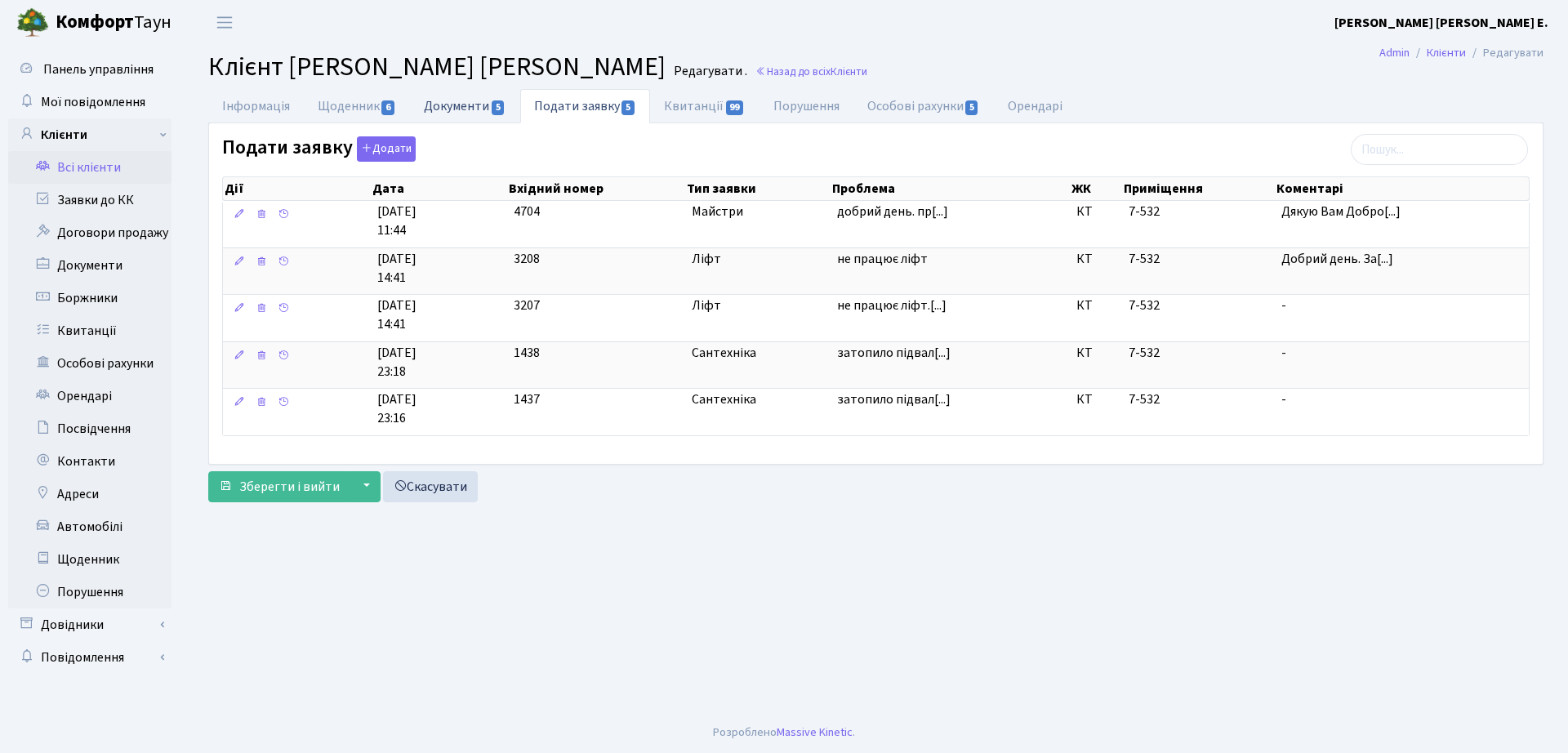
click at [470, 90] on link "Документи 5" at bounding box center [464, 106] width 109 height 34
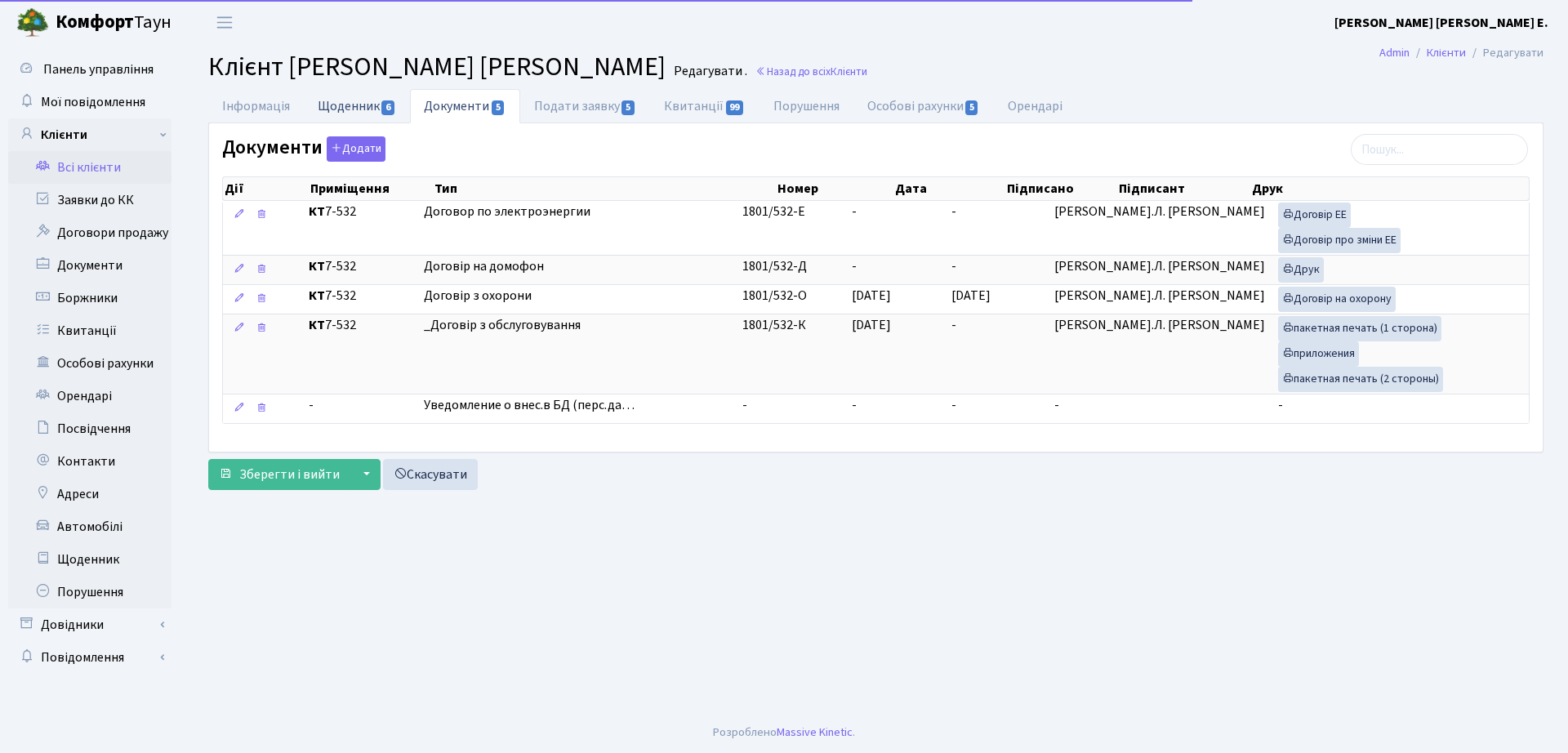
click at [344, 98] on link "Щоденник 6" at bounding box center [357, 106] width 107 height 34
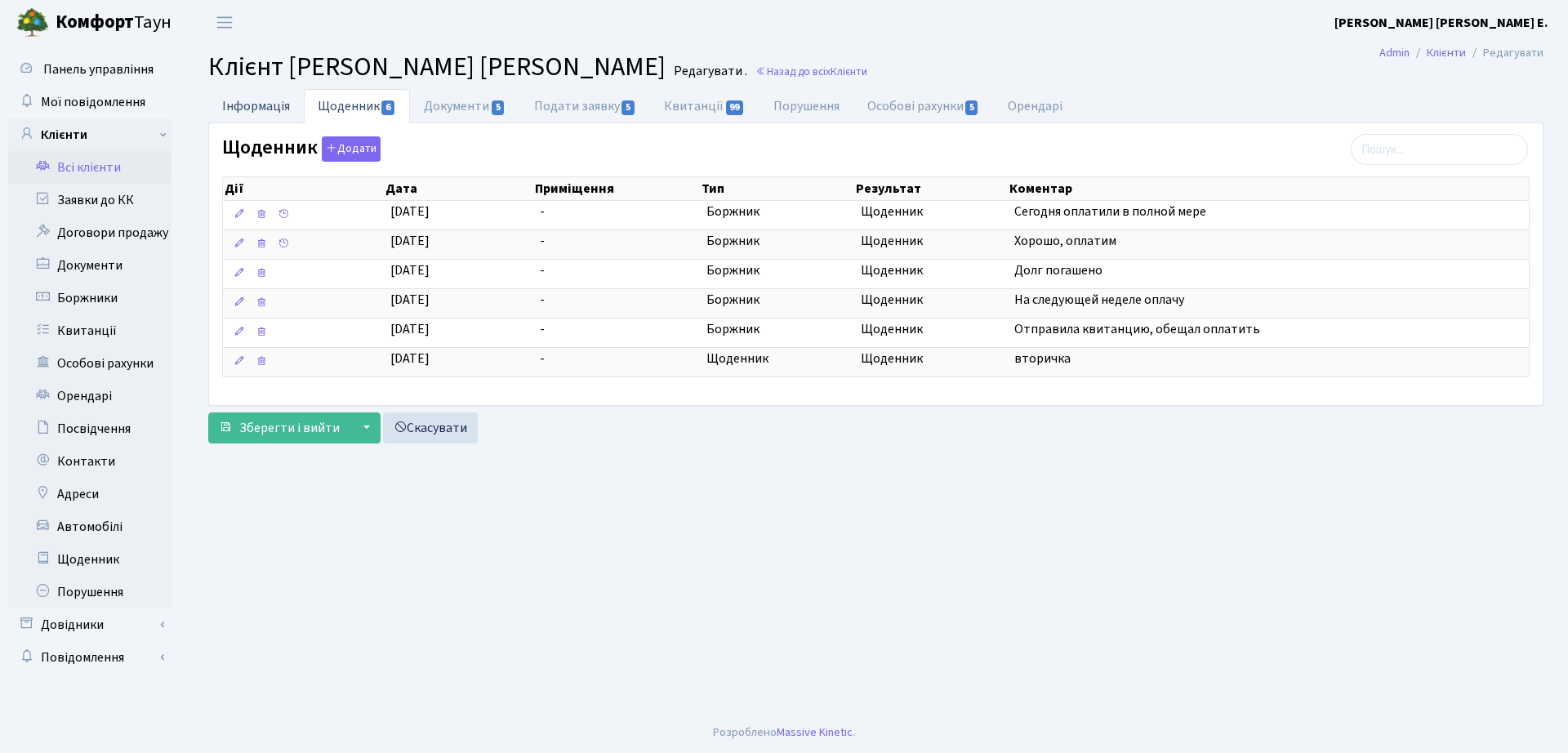
click at [257, 115] on link "Інформація" at bounding box center [257, 106] width 96 height 34
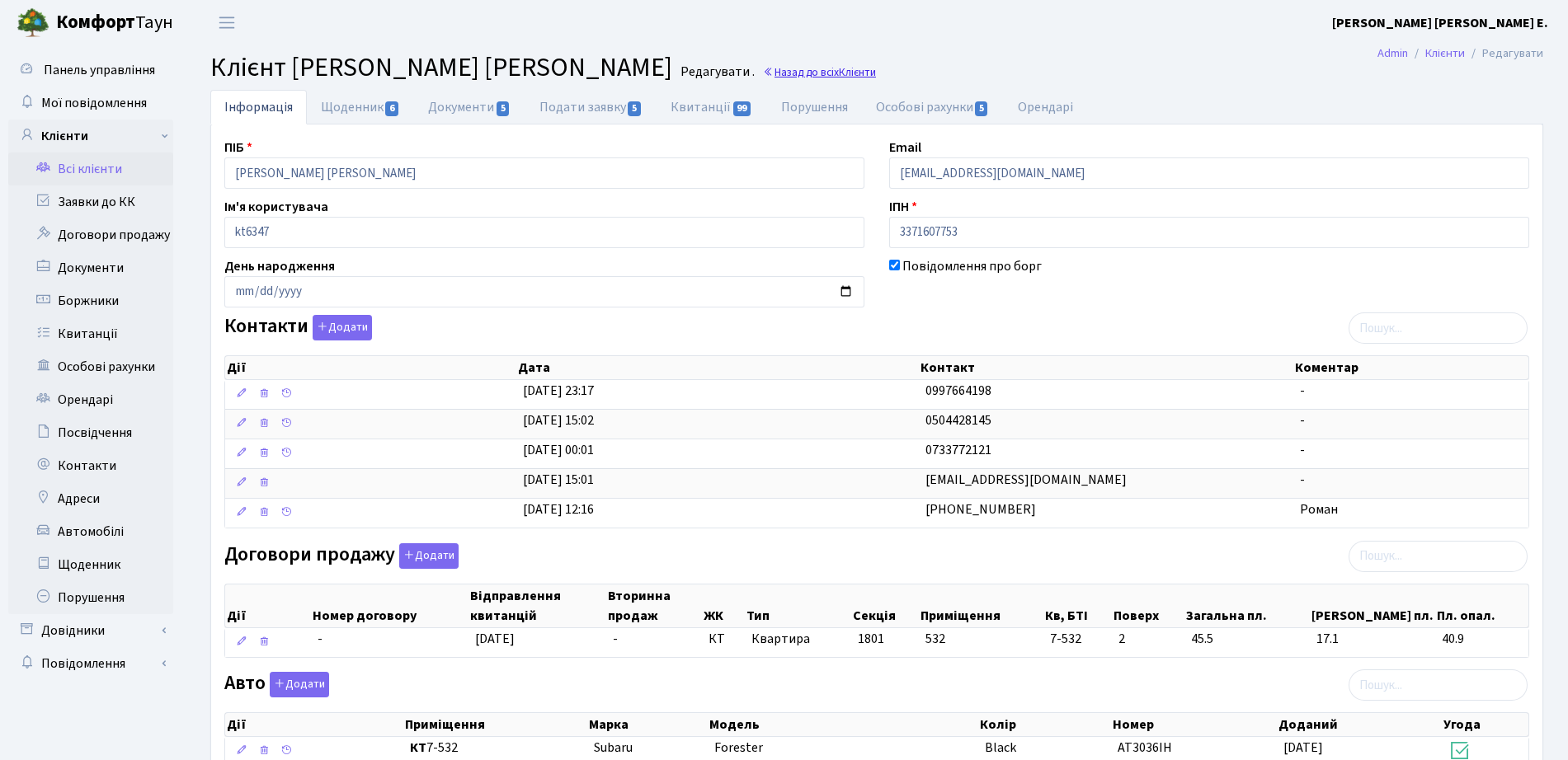
click at [767, 71] on link "Назад до всіх Клієнти" at bounding box center [819, 72] width 113 height 15
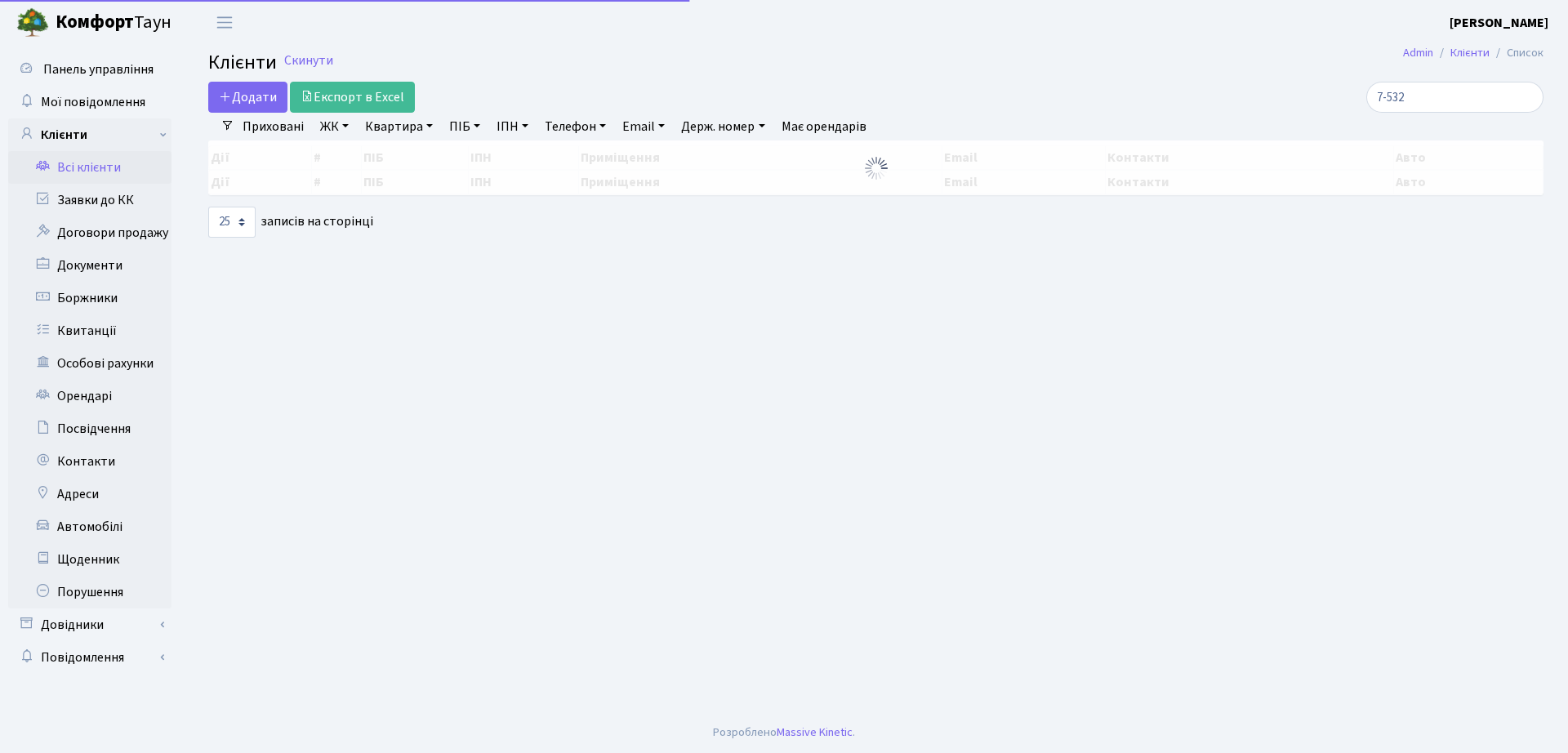
select select "25"
drag, startPoint x: 0, startPoint y: 0, endPoint x: 1108, endPoint y: 72, distance: 1110.3
click at [1122, 106] on div "7-532" at bounding box center [1329, 97] width 429 height 31
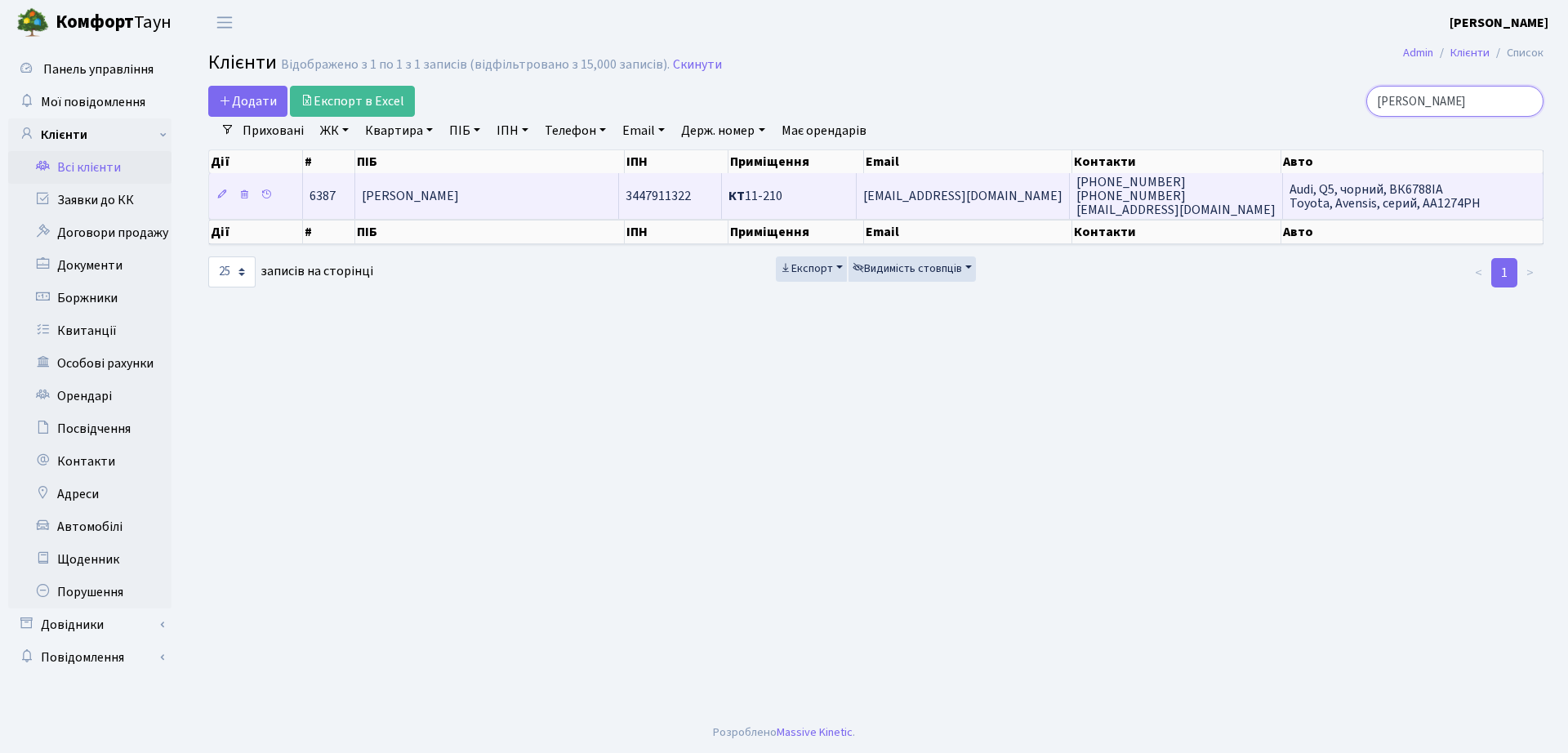
type input "[PERSON_NAME]"
click at [631, 215] on td "3447911322" at bounding box center [670, 195] width 103 height 45
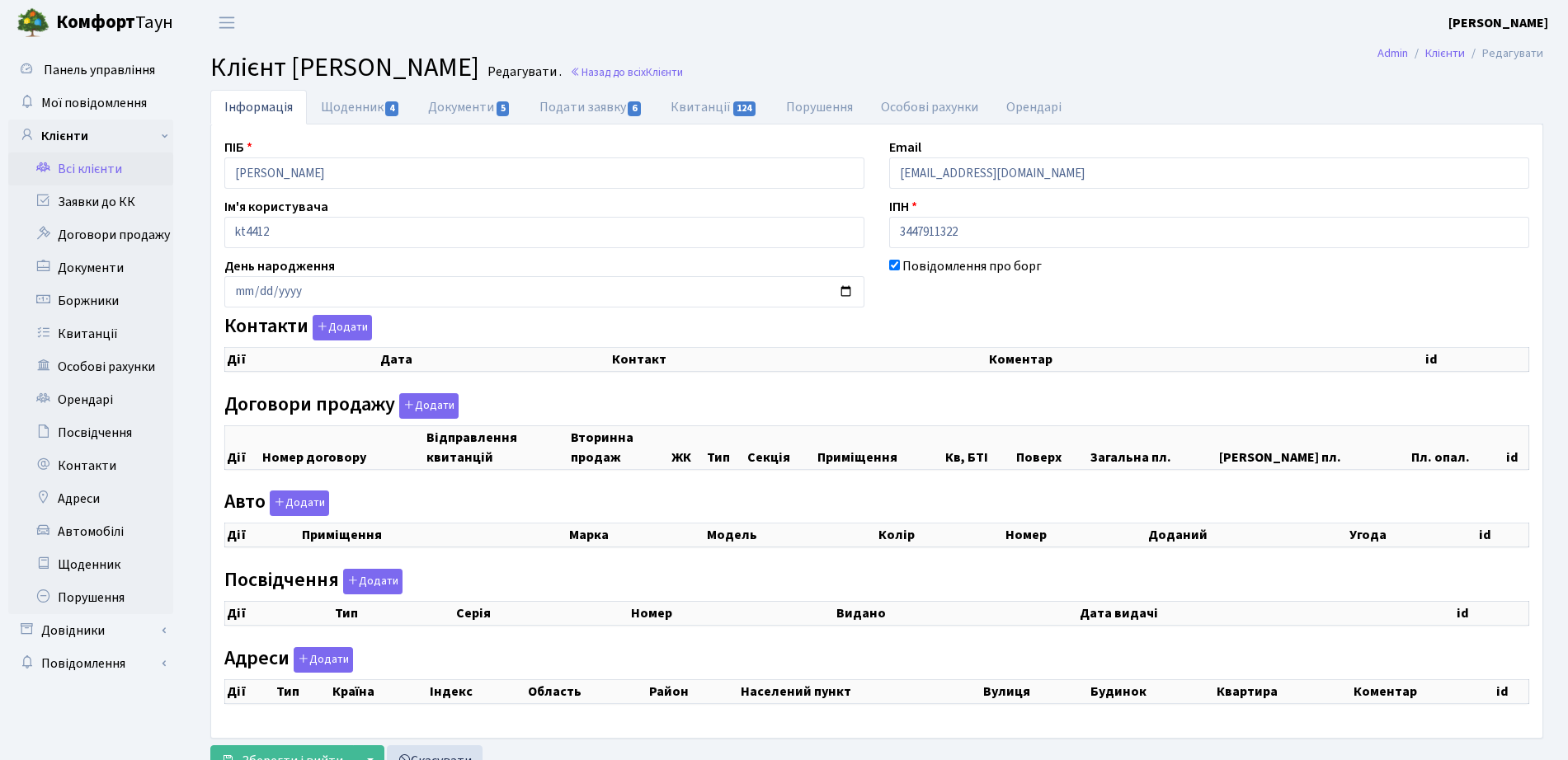
checkbox input "true"
select select "25"
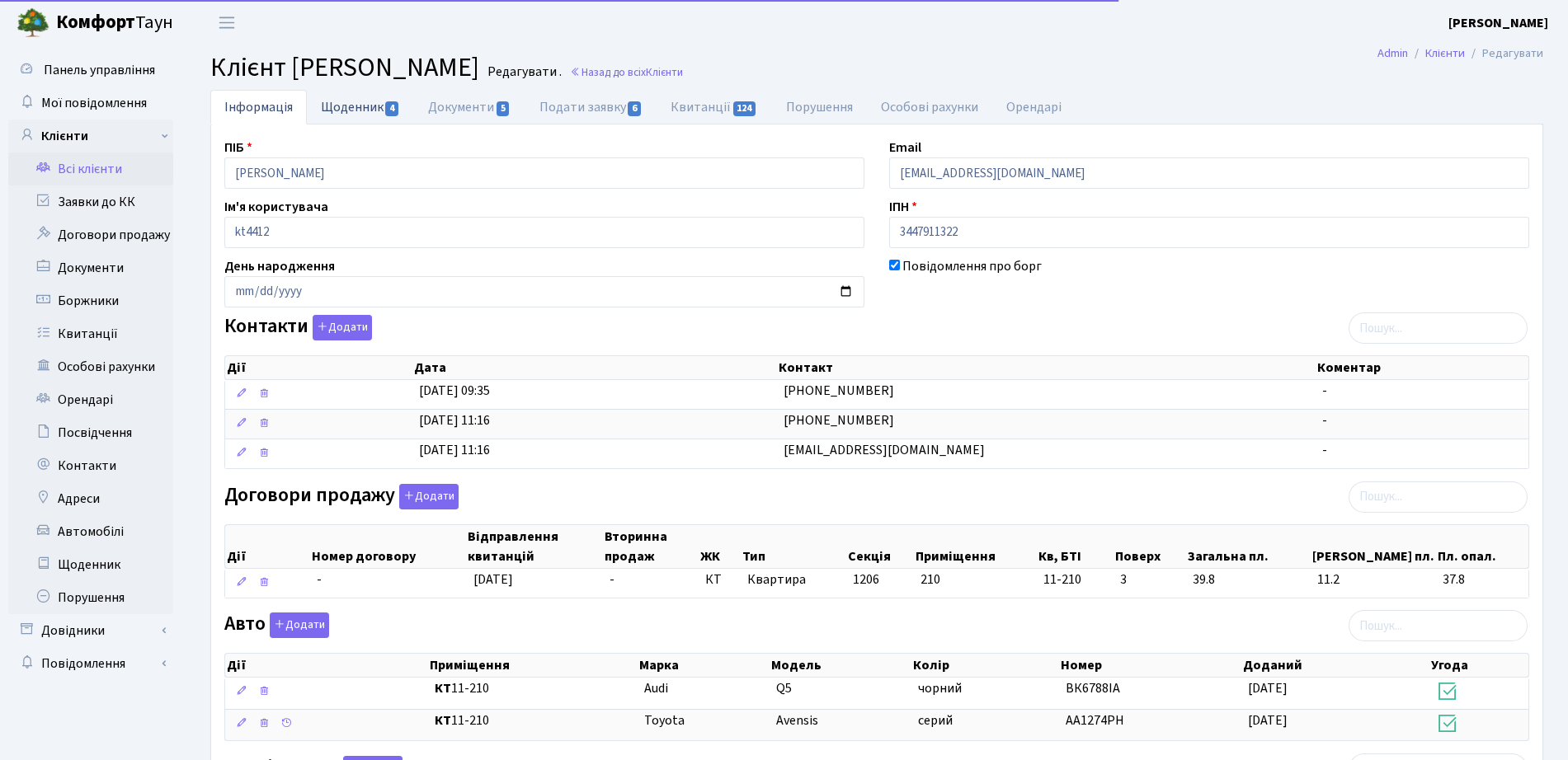
click at [357, 119] on link "Щоденник 4" at bounding box center [360, 107] width 108 height 34
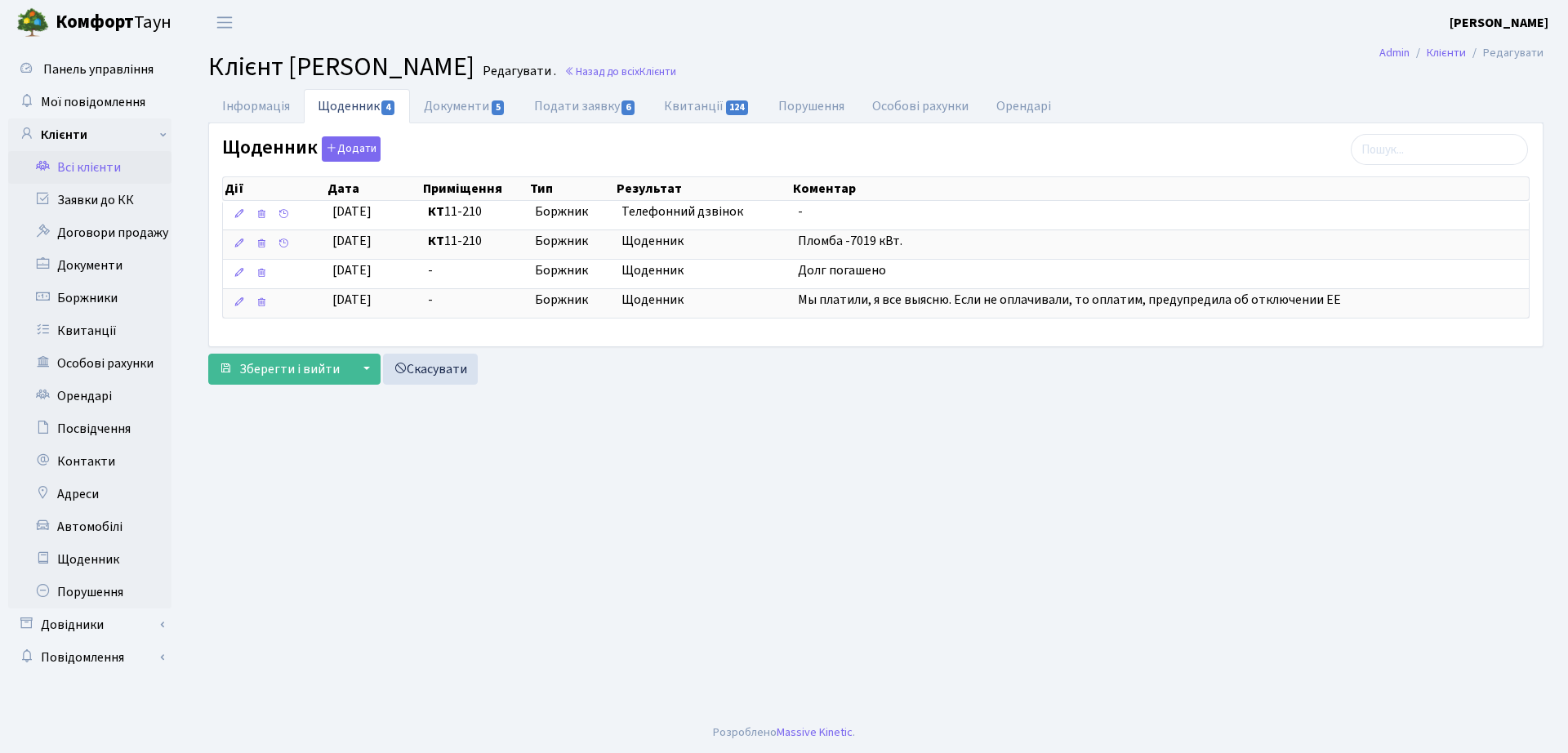
click at [447, 127] on div "Щоденник Додати Дії Дата Приміщення Тип Результат Коментар Дії Дата" at bounding box center [876, 234] width 1334 height 222
click at [453, 120] on link "Документи 5" at bounding box center [464, 106] width 109 height 34
